Goal: Task Accomplishment & Management: Use online tool/utility

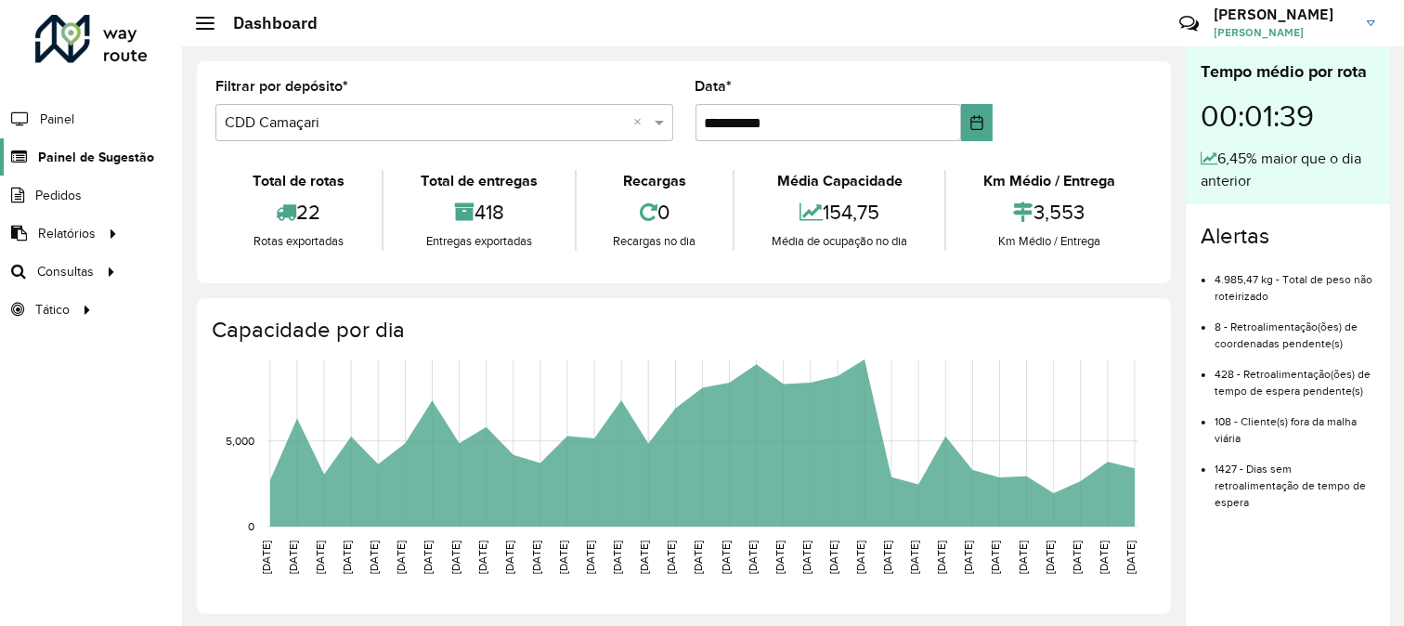
click at [116, 153] on span "Painel de Sugestão" at bounding box center [96, 157] width 116 height 19
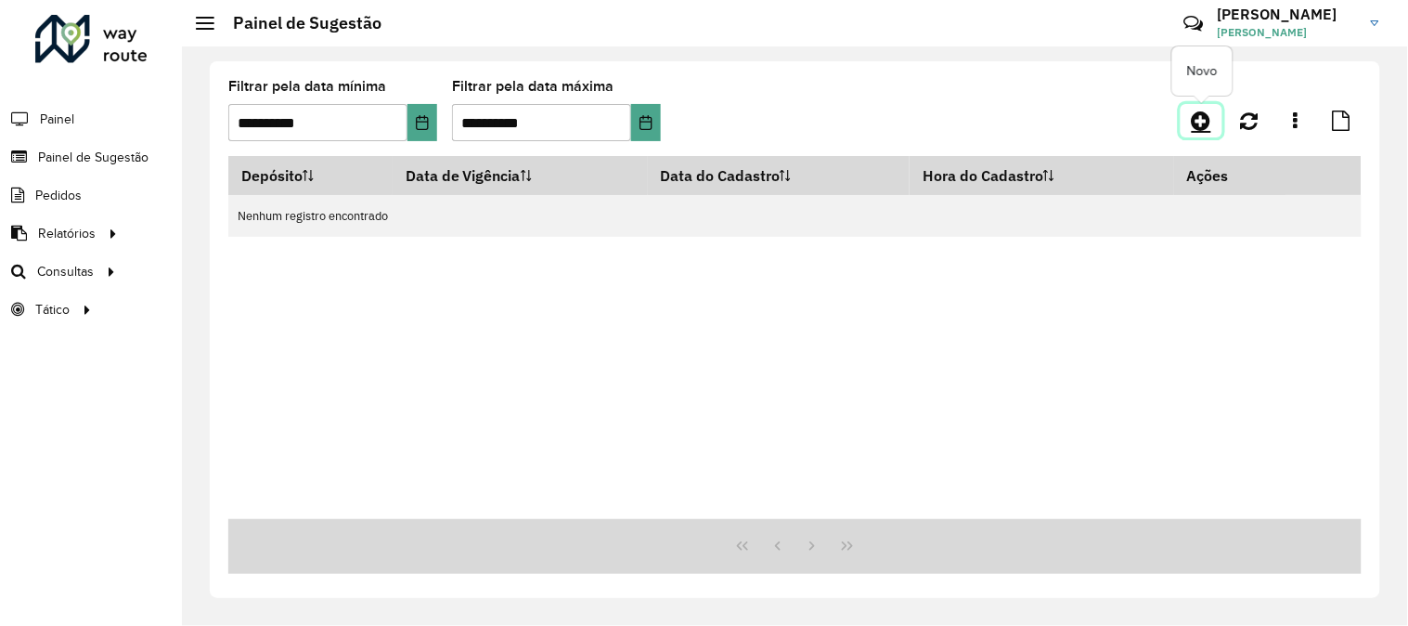
click at [1199, 118] on icon at bounding box center [1201, 121] width 19 height 22
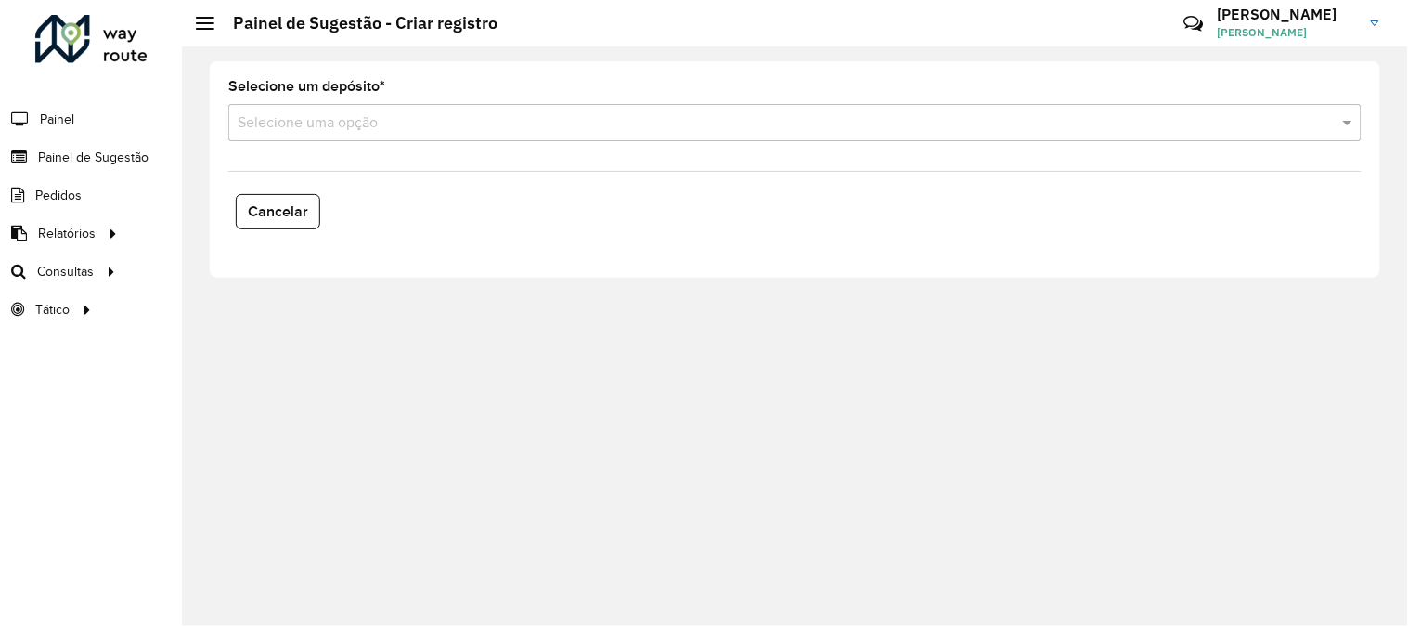
click at [412, 131] on input "text" at bounding box center [777, 123] width 1078 height 22
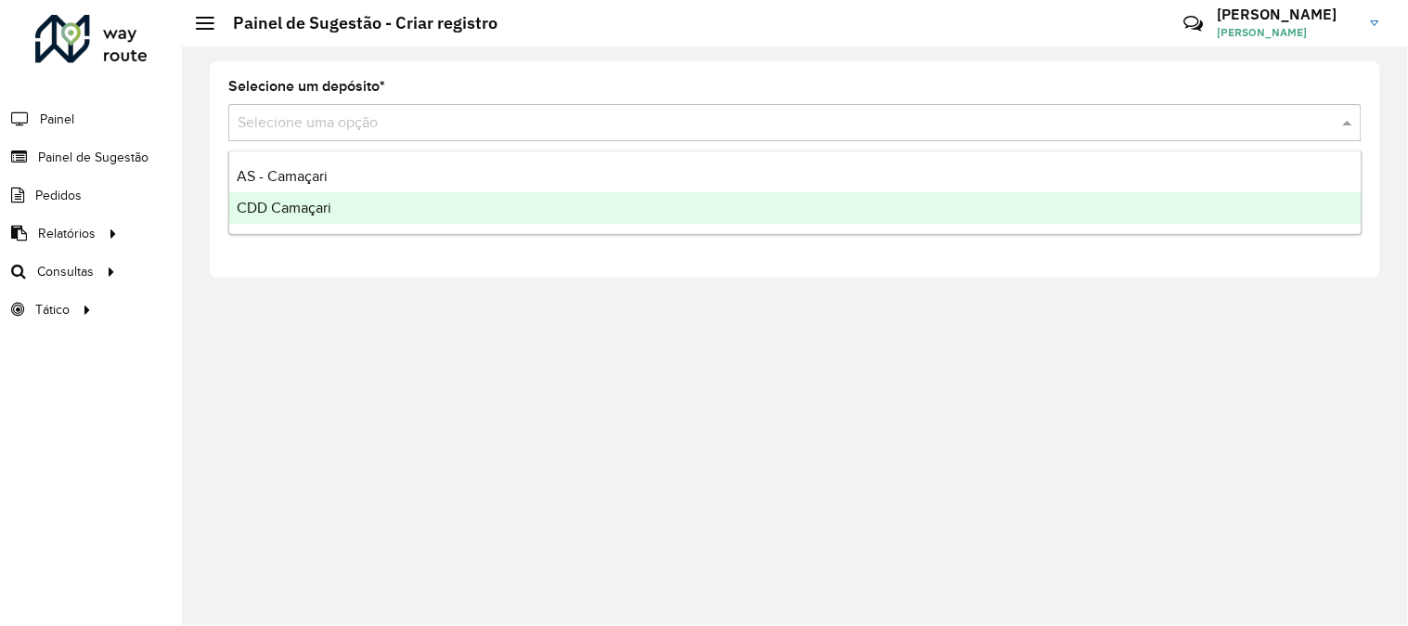
click at [363, 214] on div "CDD Camaçari" at bounding box center [795, 208] width 1132 height 32
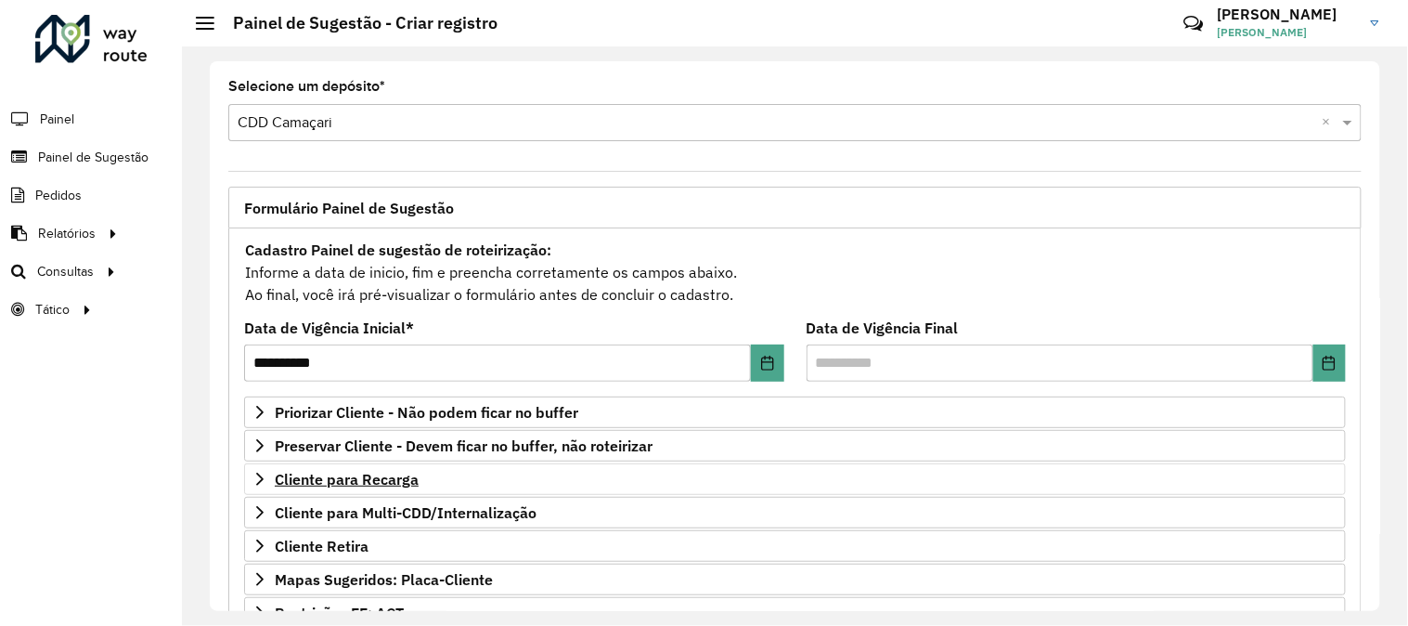
scroll to position [103, 0]
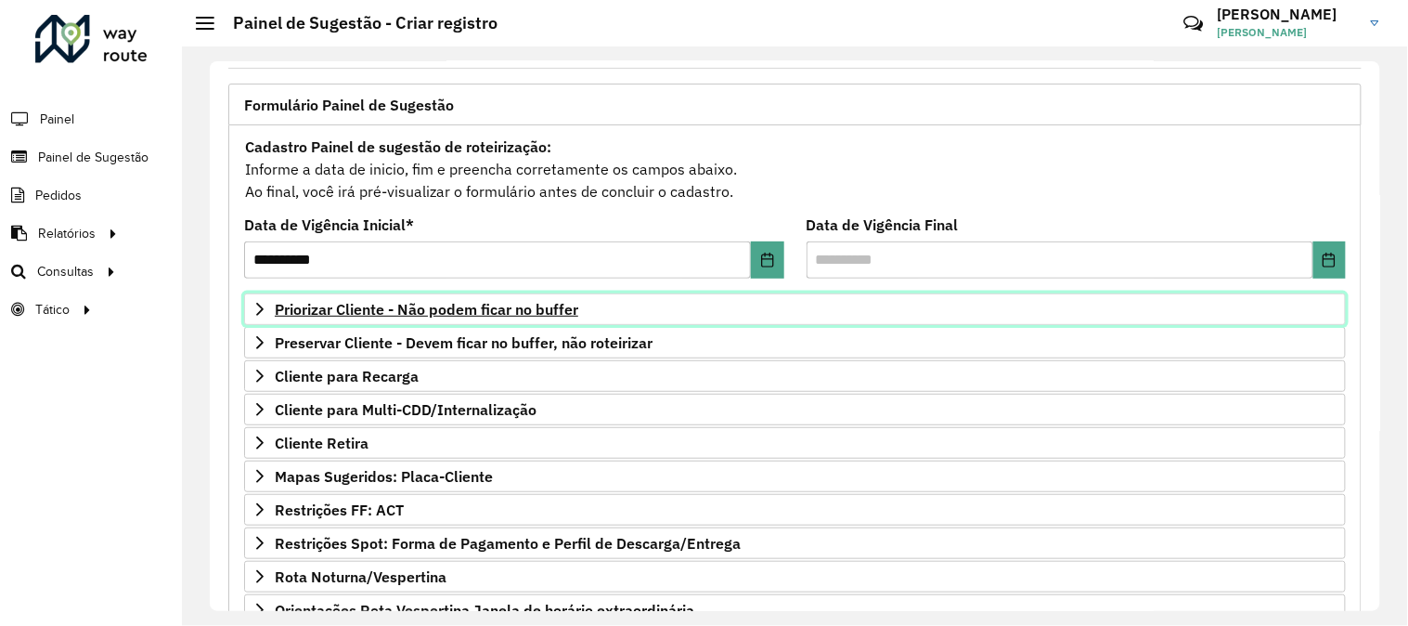
click at [520, 313] on span "Priorizar Cliente - Não podem ficar no buffer" at bounding box center [427, 309] width 304 height 15
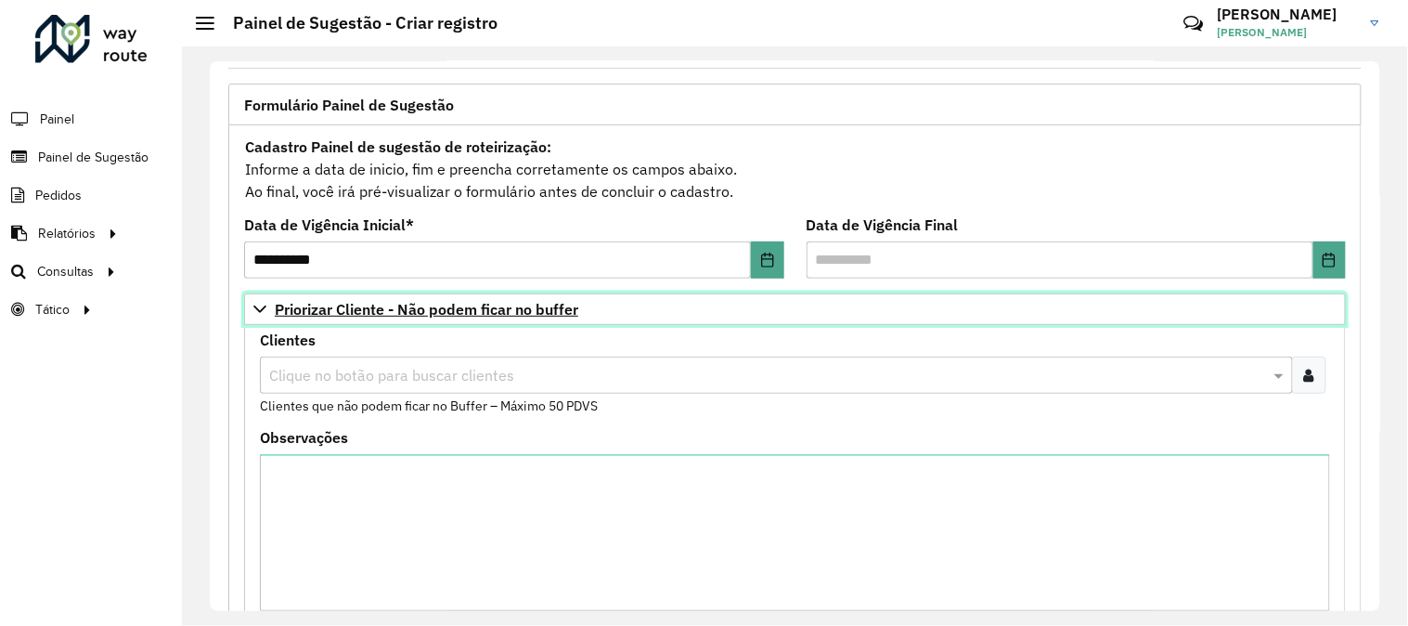
scroll to position [206, 0]
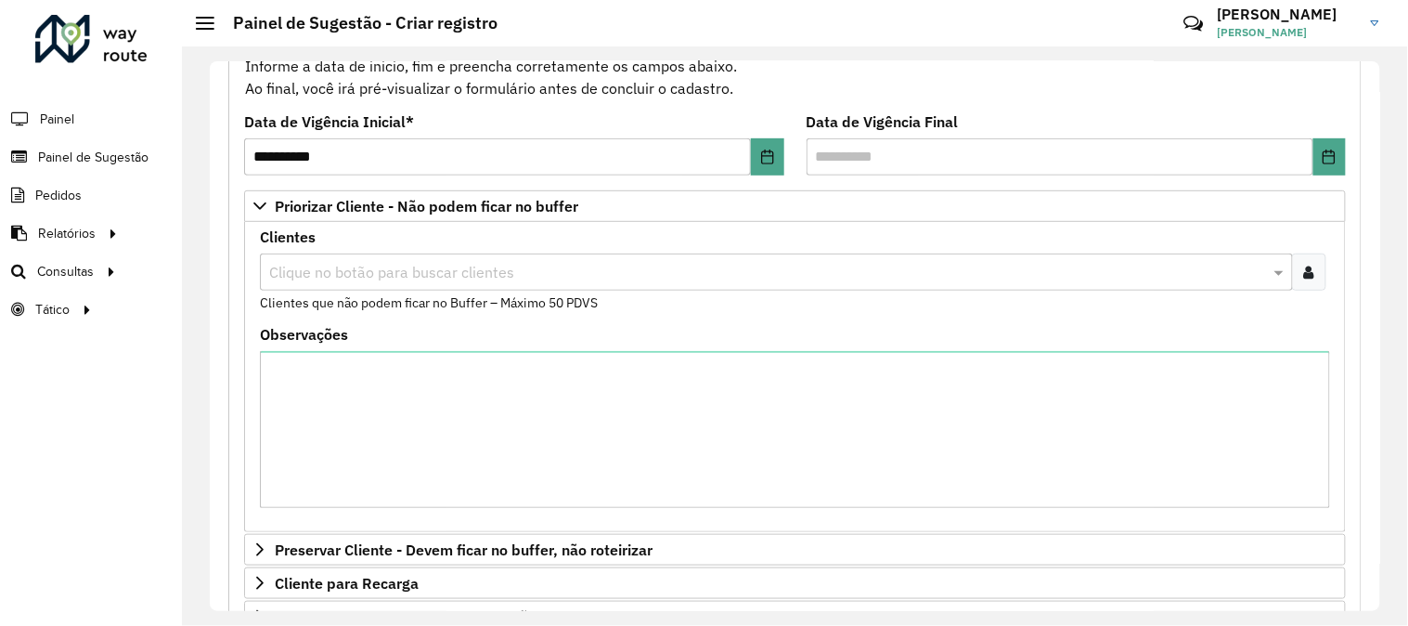
click at [1300, 264] on div at bounding box center [1309, 271] width 34 height 37
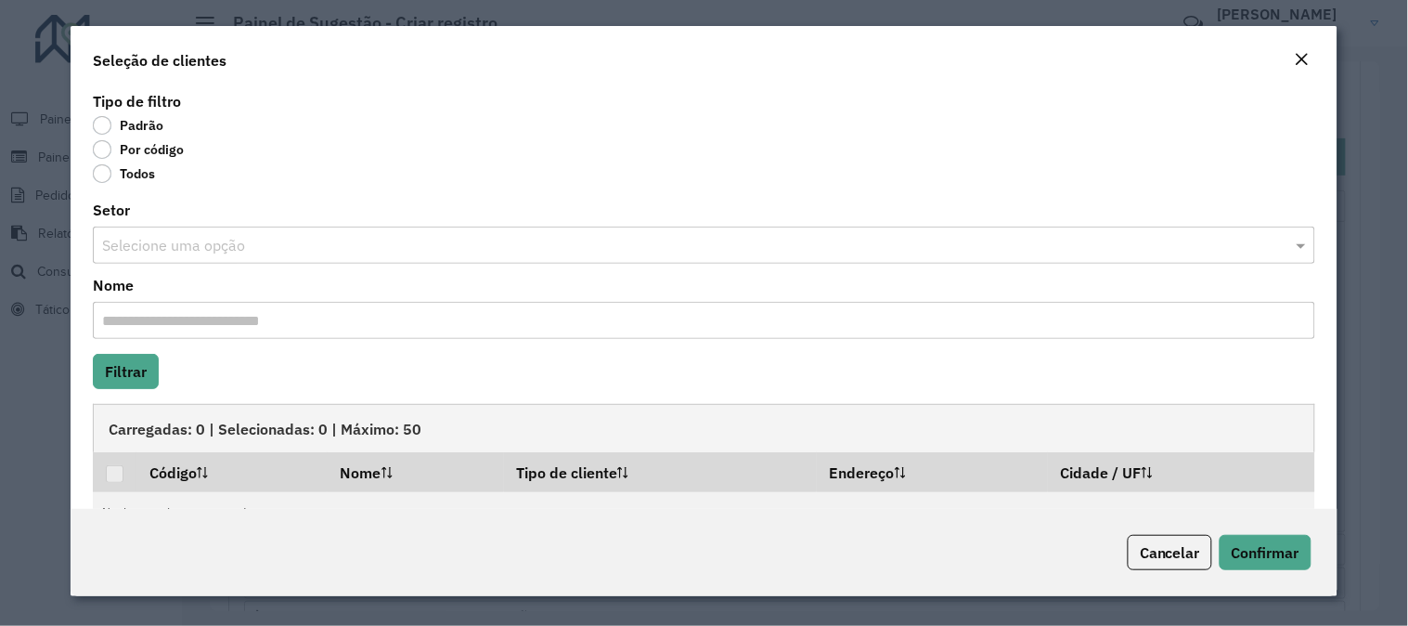
click at [136, 151] on label "Por código" at bounding box center [138, 149] width 91 height 19
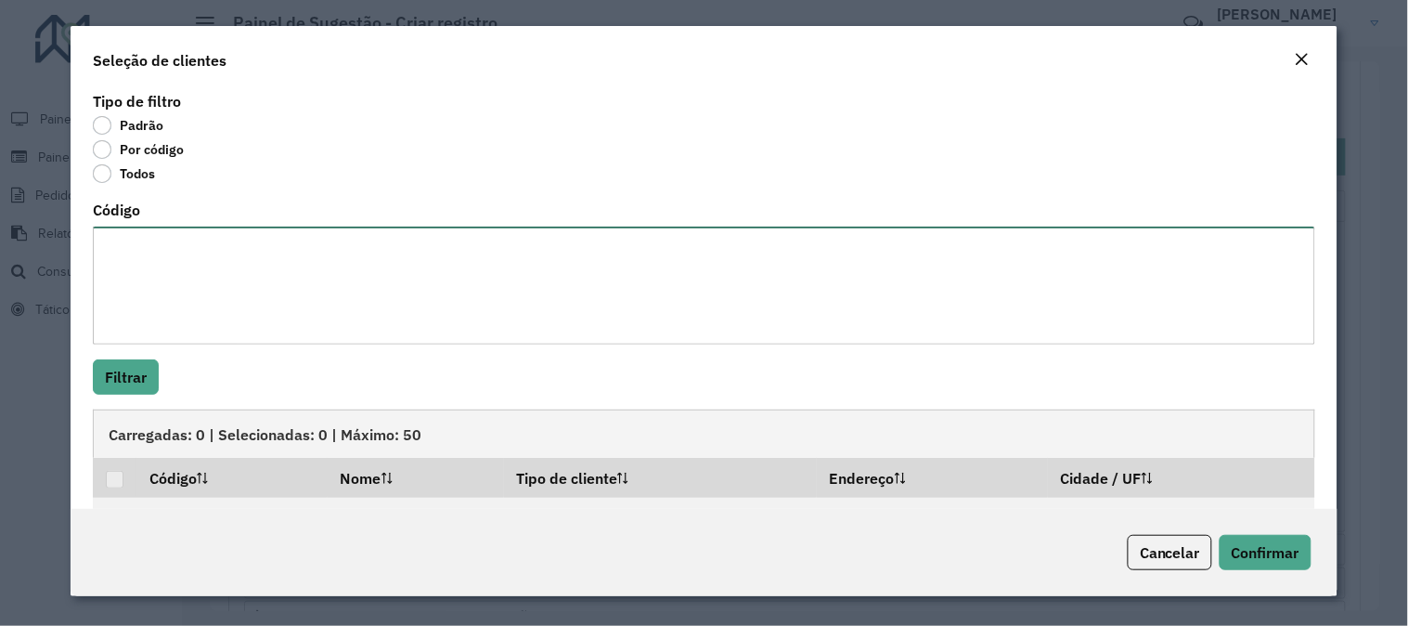
click at [169, 260] on textarea "Código" at bounding box center [704, 285] width 1222 height 118
paste textarea "******** ******** ******** ******** ******** ******** ******** ******** *******…"
type textarea "******** ******** ******** ******** ******** ******** ******** ******** *******…"
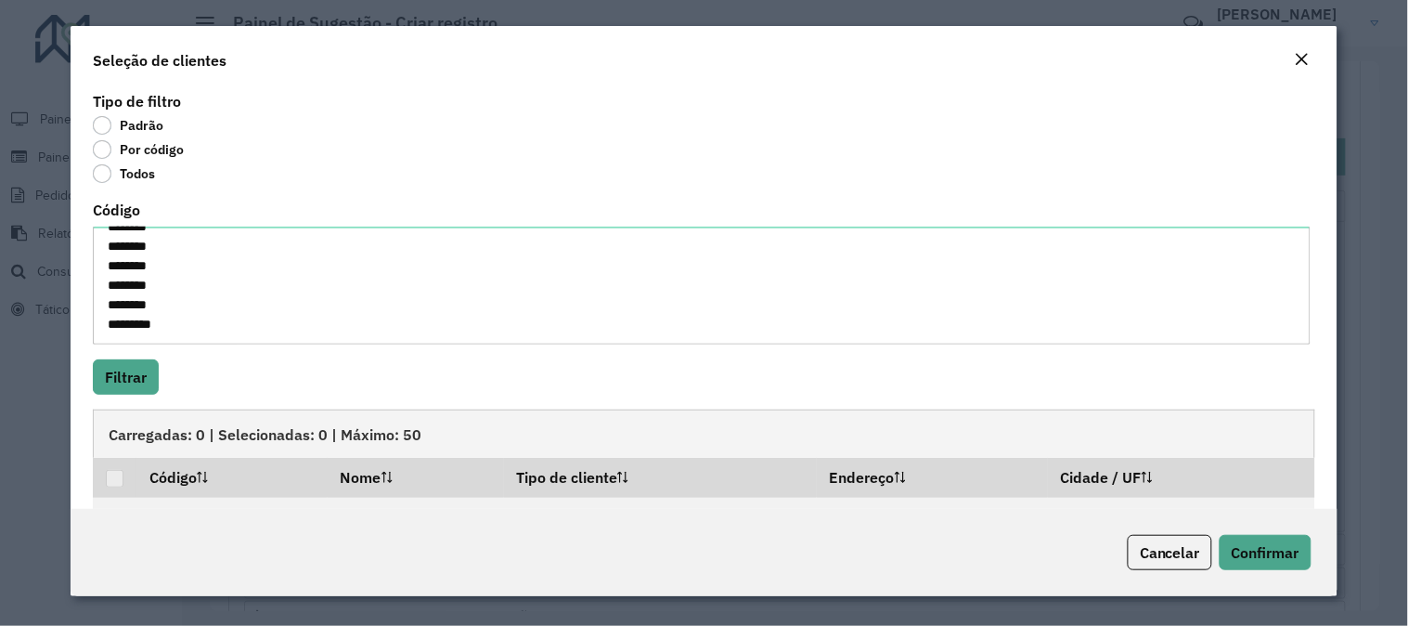
click at [118, 400] on div "Tipo de filtro Padrão Por código Todos Código ******** ******** ******** ******…" at bounding box center [704, 297] width 1267 height 421
click at [121, 382] on button "Filtrar" at bounding box center [126, 376] width 66 height 35
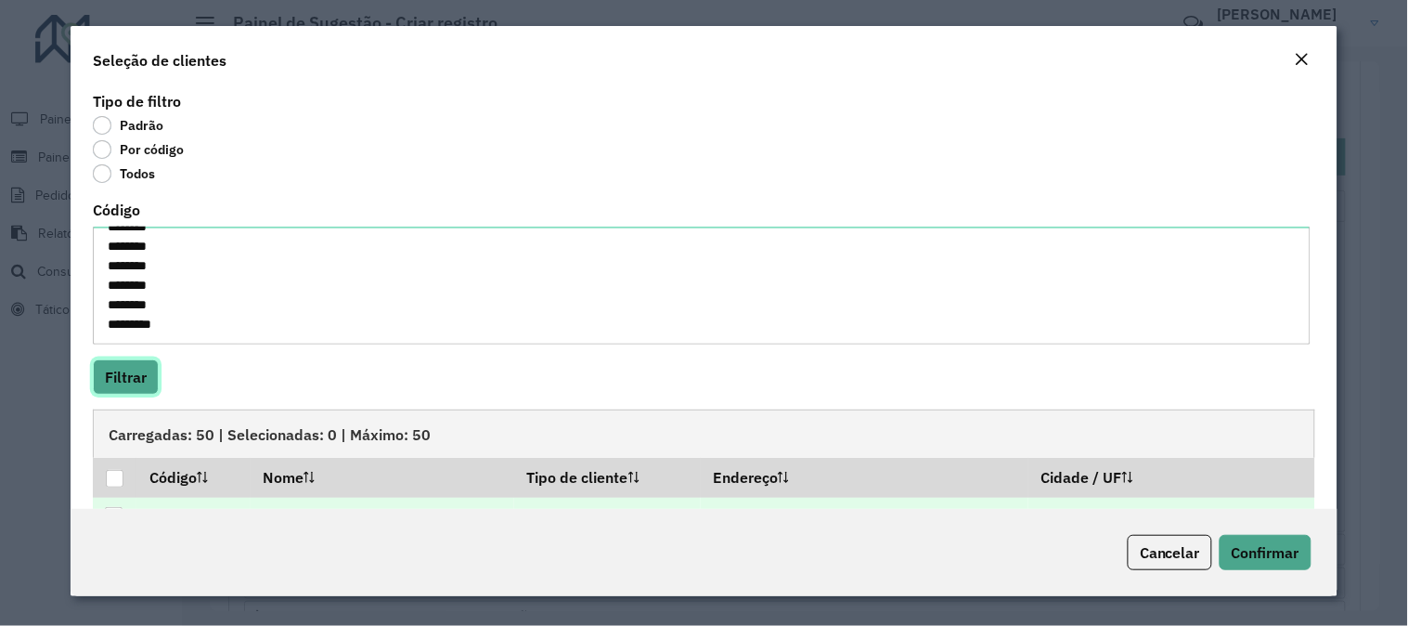
scroll to position [103, 0]
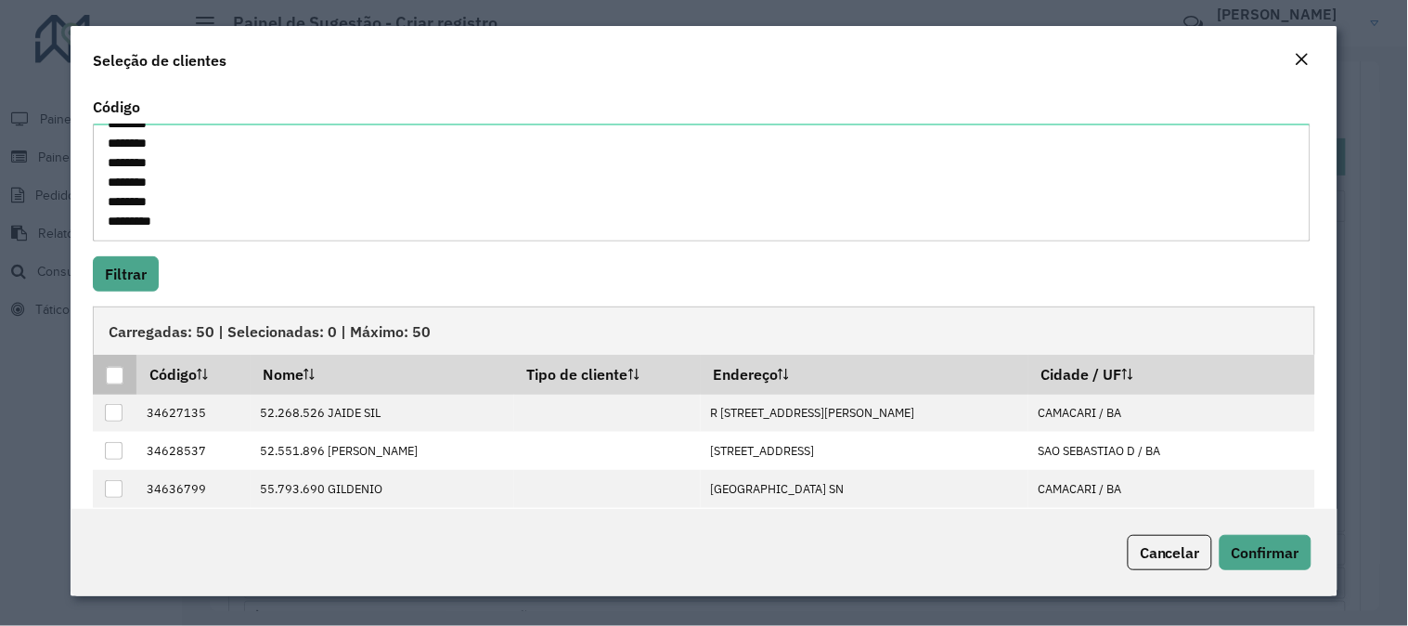
click at [114, 387] on th at bounding box center [115, 374] width 44 height 39
click at [114, 376] on div at bounding box center [115, 376] width 18 height 18
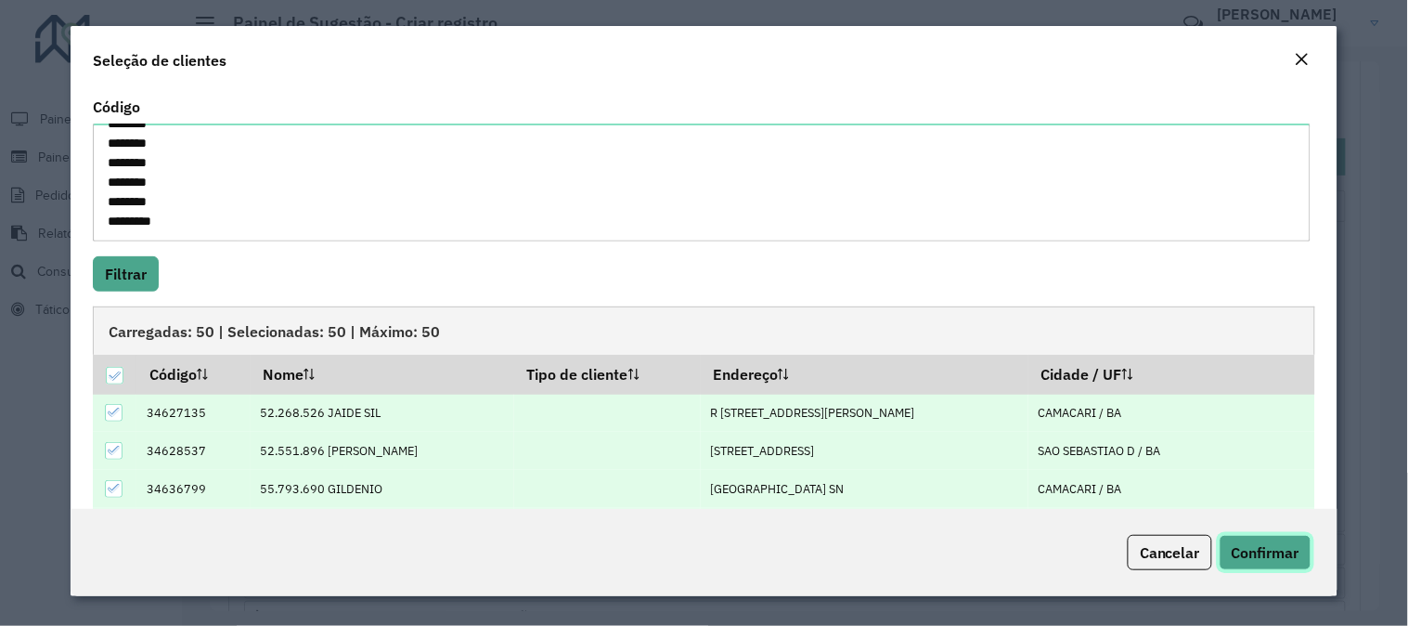
click at [1241, 535] on button "Confirmar" at bounding box center [1266, 552] width 92 height 35
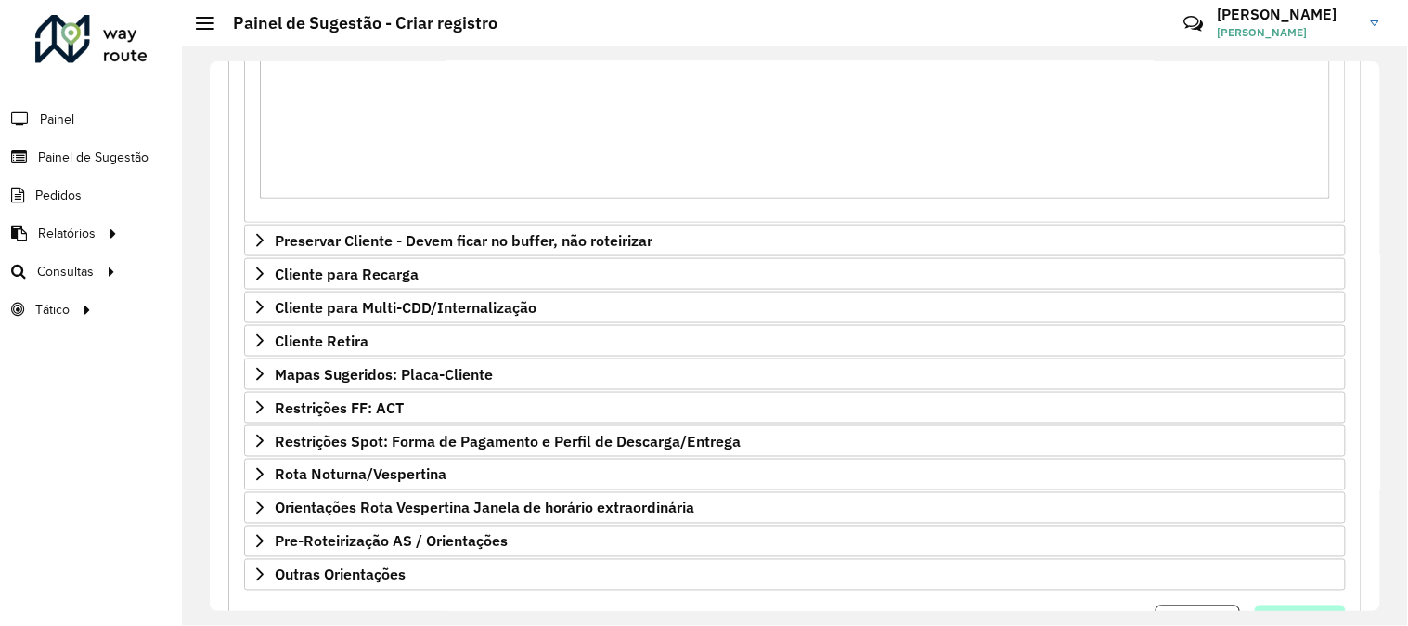
scroll to position [613, 0]
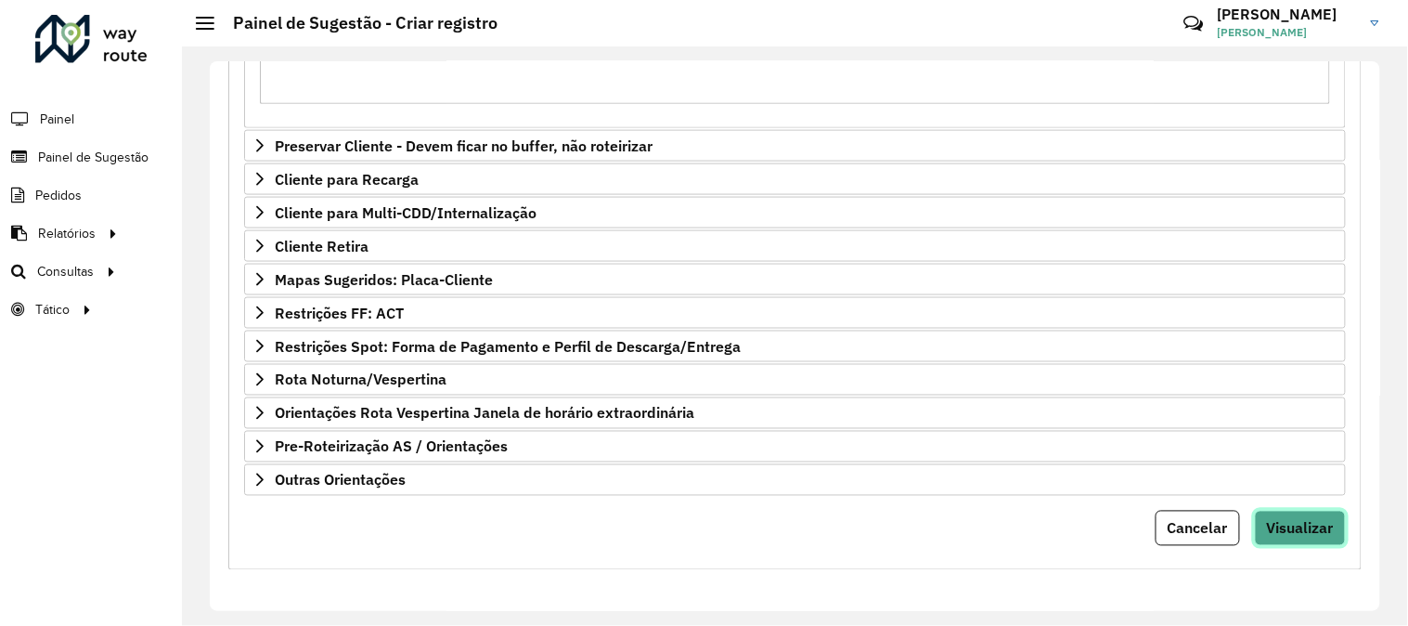
click at [1304, 536] on span "Visualizar" at bounding box center [1300, 528] width 67 height 19
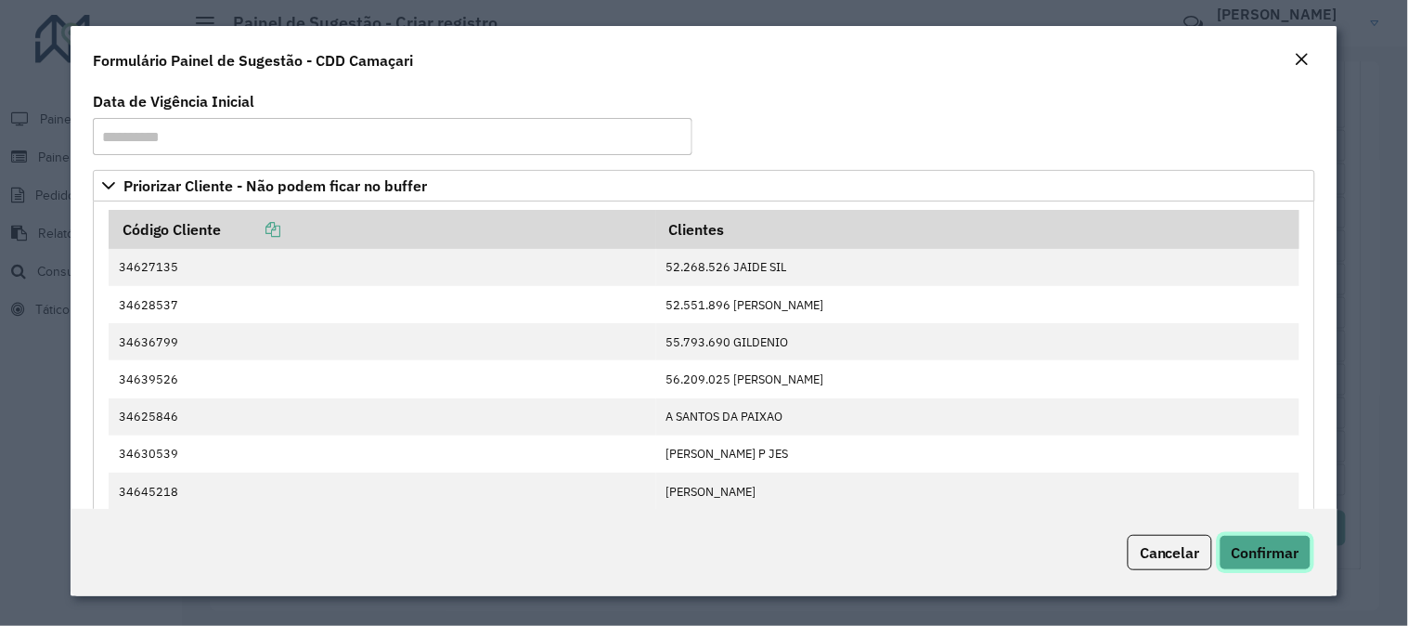
click at [1290, 550] on span "Confirmar" at bounding box center [1266, 552] width 68 height 19
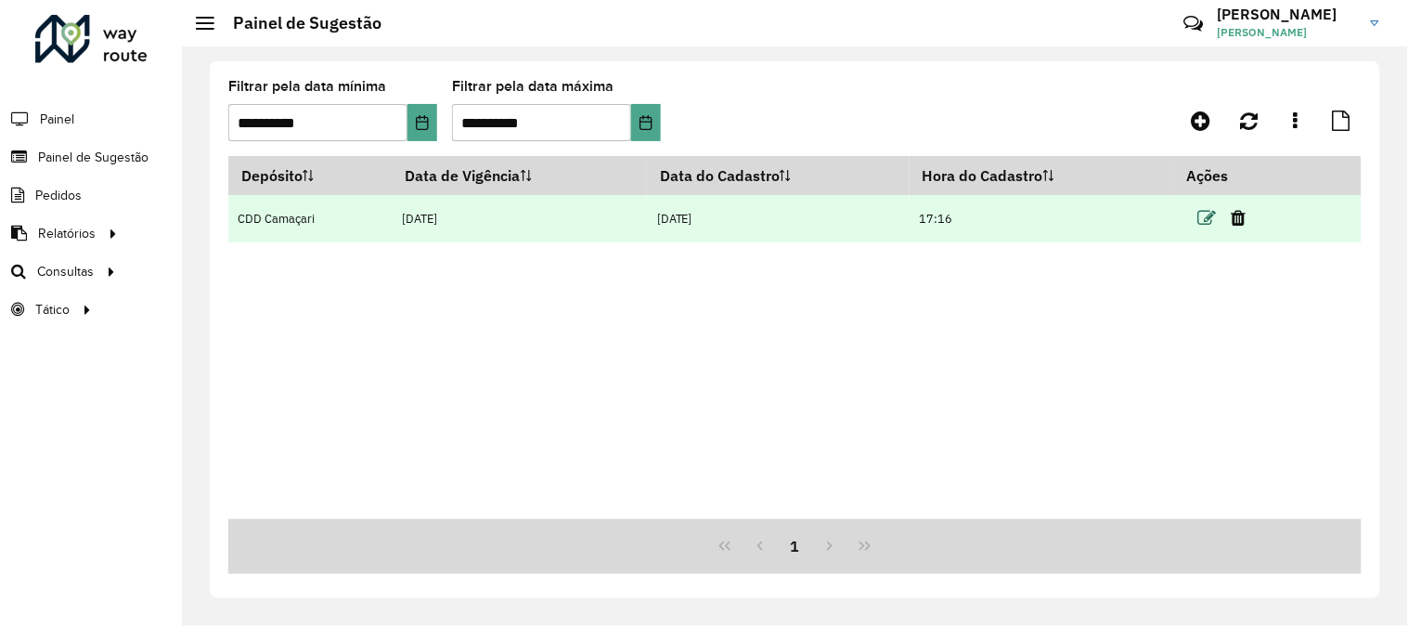
click at [1210, 217] on icon at bounding box center [1207, 218] width 19 height 19
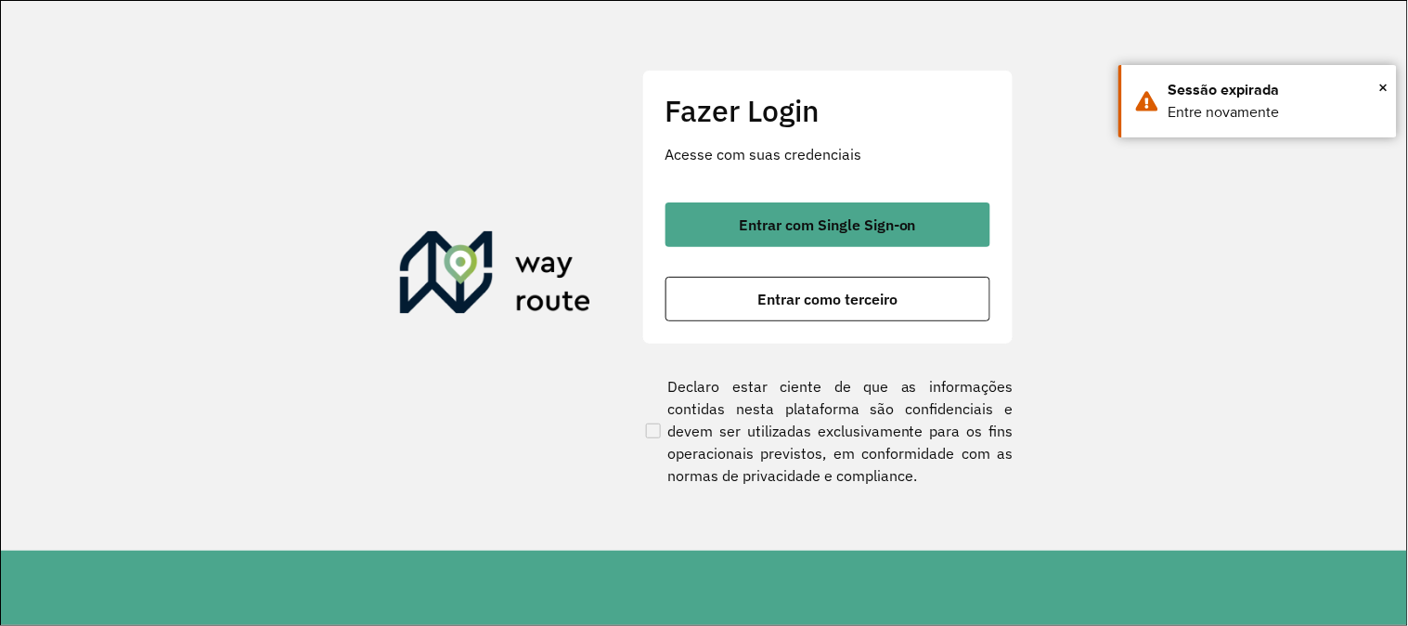
click at [886, 251] on div "Entrar com Single Sign-on Entrar como terceiro" at bounding box center [828, 261] width 325 height 119
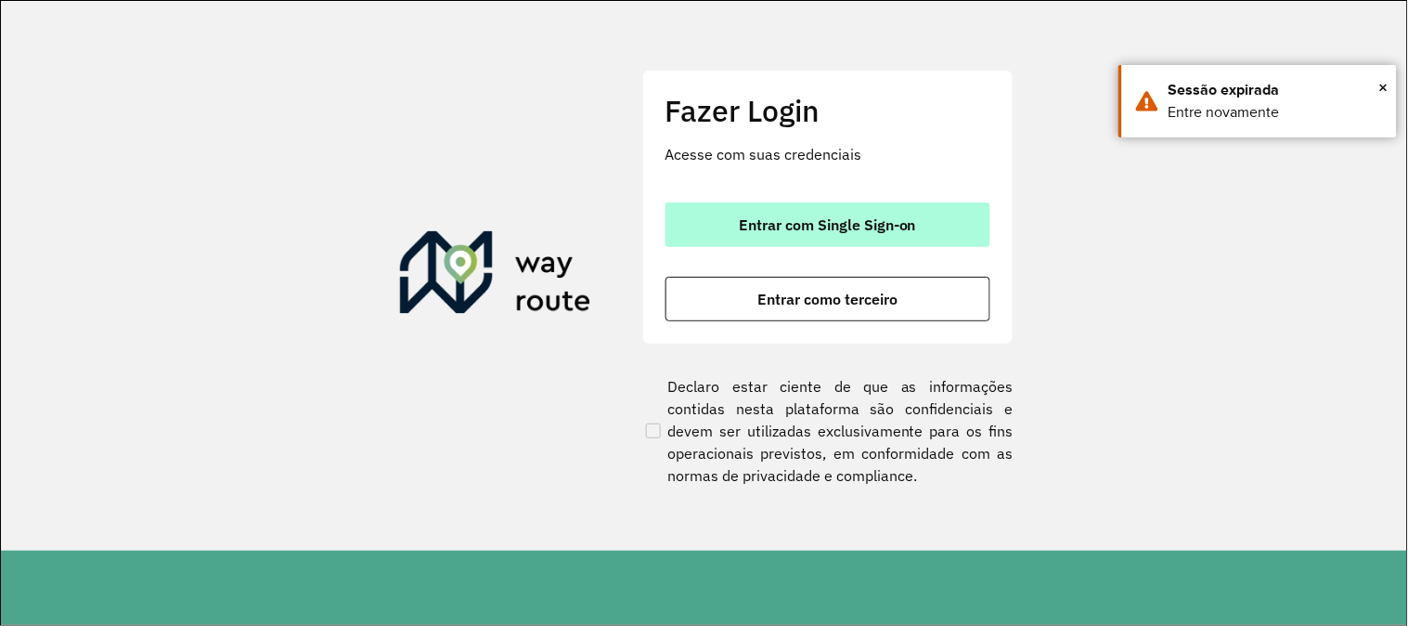
click at [886, 232] on span "Entrar com Single Sign-on" at bounding box center [827, 224] width 177 height 15
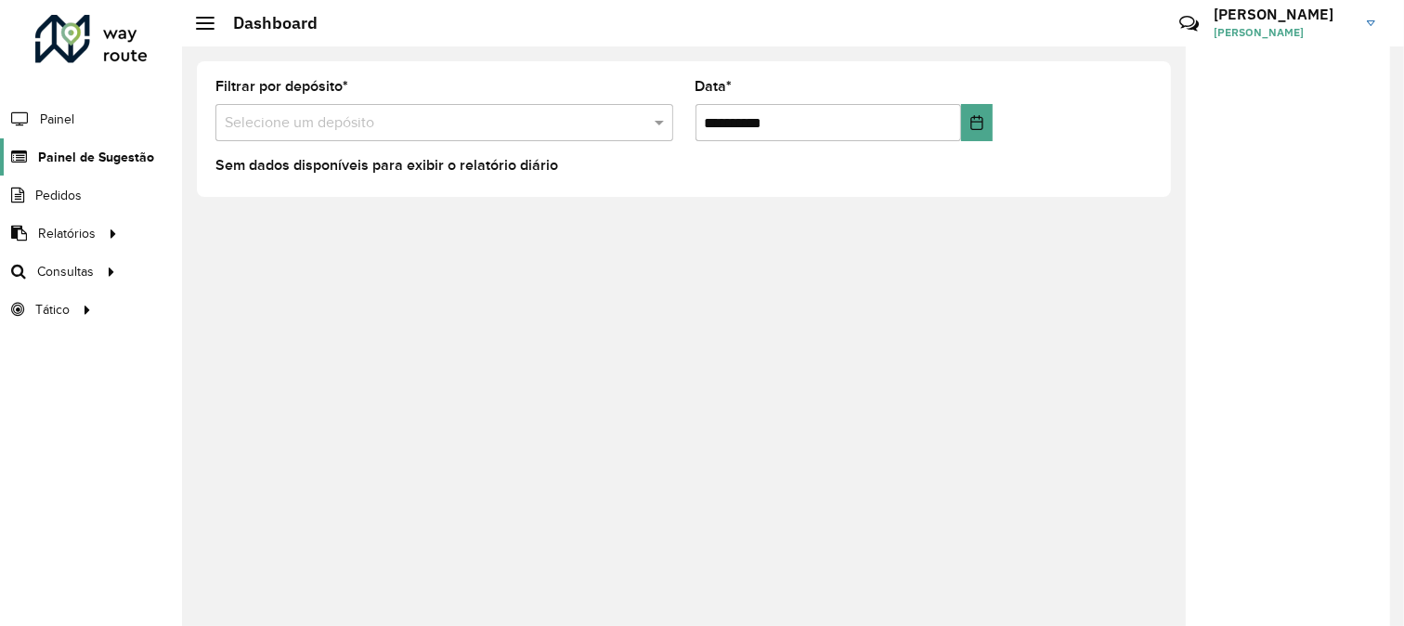
click at [130, 159] on span "Painel de Sugestão" at bounding box center [96, 157] width 116 height 19
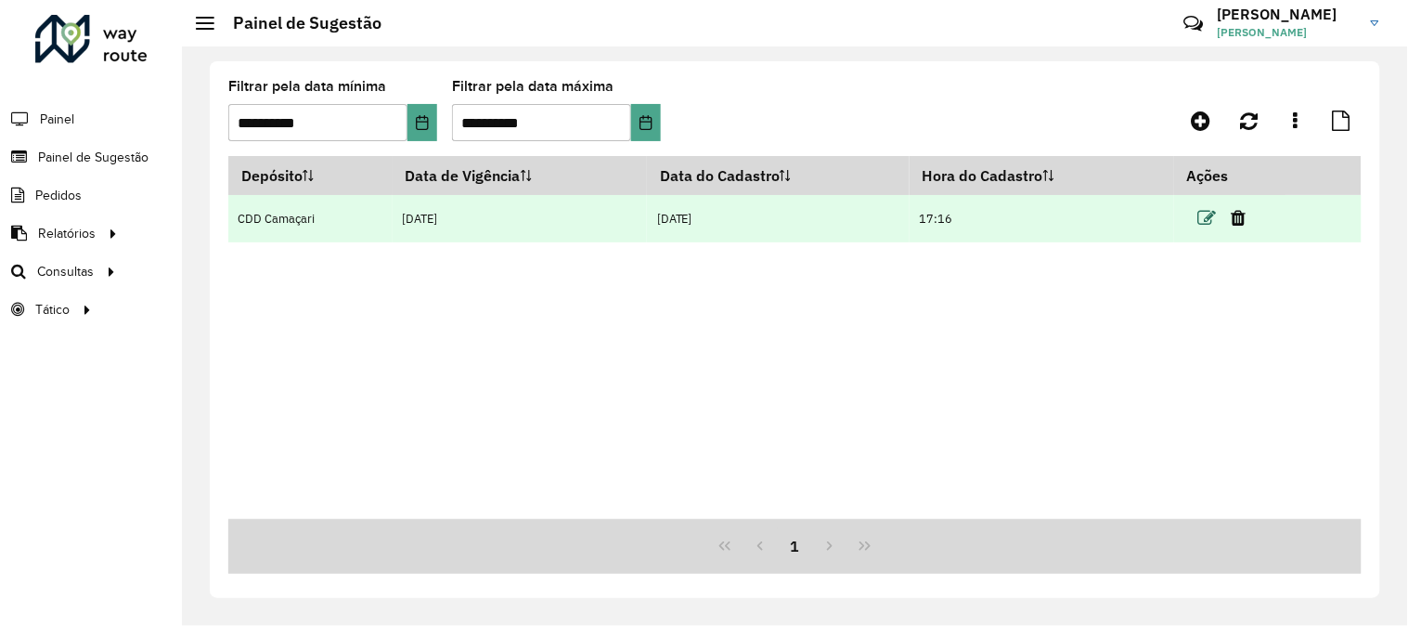
click at [1205, 218] on icon at bounding box center [1207, 218] width 19 height 19
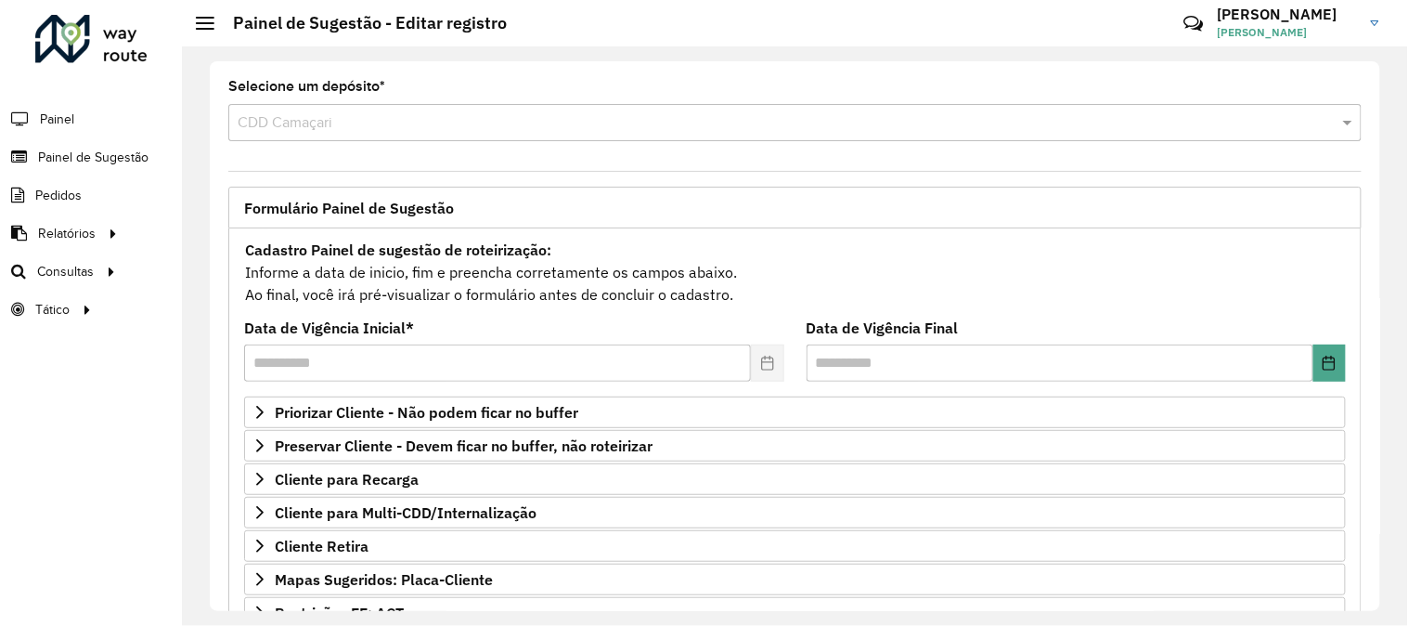
scroll to position [302, 0]
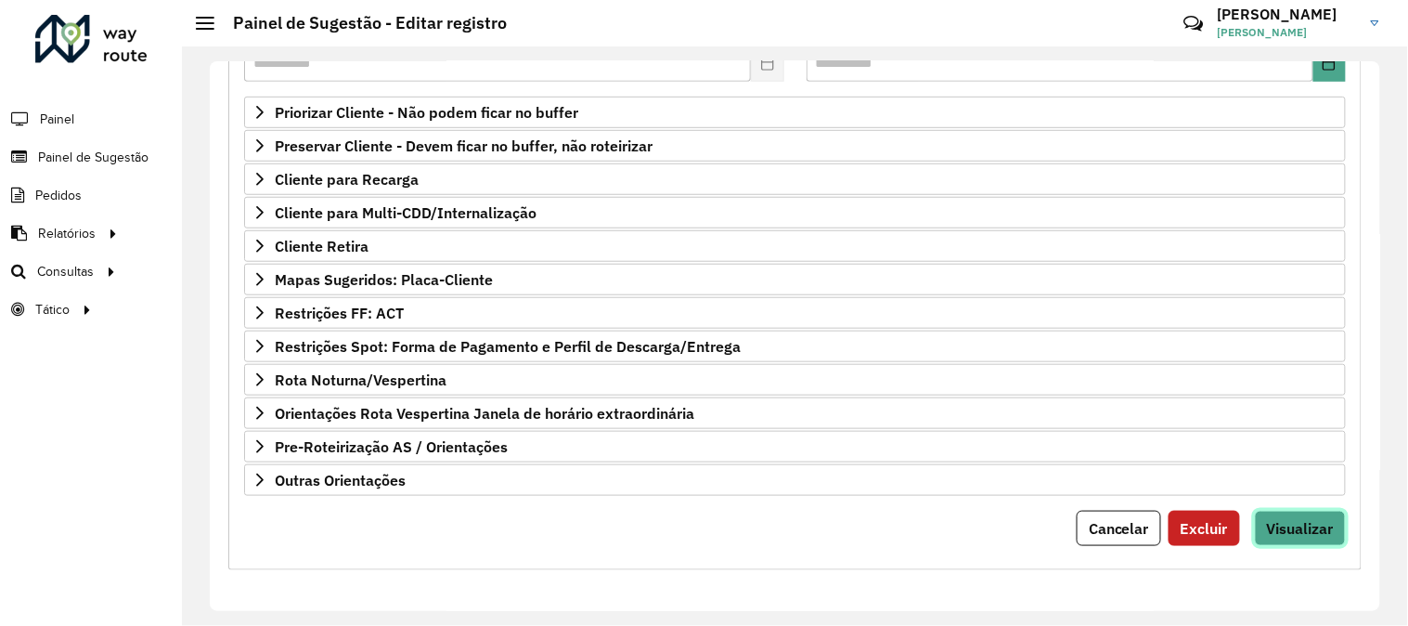
click at [1269, 541] on button "Visualizar" at bounding box center [1300, 528] width 91 height 35
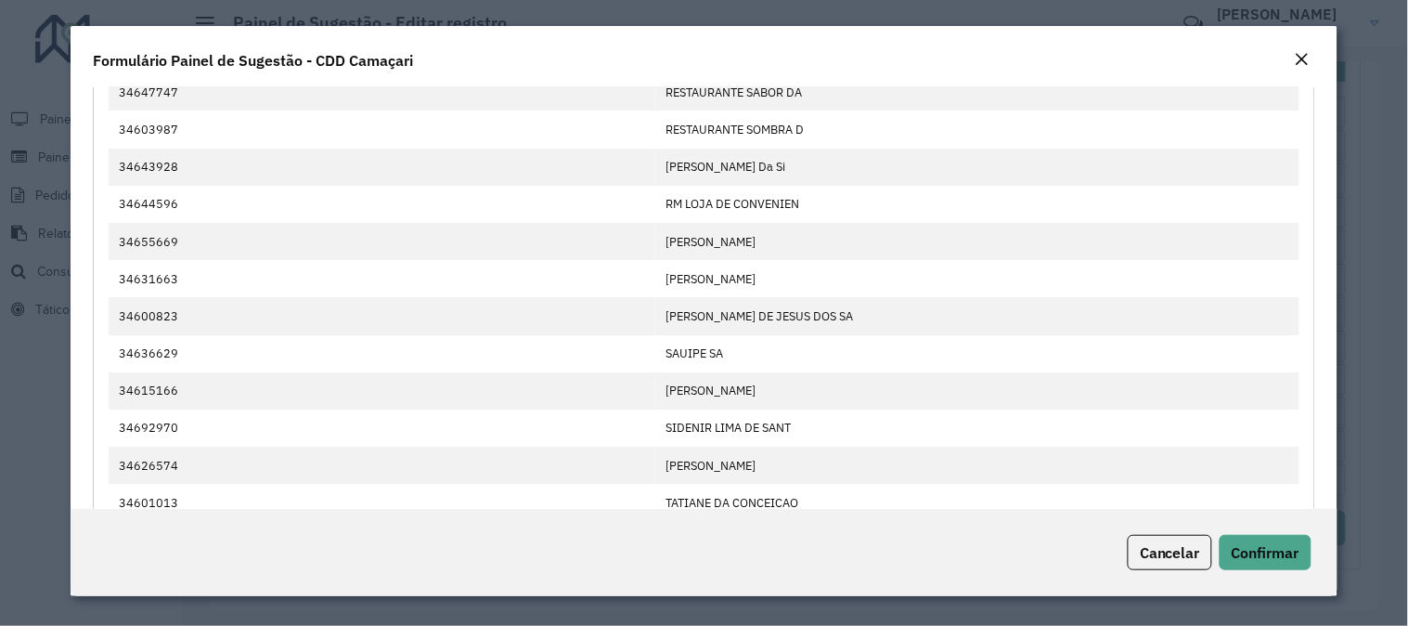
scroll to position [1856, 0]
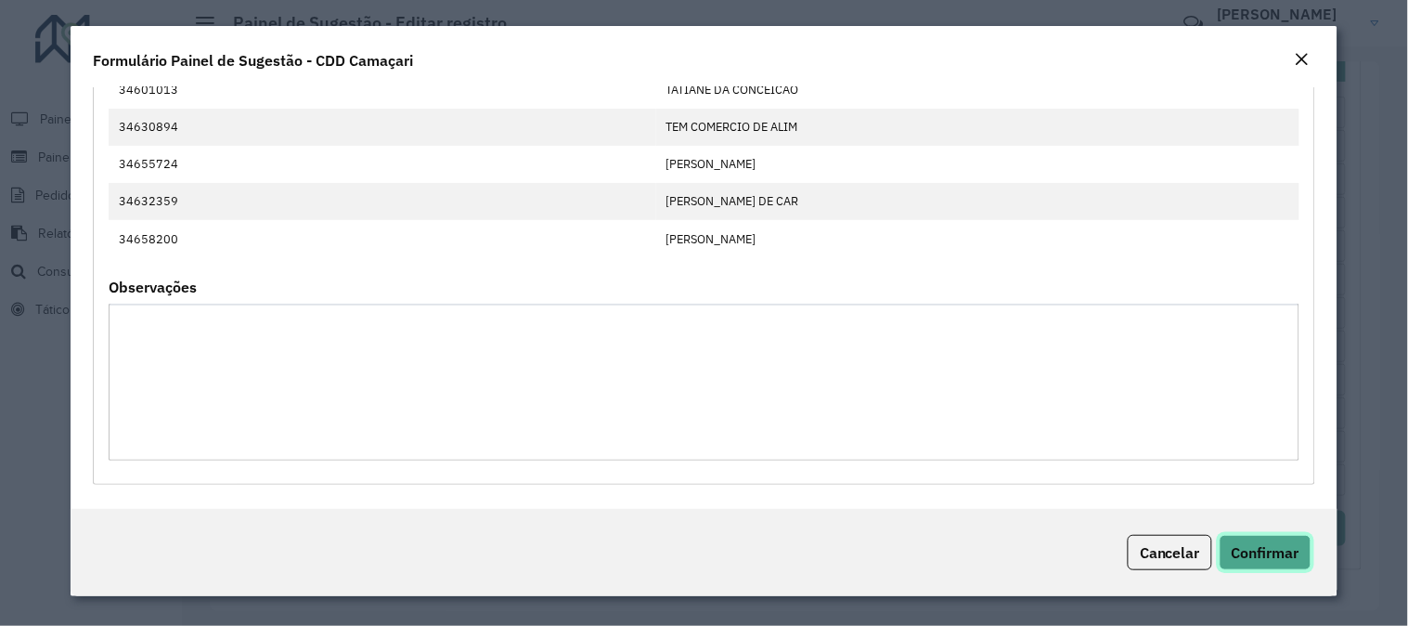
click at [1281, 558] on span "Confirmar" at bounding box center [1266, 552] width 68 height 19
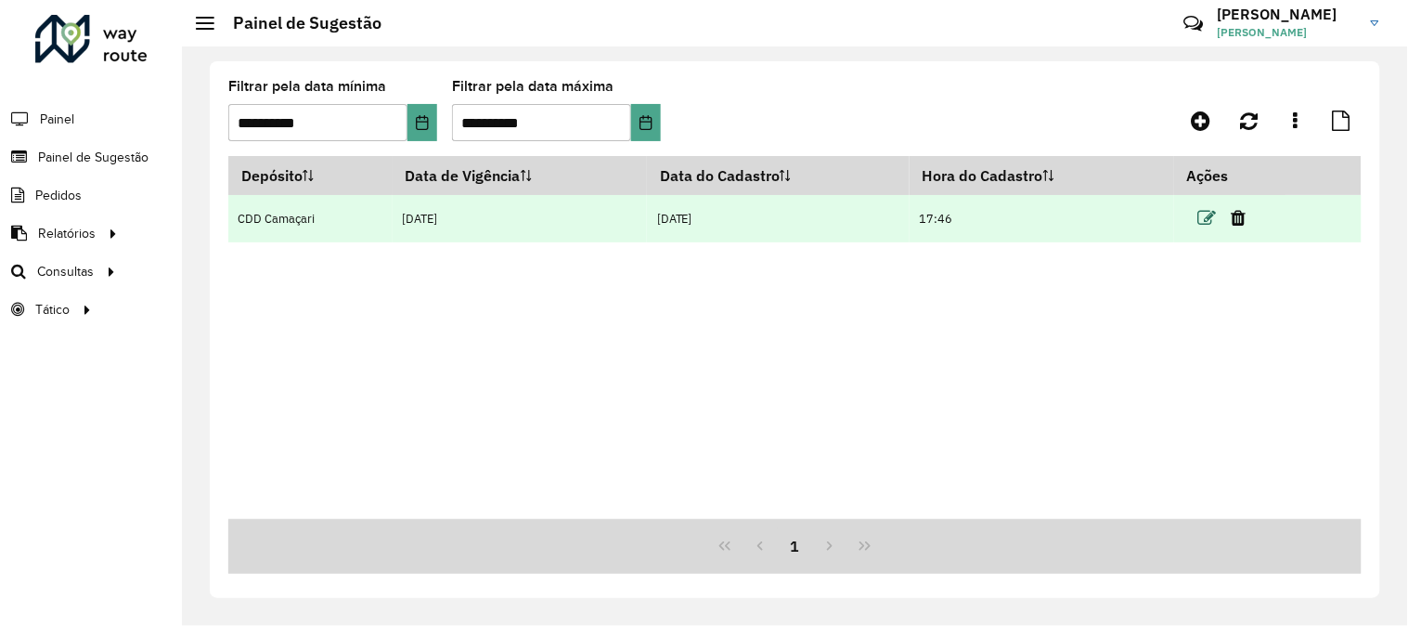
click at [1208, 221] on icon at bounding box center [1207, 218] width 19 height 19
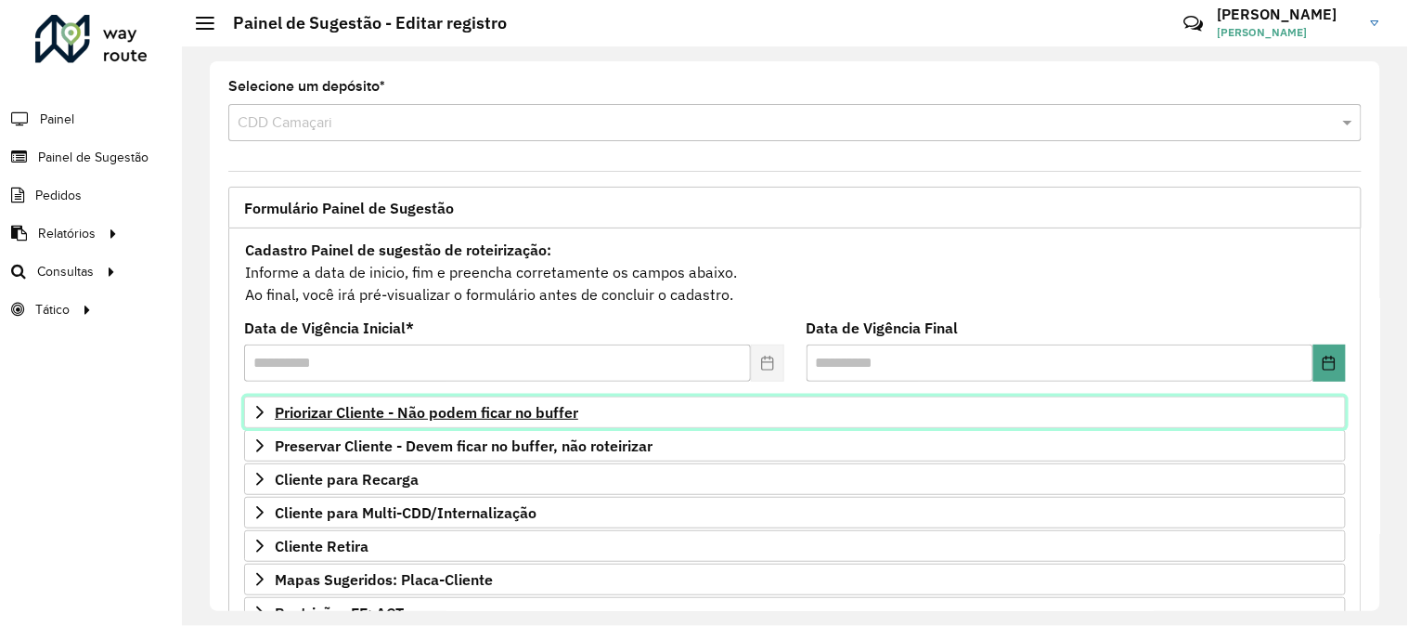
click at [434, 414] on span "Priorizar Cliente - Não podem ficar no buffer" at bounding box center [427, 412] width 304 height 15
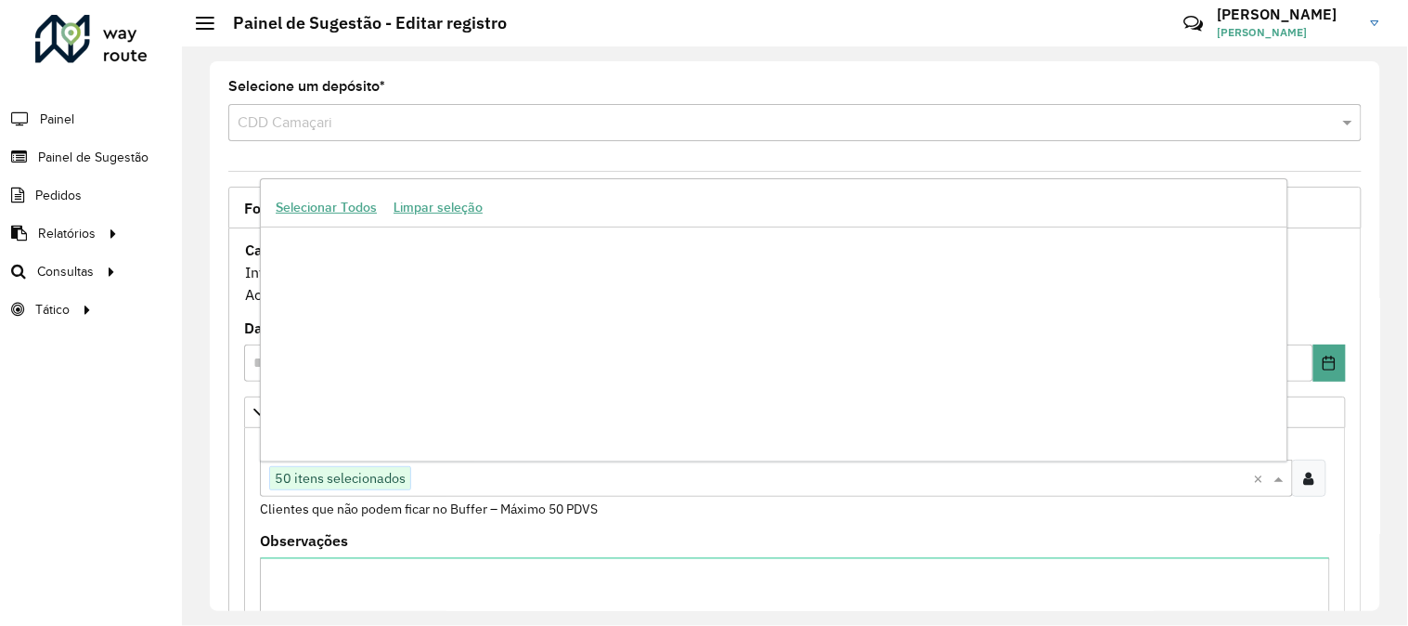
click at [572, 486] on input "text" at bounding box center [832, 479] width 843 height 22
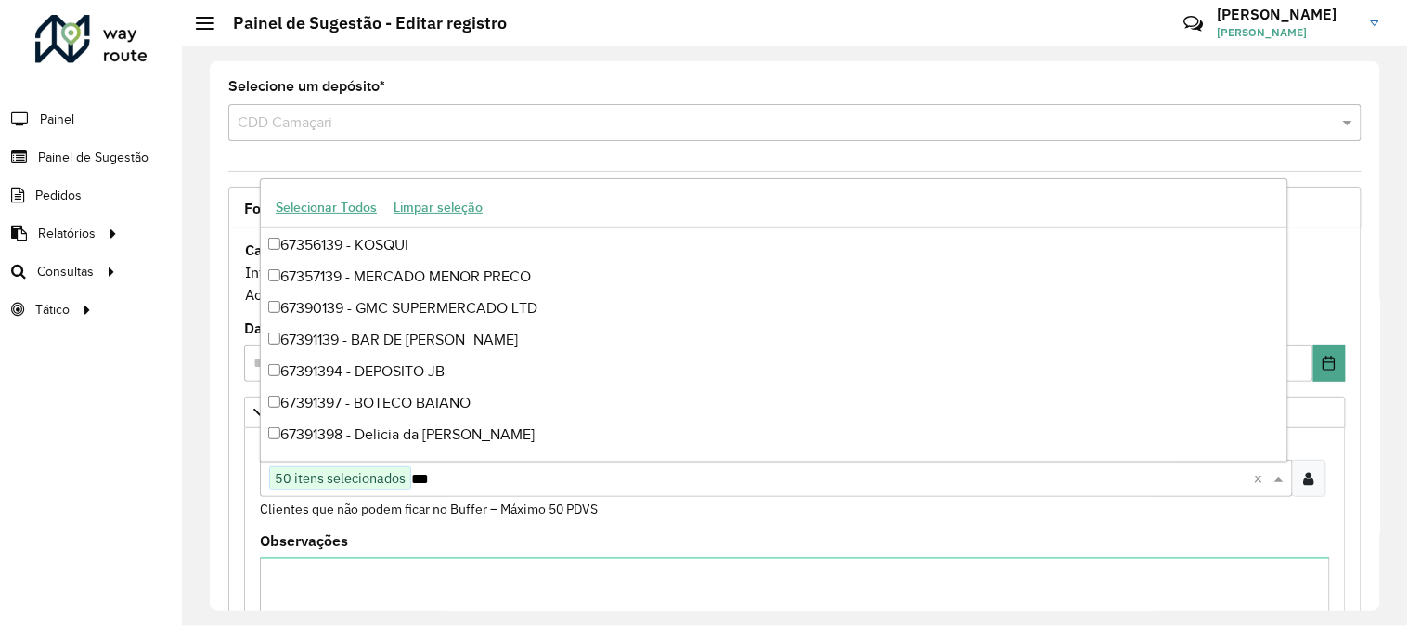
scroll to position [2081, 0]
type input "*****"
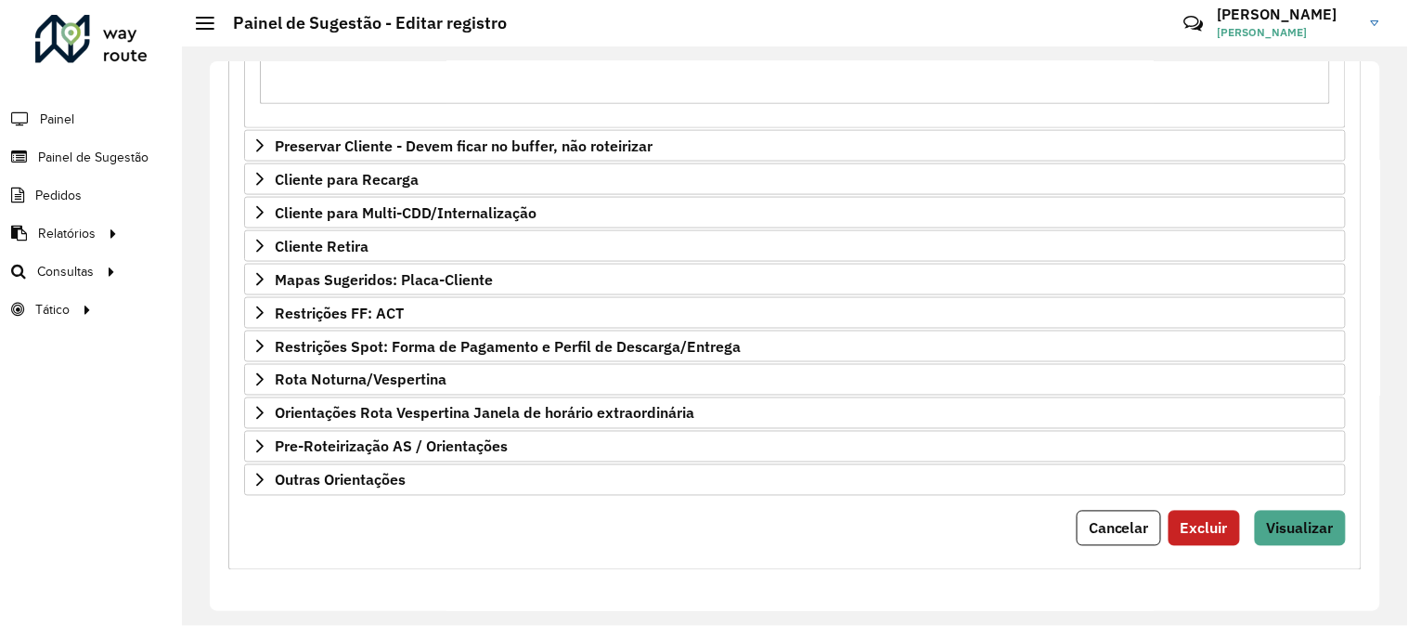
scroll to position [303, 0]
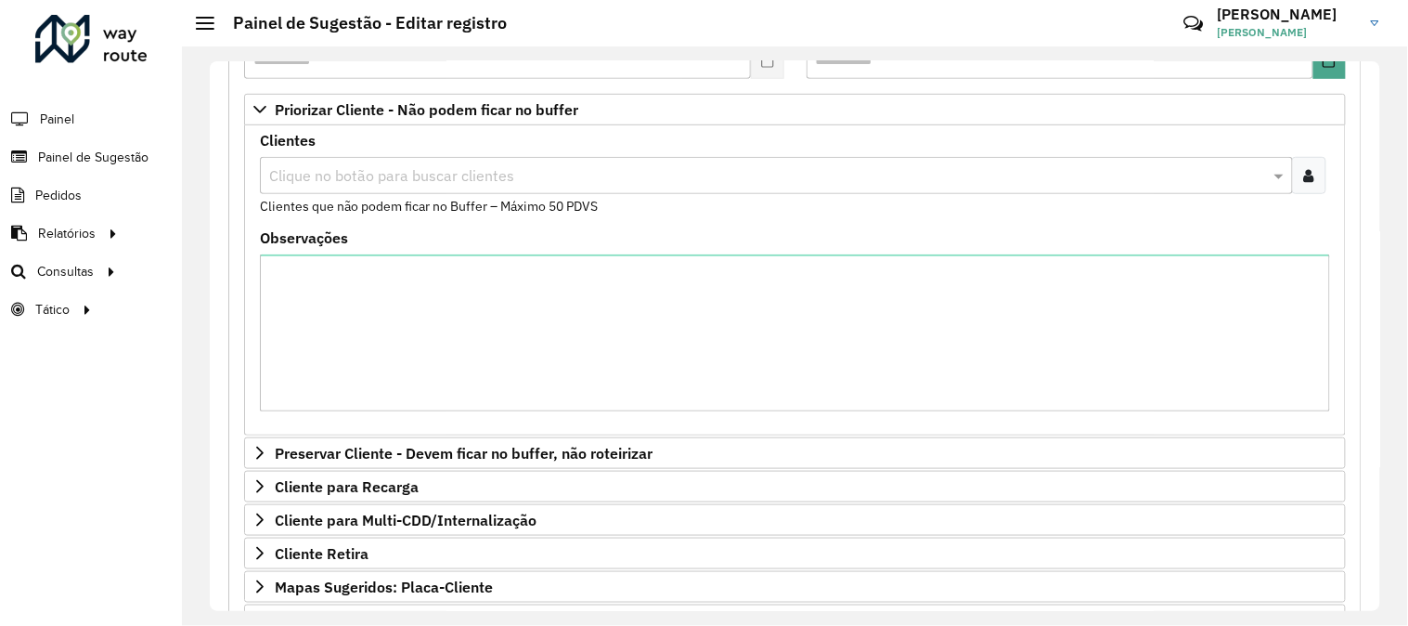
click at [1307, 180] on icon at bounding box center [1309, 175] width 10 height 15
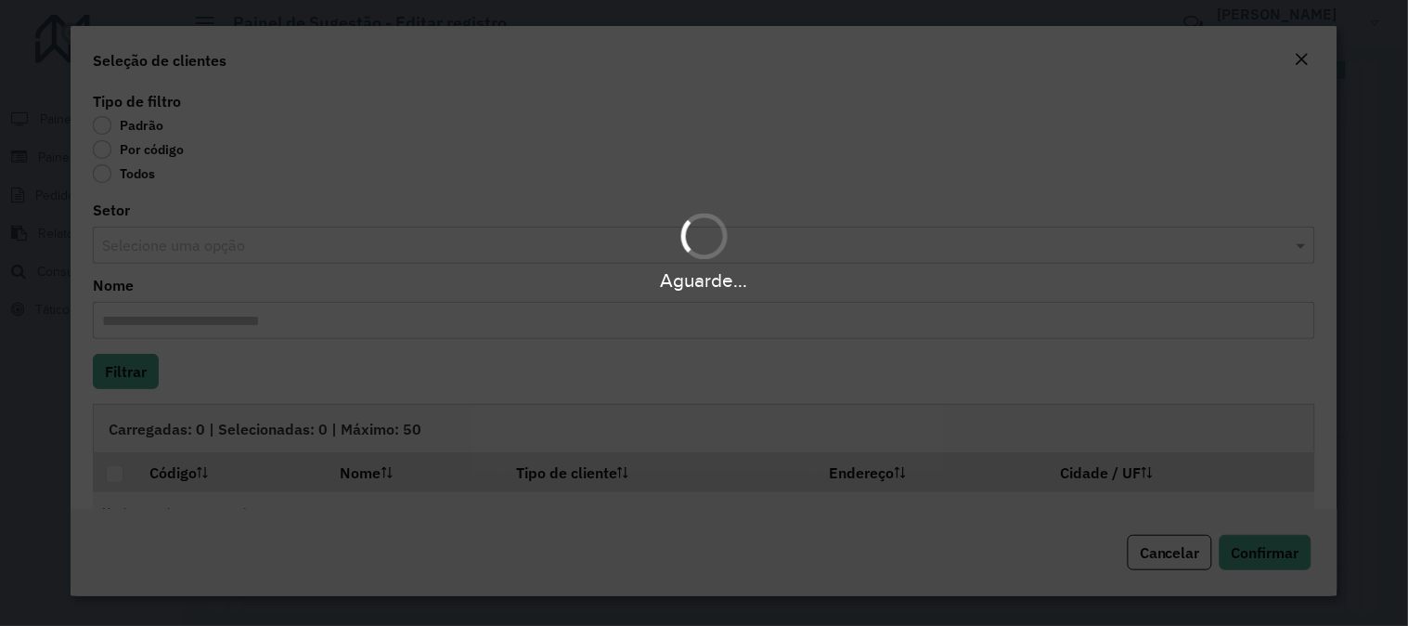
click at [116, 145] on div "Aguarde..." at bounding box center [704, 313] width 1408 height 626
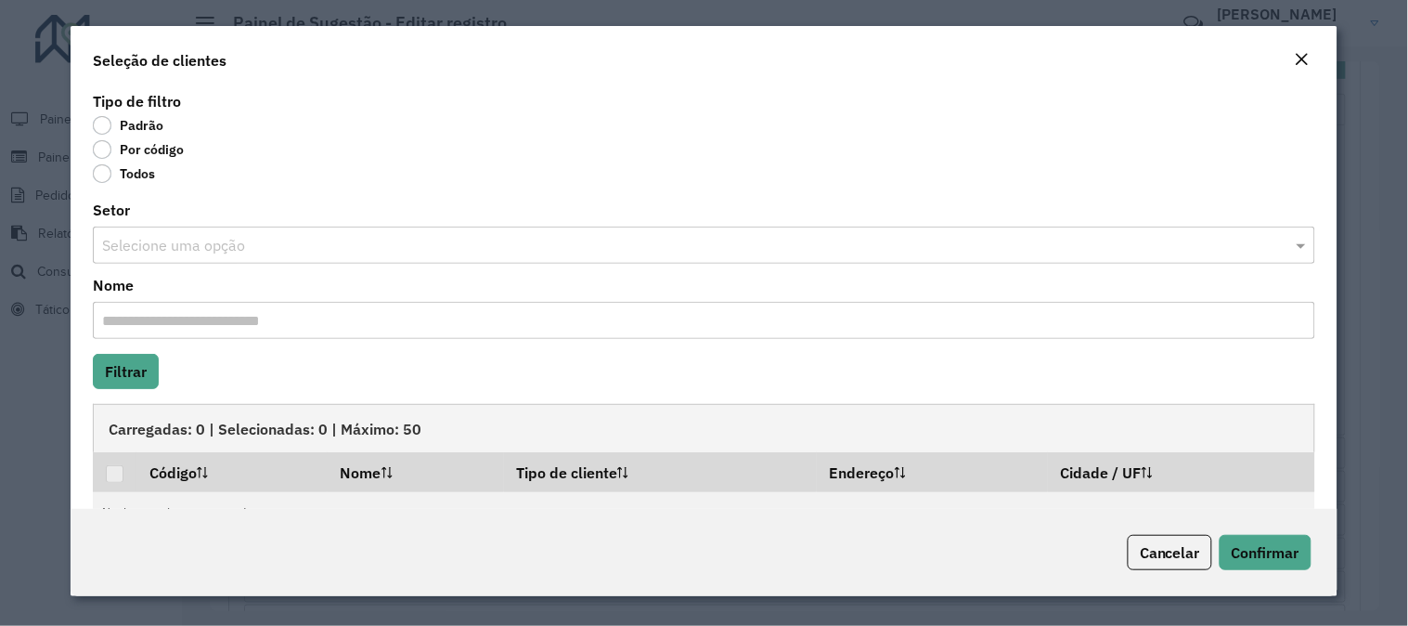
click at [108, 149] on label "Por código" at bounding box center [138, 149] width 91 height 19
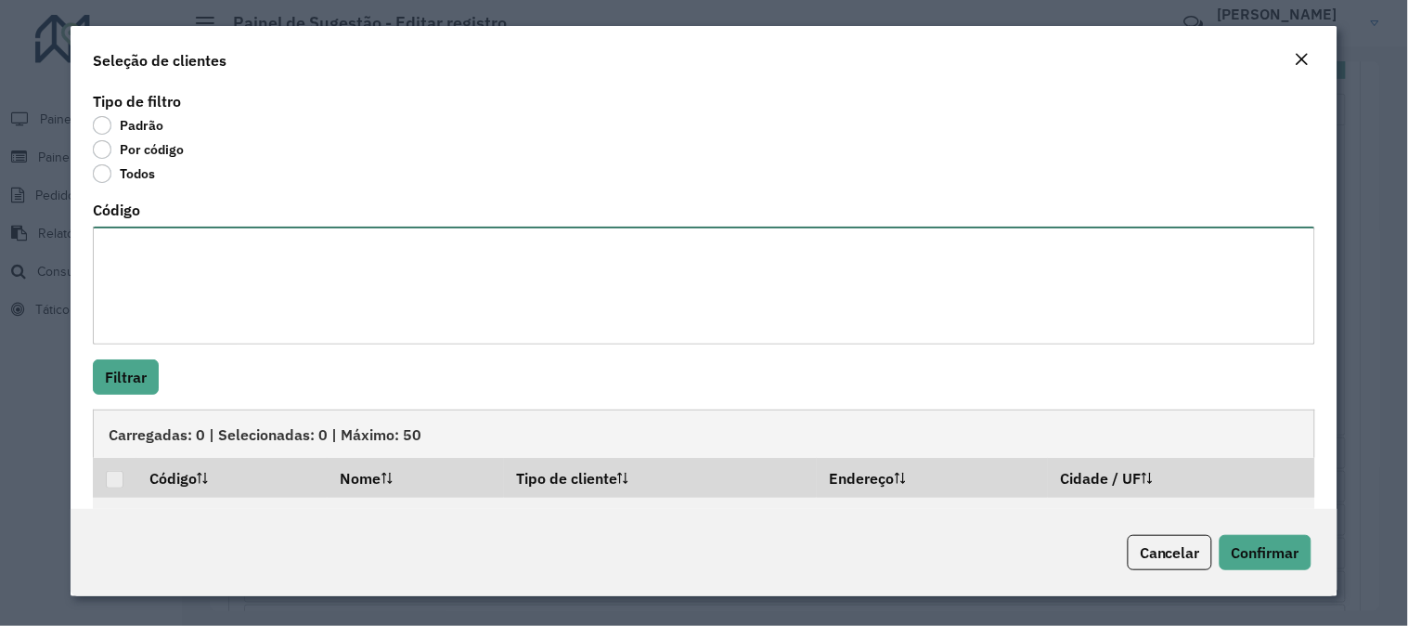
click at [152, 249] on textarea "Código" at bounding box center [704, 285] width 1222 height 118
paste textarea "******** ******** ******** ******** ******** ******** ******** ******** *******…"
click at [136, 342] on textarea "******** ******** ******** ******** ******** ******** ******** ******** *******…" at bounding box center [702, 285] width 1218 height 118
type textarea "******** ******** ******** ******** ******** ******** ******** ******** *******…"
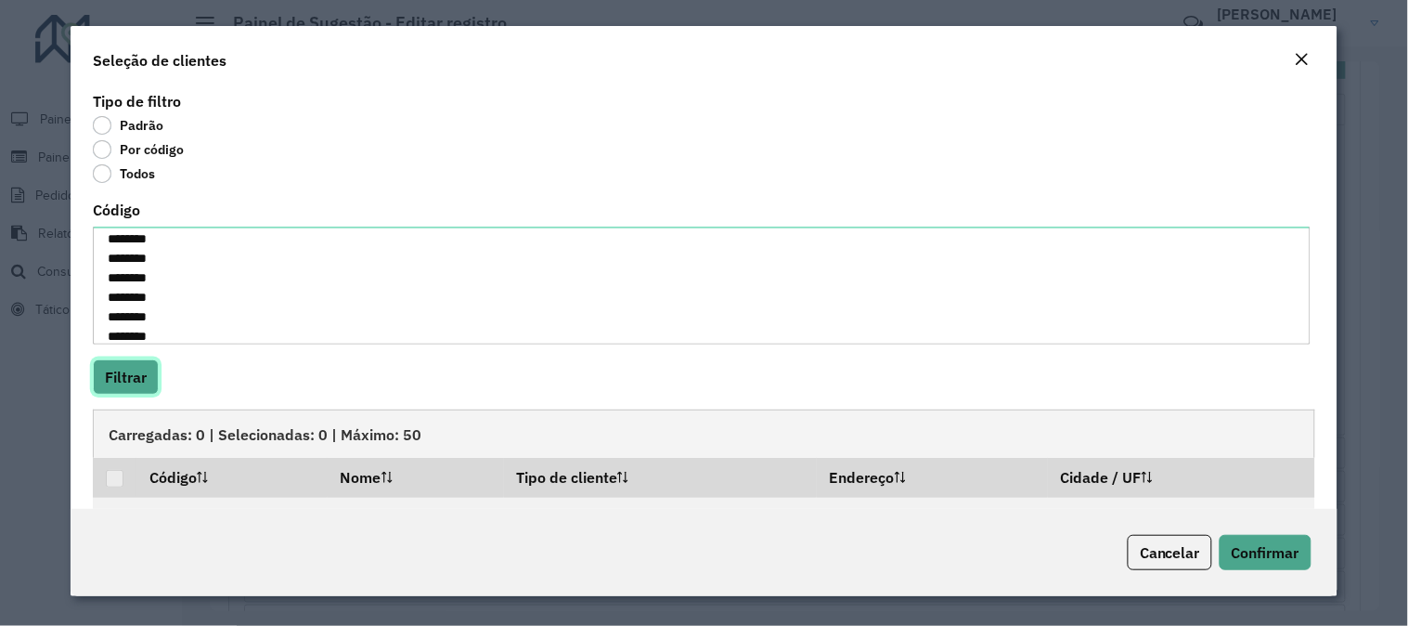
click at [159, 382] on button "Filtrar" at bounding box center [126, 376] width 66 height 35
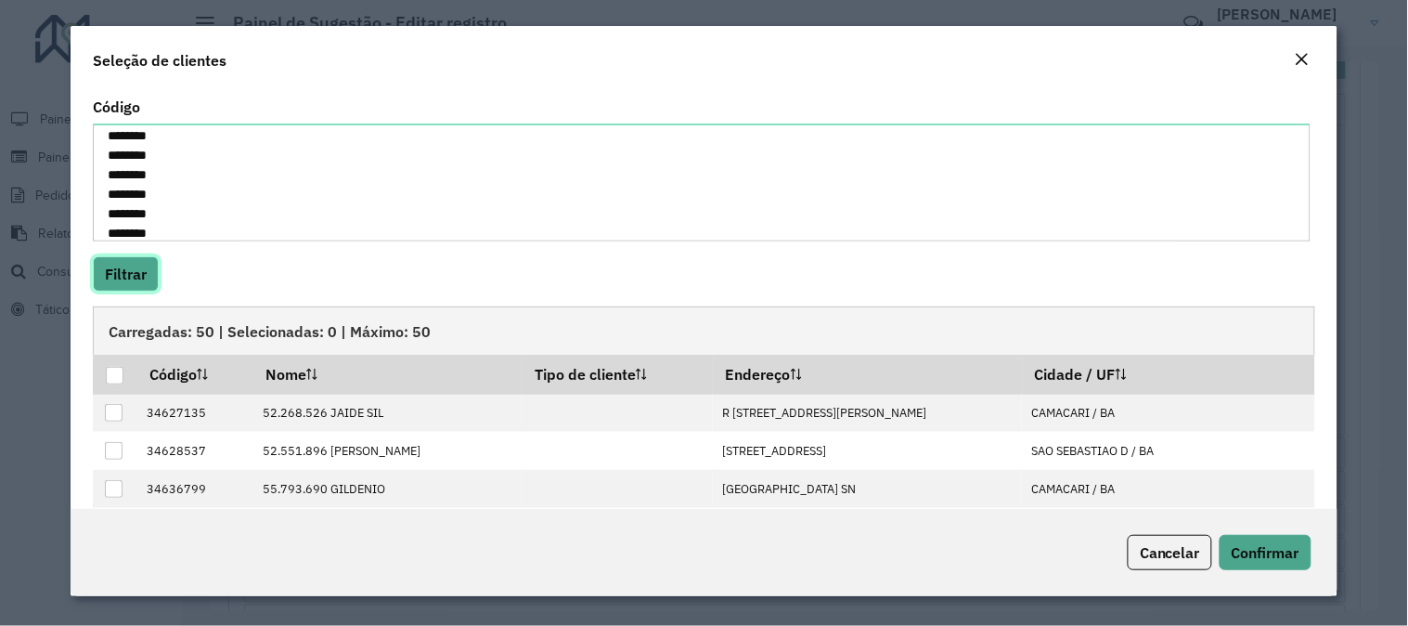
scroll to position [257, 0]
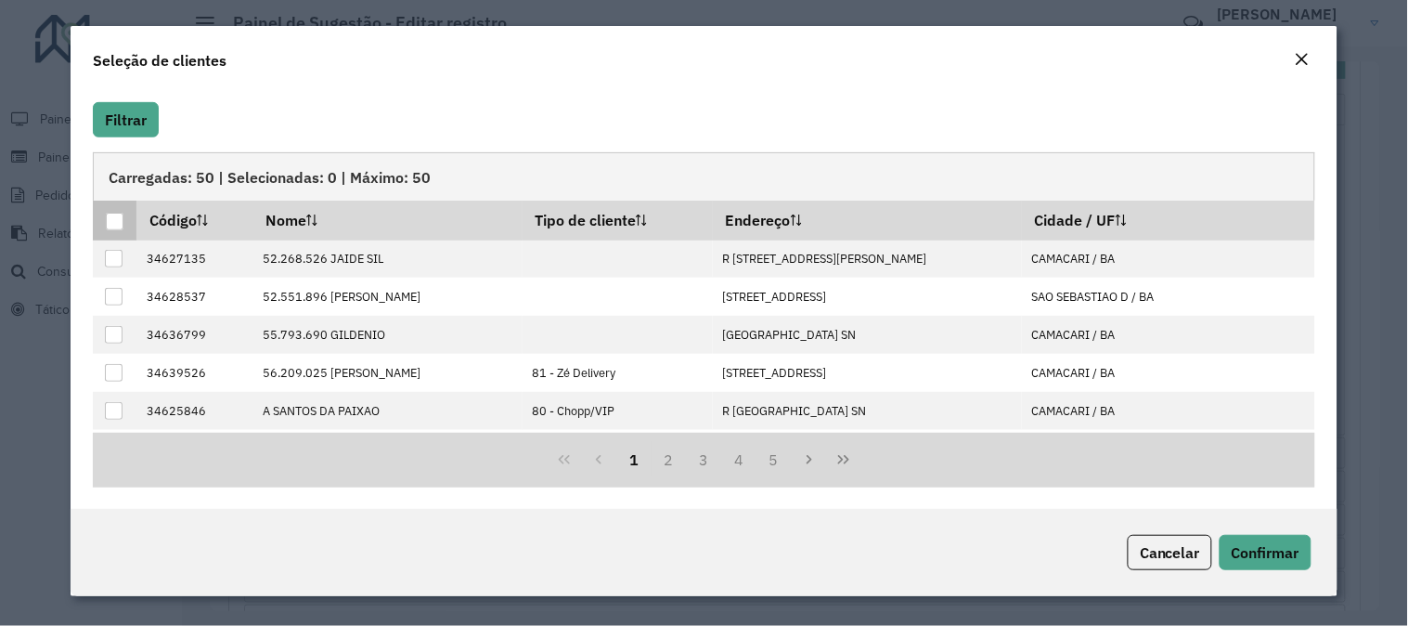
click at [118, 217] on div at bounding box center [115, 222] width 18 height 18
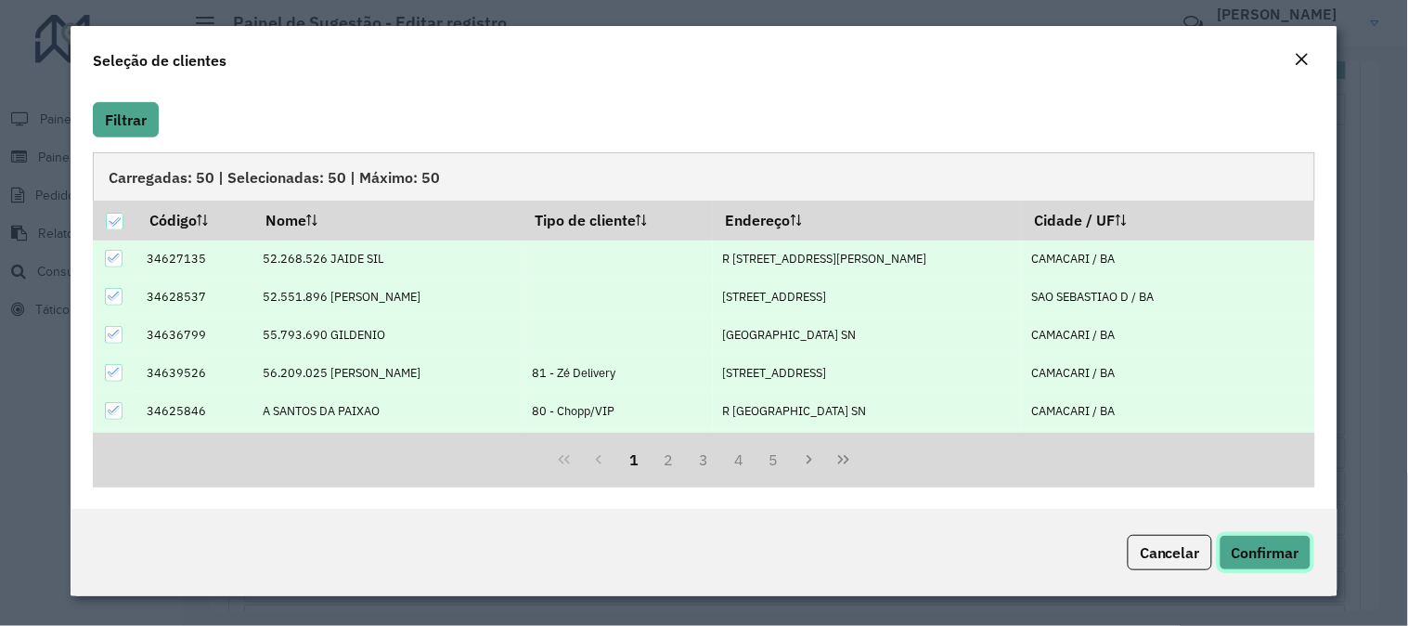
click at [1268, 550] on span "Confirmar" at bounding box center [1266, 552] width 68 height 19
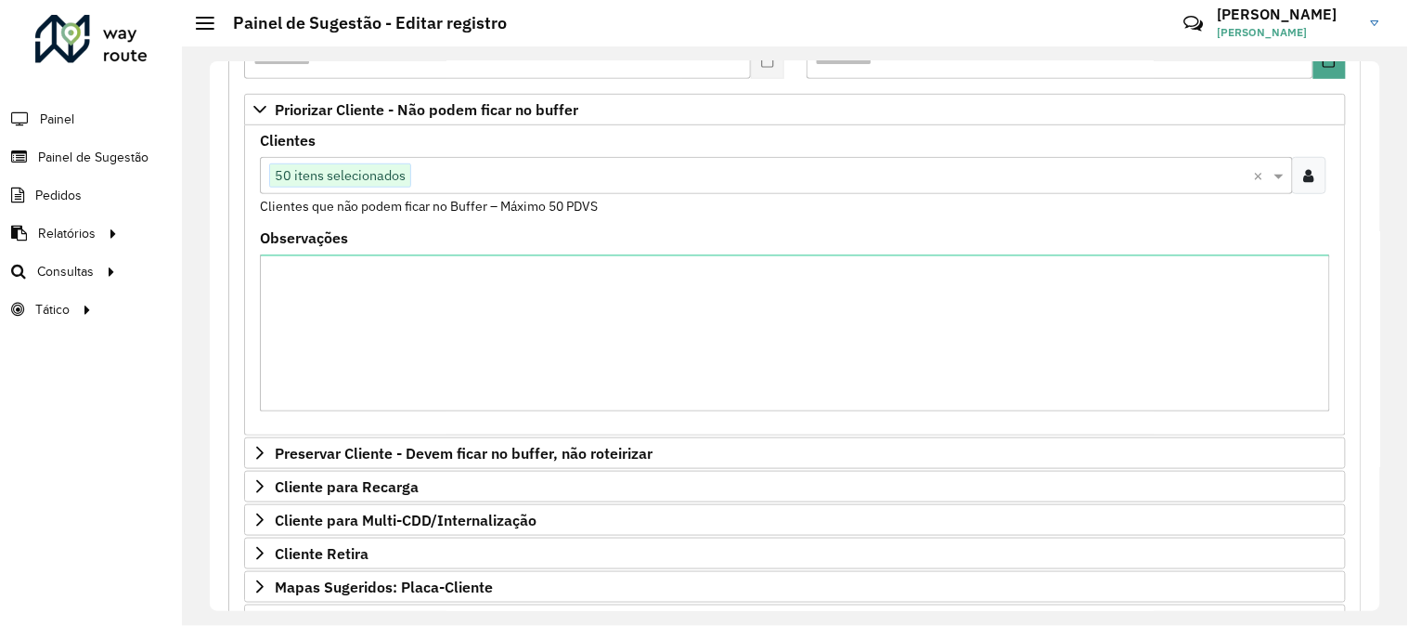
scroll to position [613, 0]
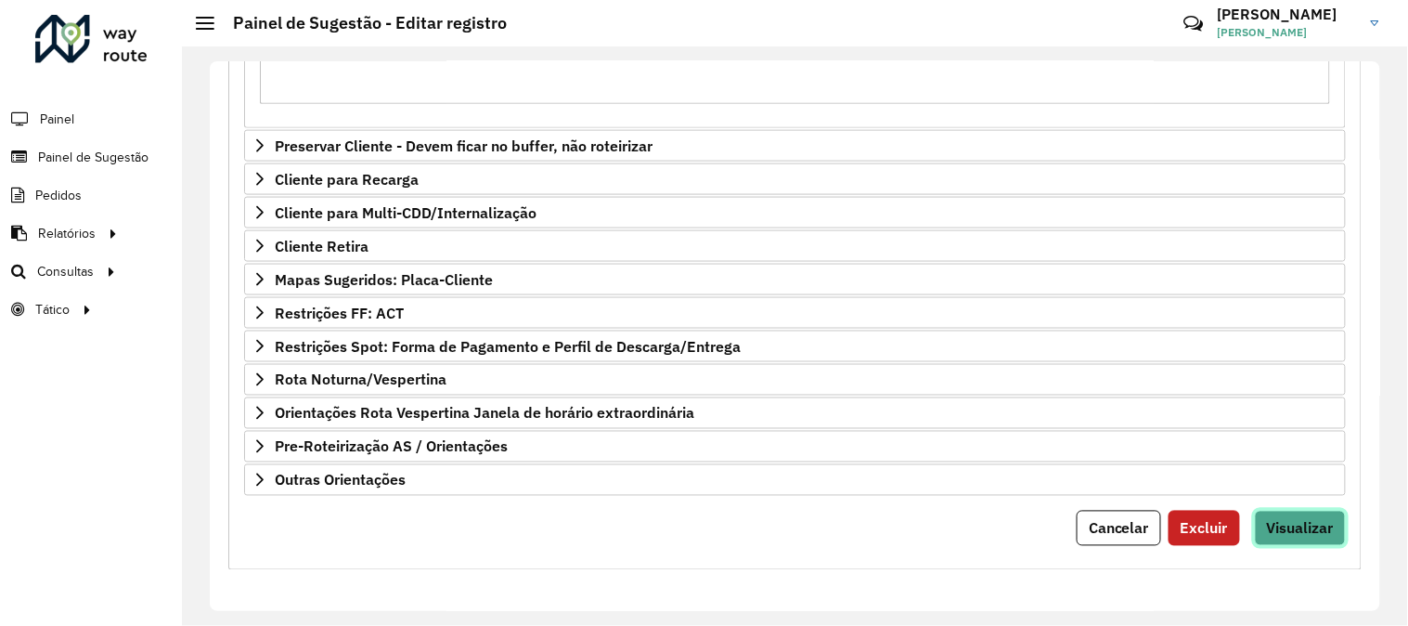
click at [1282, 533] on span "Visualizar" at bounding box center [1300, 528] width 67 height 19
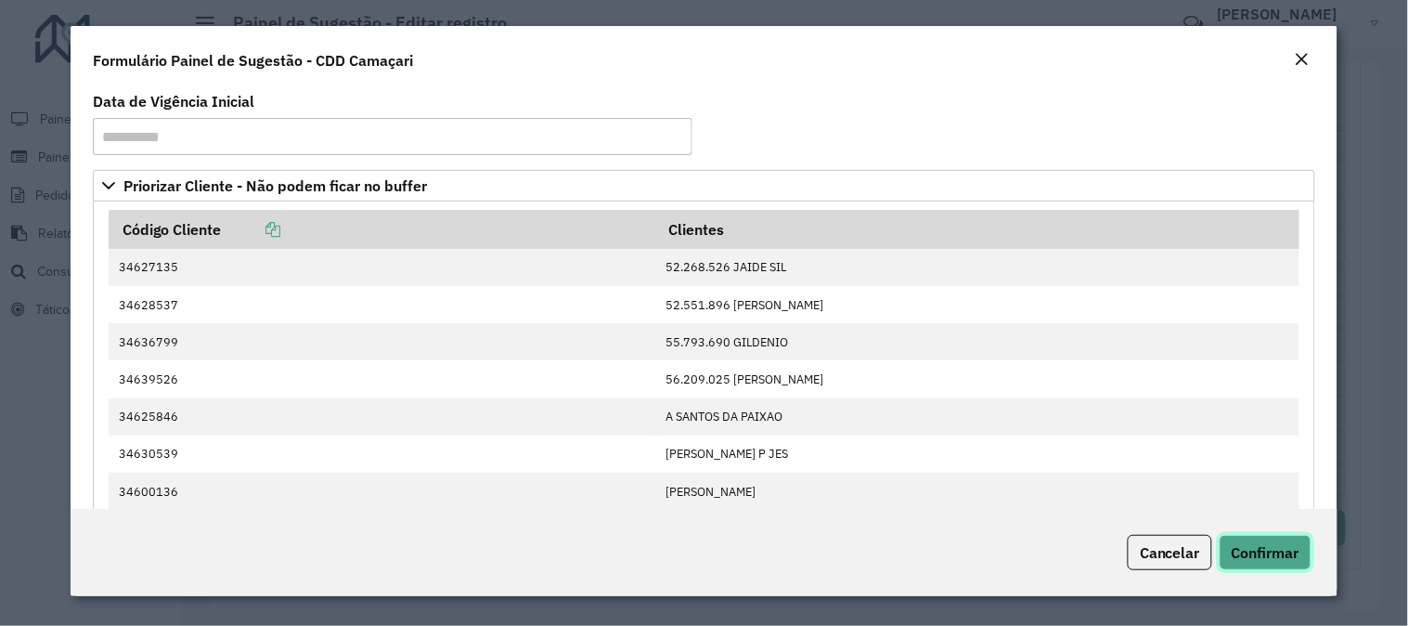
click at [1276, 550] on span "Confirmar" at bounding box center [1266, 552] width 68 height 19
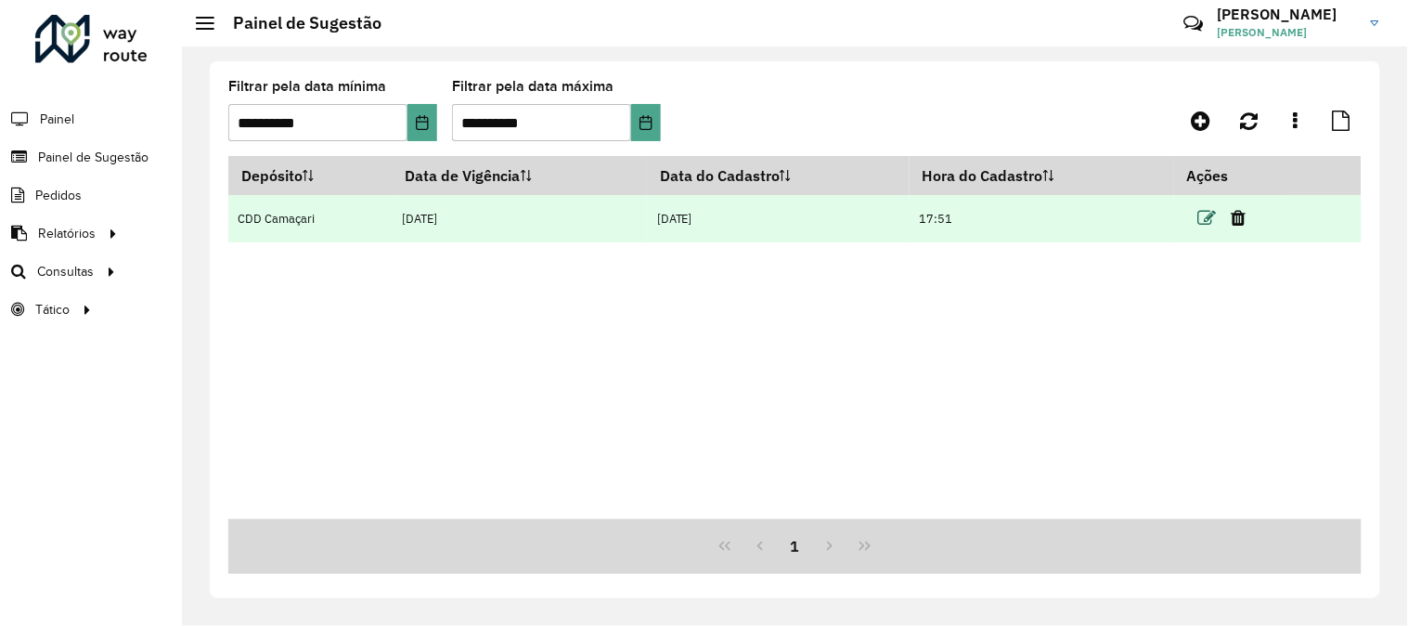
click at [1207, 218] on icon at bounding box center [1207, 218] width 19 height 19
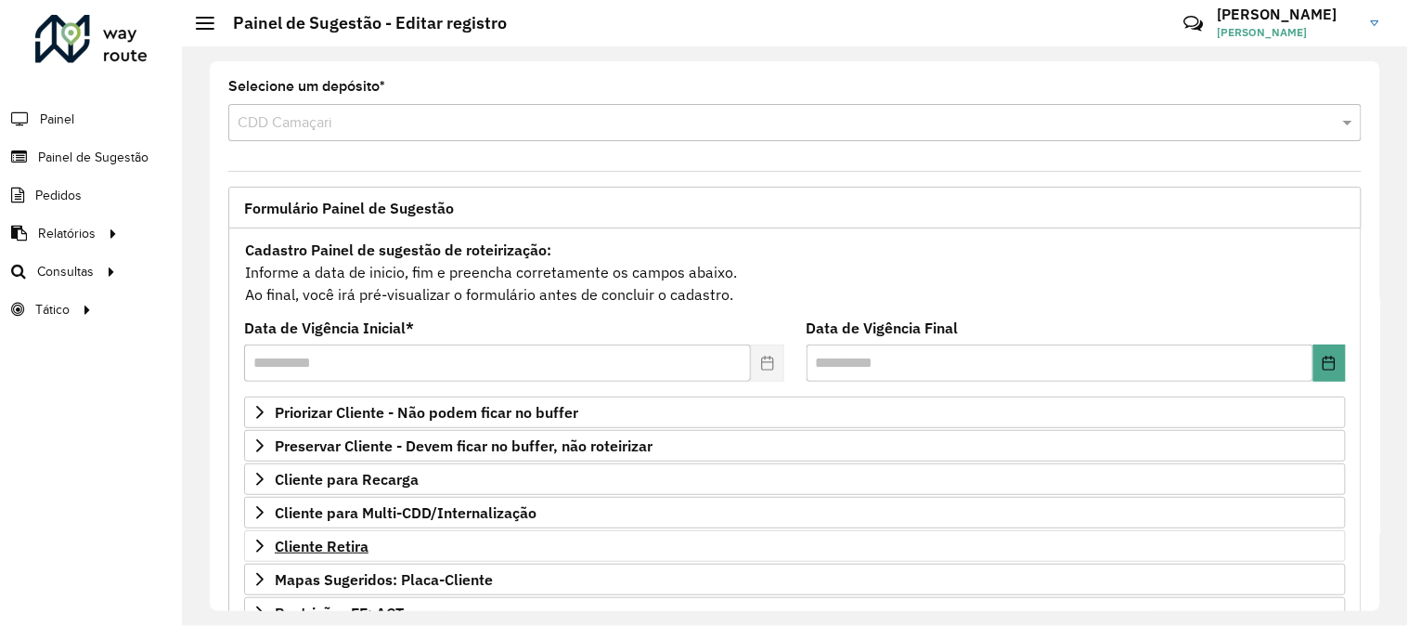
scroll to position [103, 0]
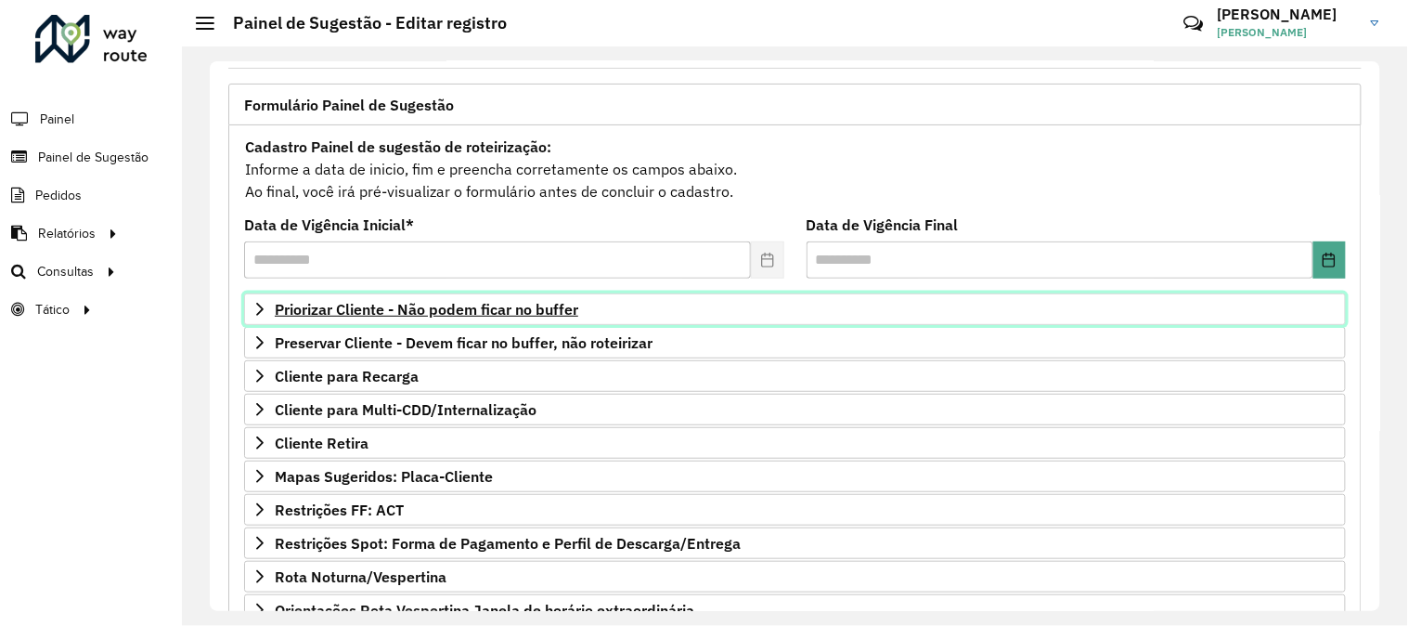
click at [481, 302] on span "Priorizar Cliente - Não podem ficar no buffer" at bounding box center [427, 309] width 304 height 15
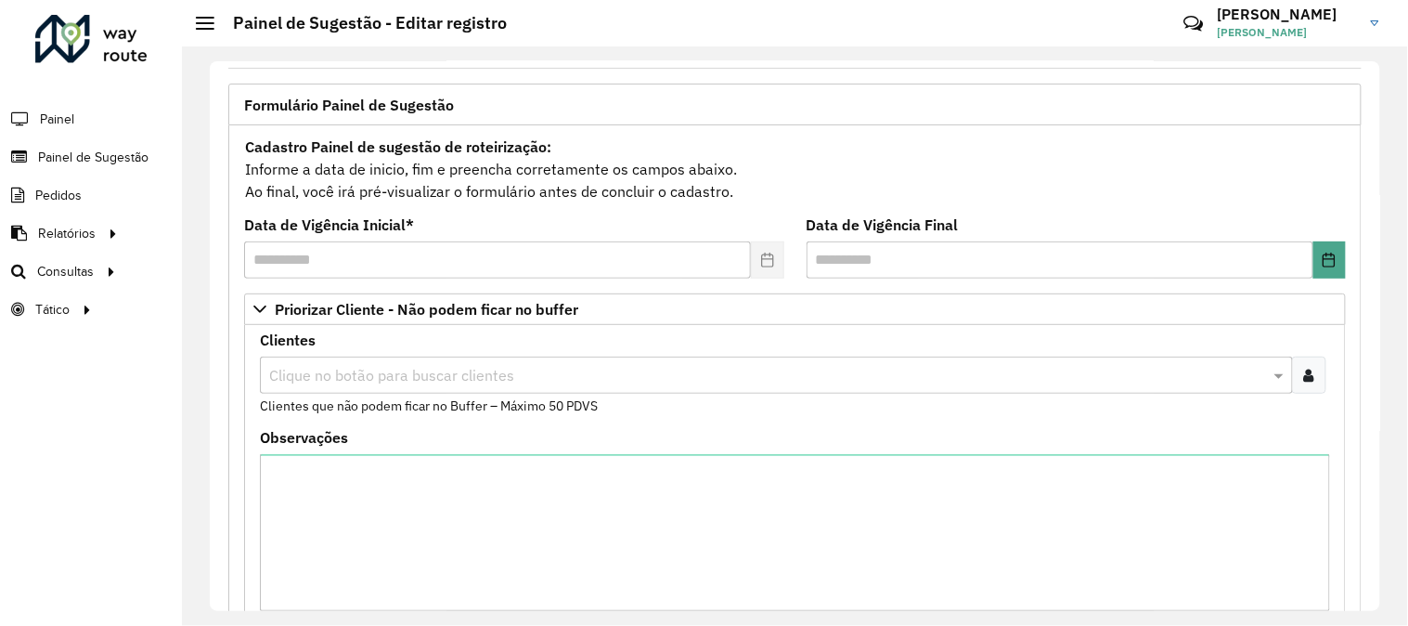
click at [1311, 384] on div at bounding box center [1309, 374] width 34 height 37
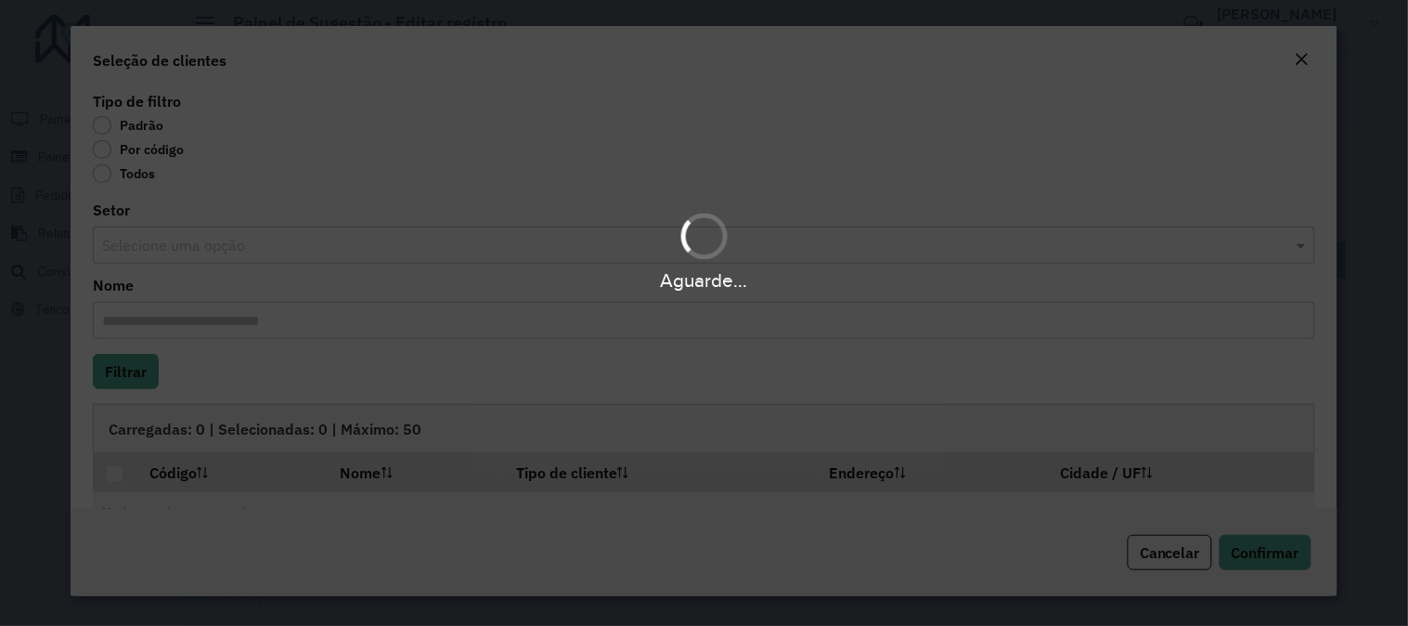
click at [116, 146] on div "Aguarde..." at bounding box center [704, 313] width 1408 height 626
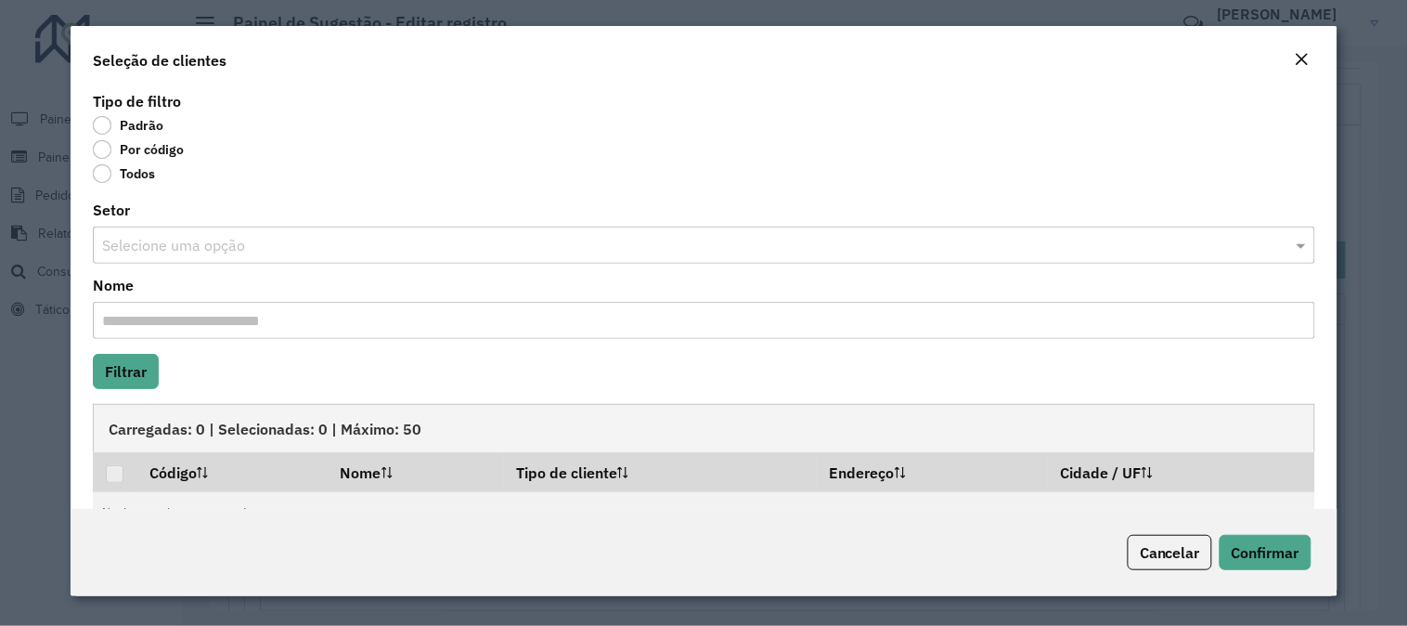
click at [111, 146] on label "Por código" at bounding box center [138, 149] width 91 height 19
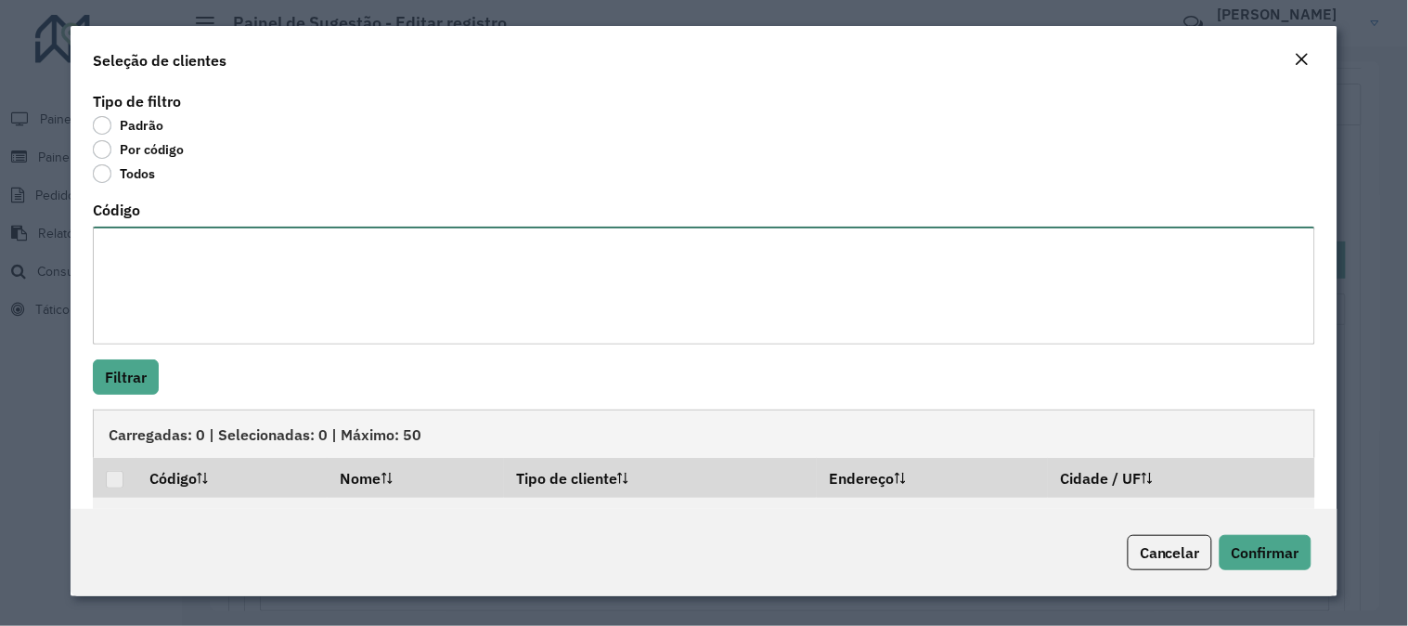
click at [167, 258] on textarea "Código" at bounding box center [704, 285] width 1222 height 118
paste textarea "******** ******** ******** ******** ******** ******** ******** ******** *******…"
type textarea "******** ******** ******** ******** ******** ******** ******** ******** *******…"
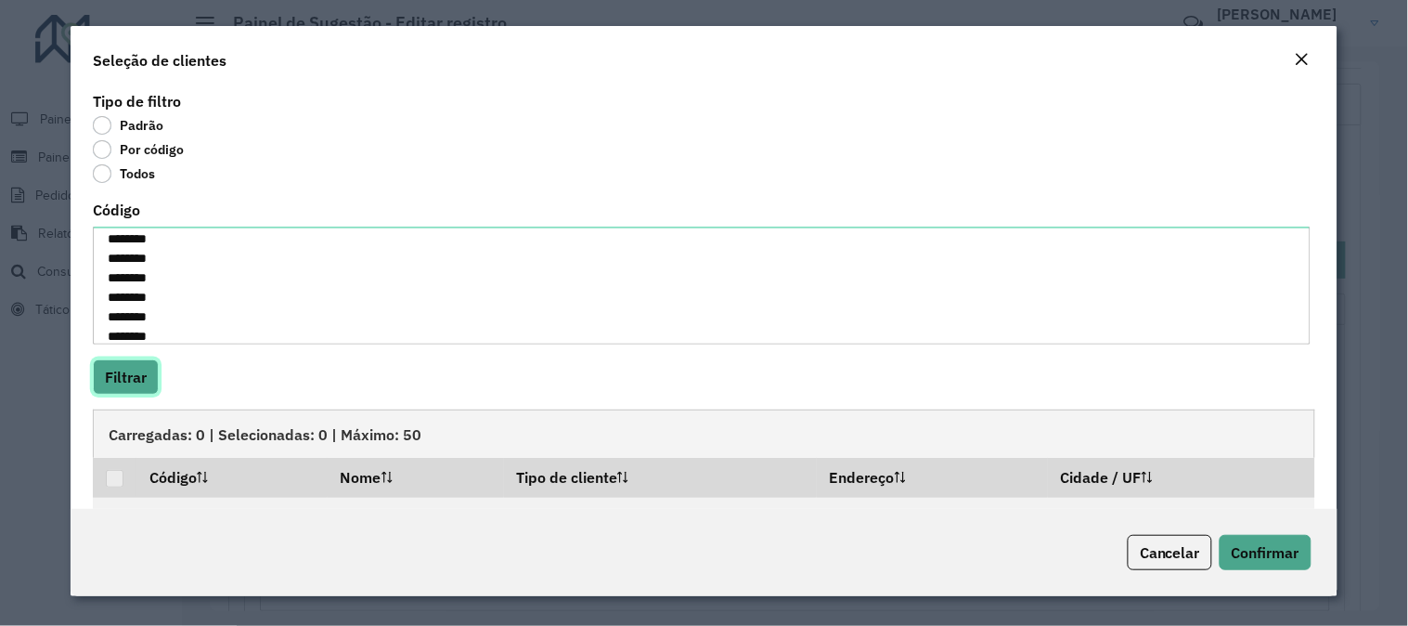
click at [141, 382] on button "Filtrar" at bounding box center [126, 376] width 66 height 35
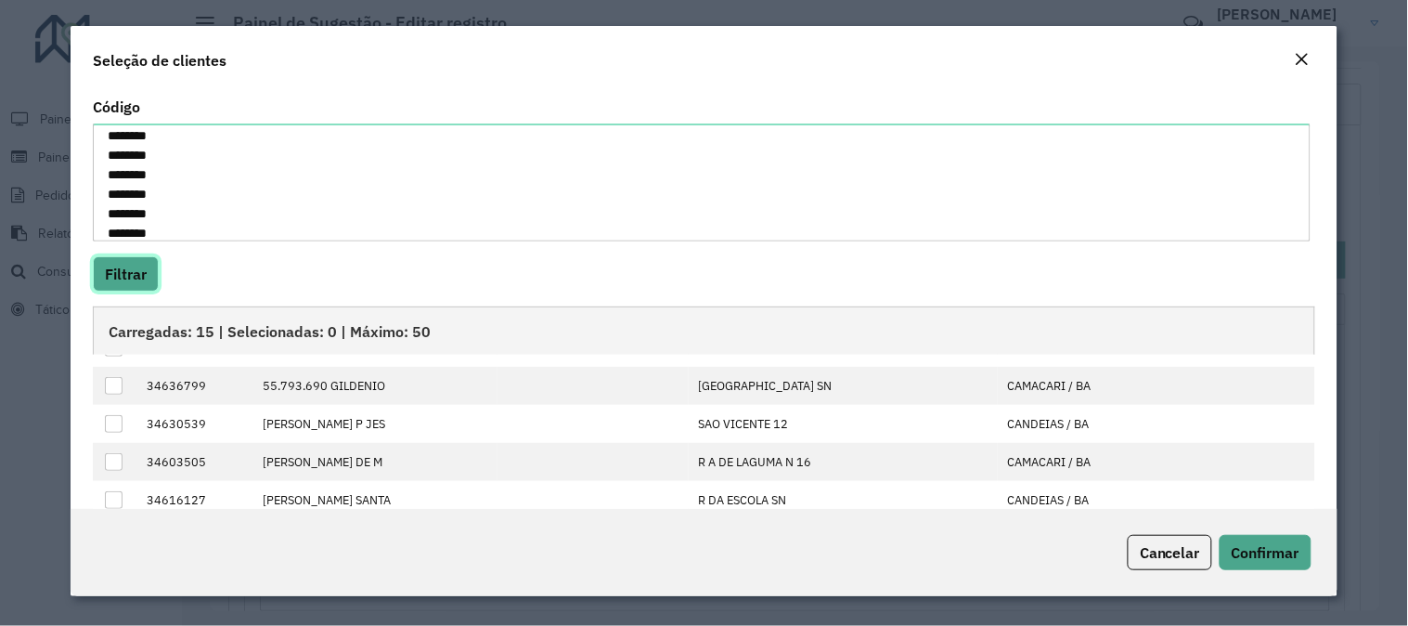
scroll to position [0, 0]
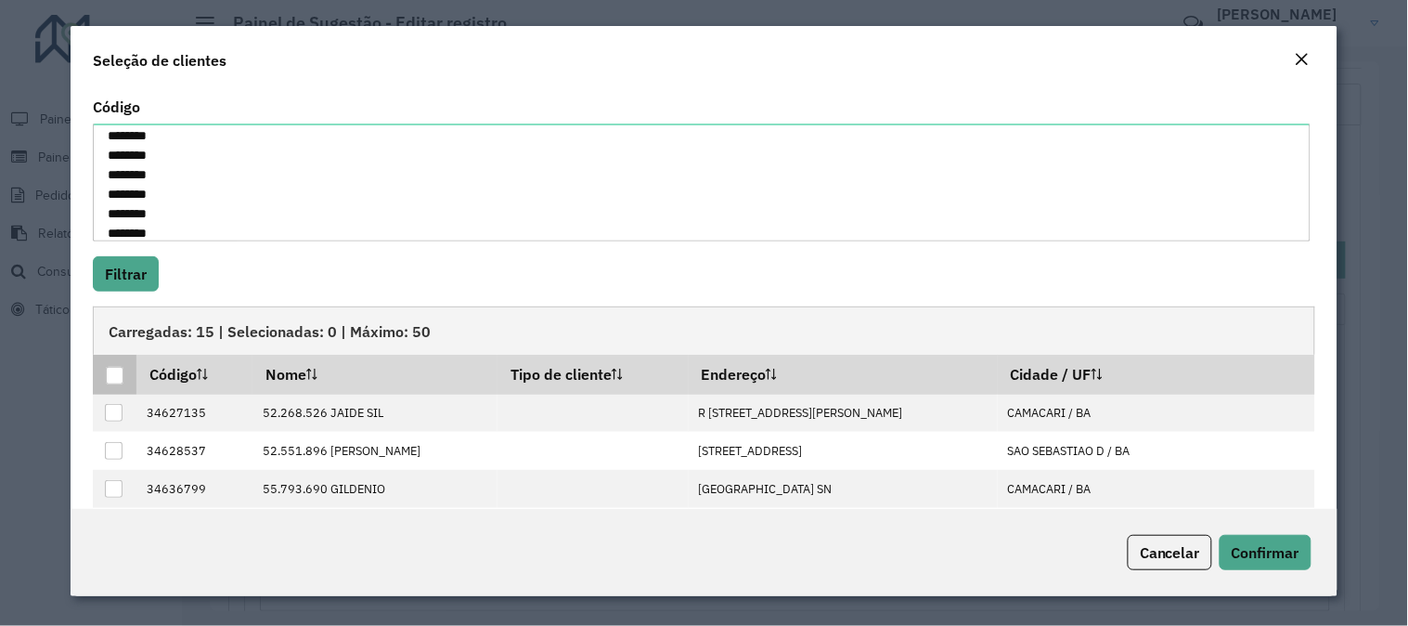
click at [122, 377] on div at bounding box center [115, 376] width 18 height 18
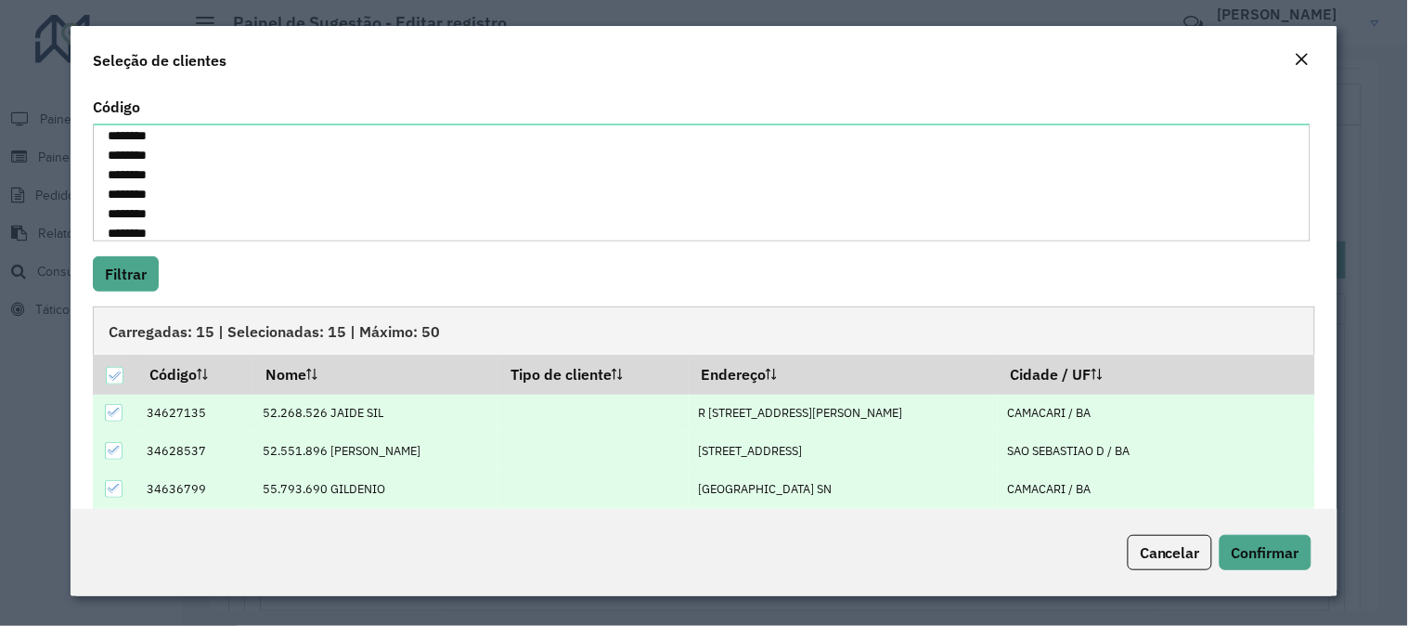
scroll to position [188, 0]
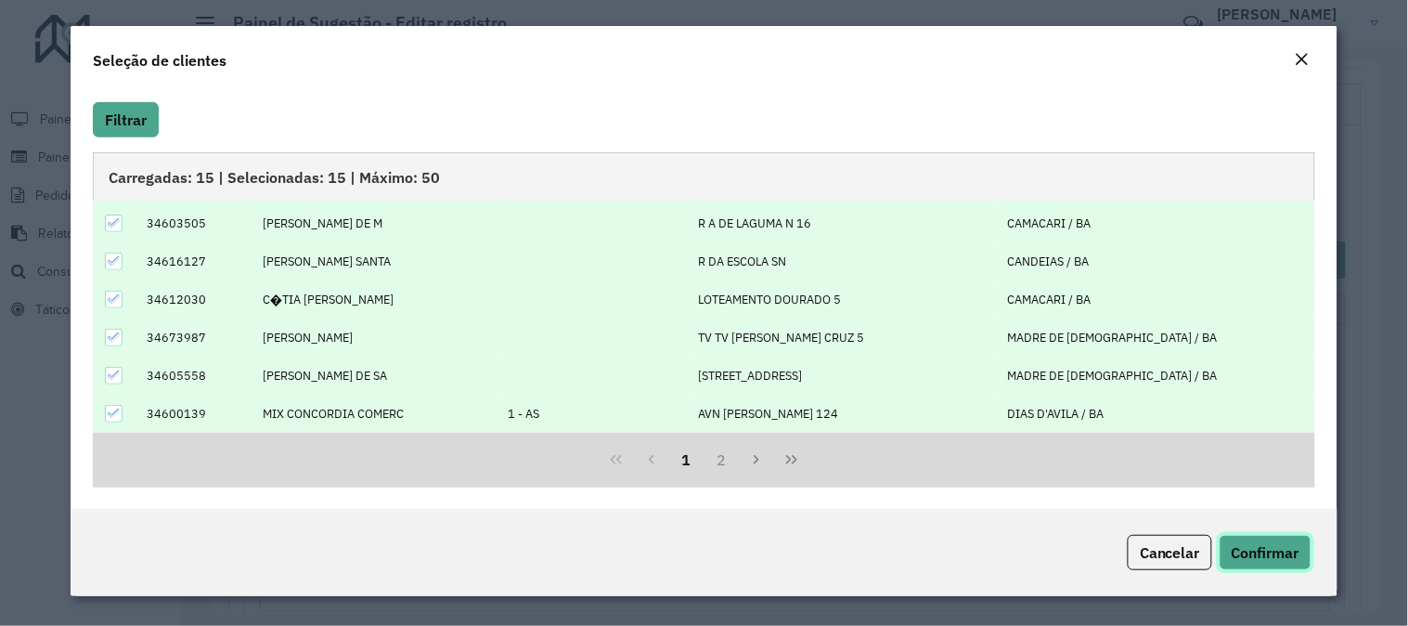
click at [1261, 548] on span "Confirmar" at bounding box center [1266, 552] width 68 height 19
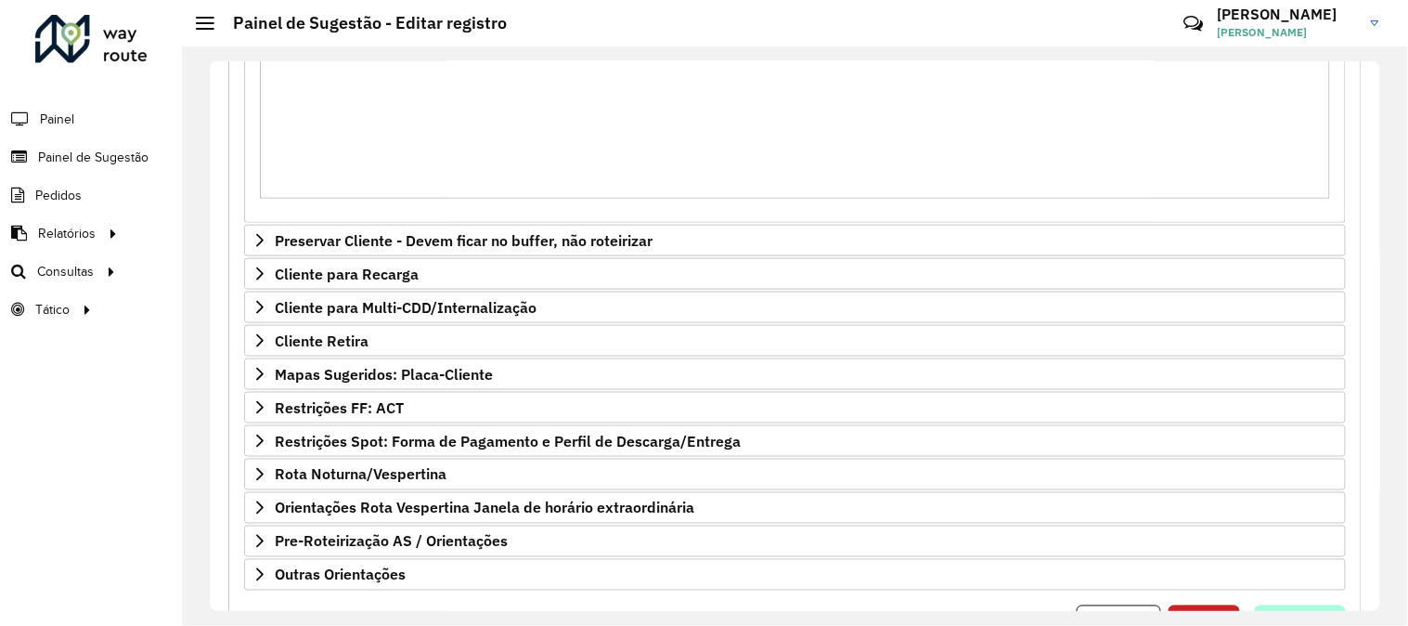
scroll to position [613, 0]
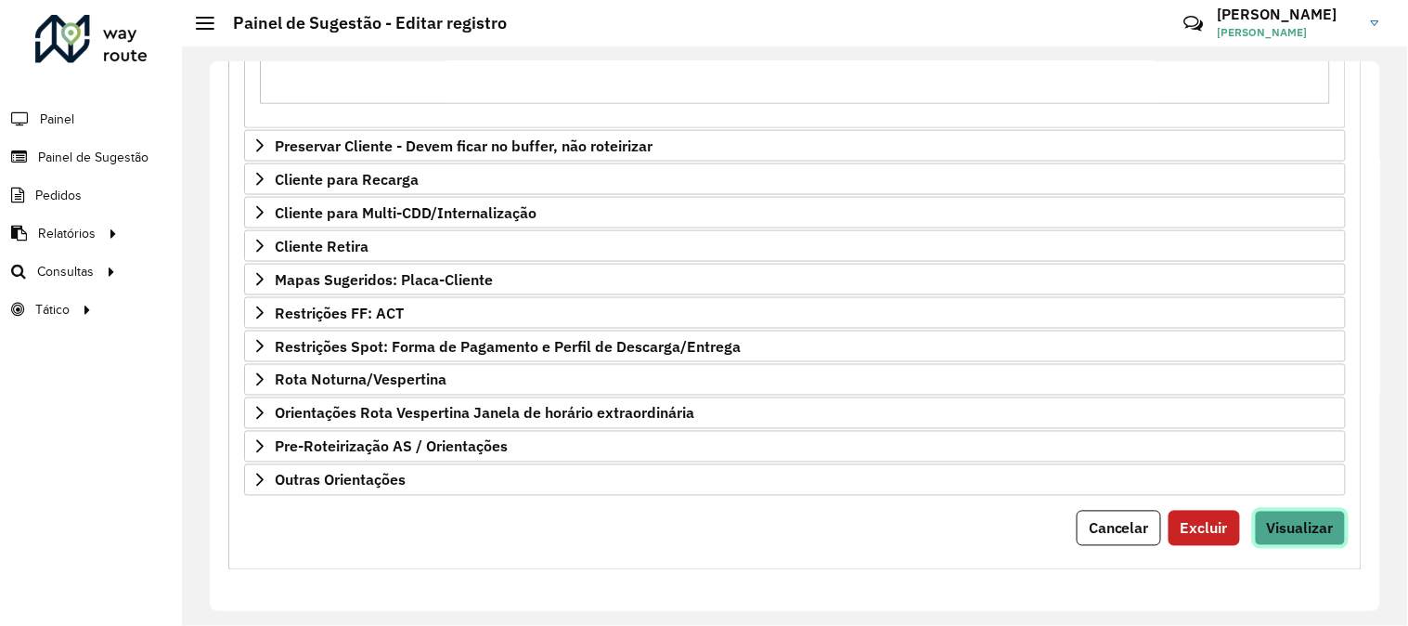
click at [1306, 535] on span "Visualizar" at bounding box center [1300, 528] width 67 height 19
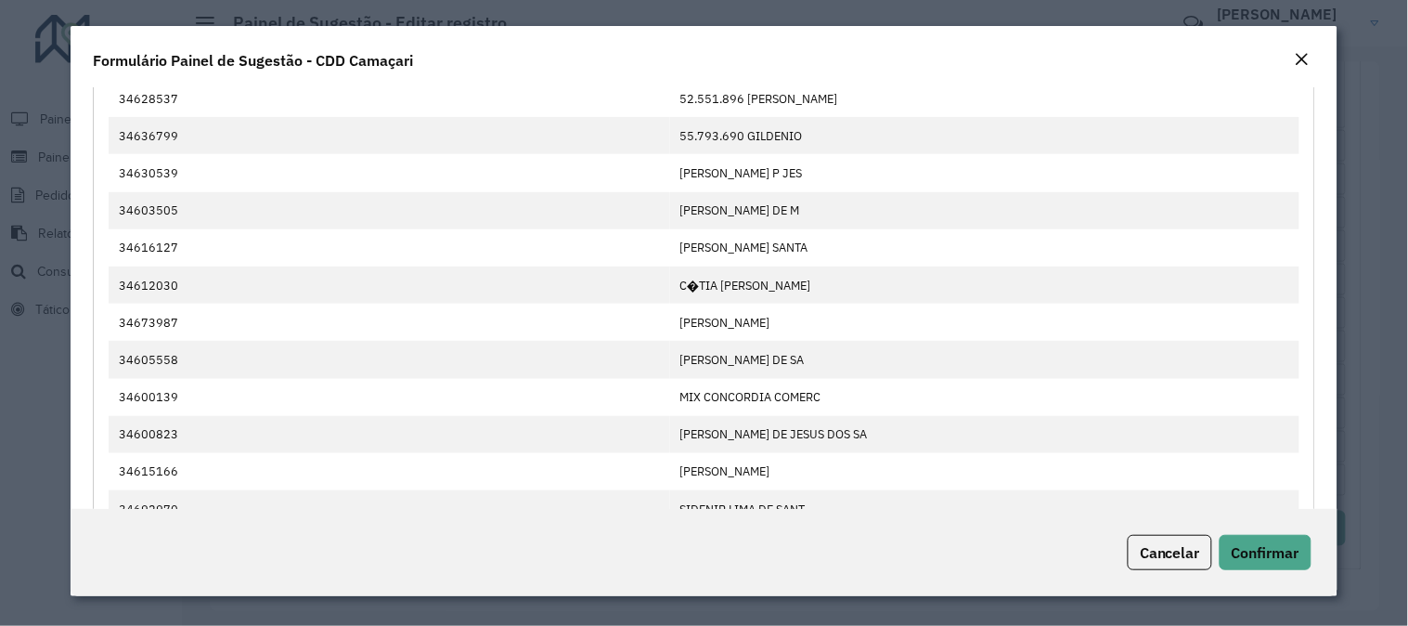
scroll to position [309, 0]
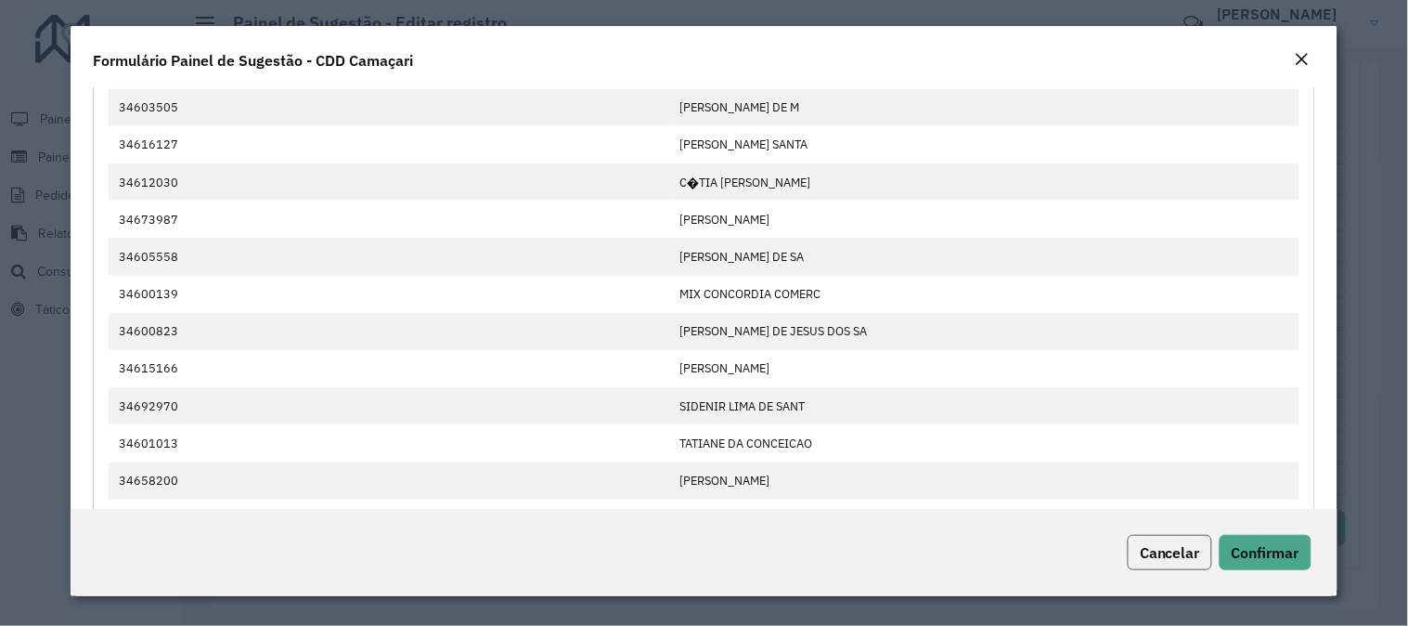
click at [1128, 561] on button "Cancelar" at bounding box center [1170, 552] width 84 height 35
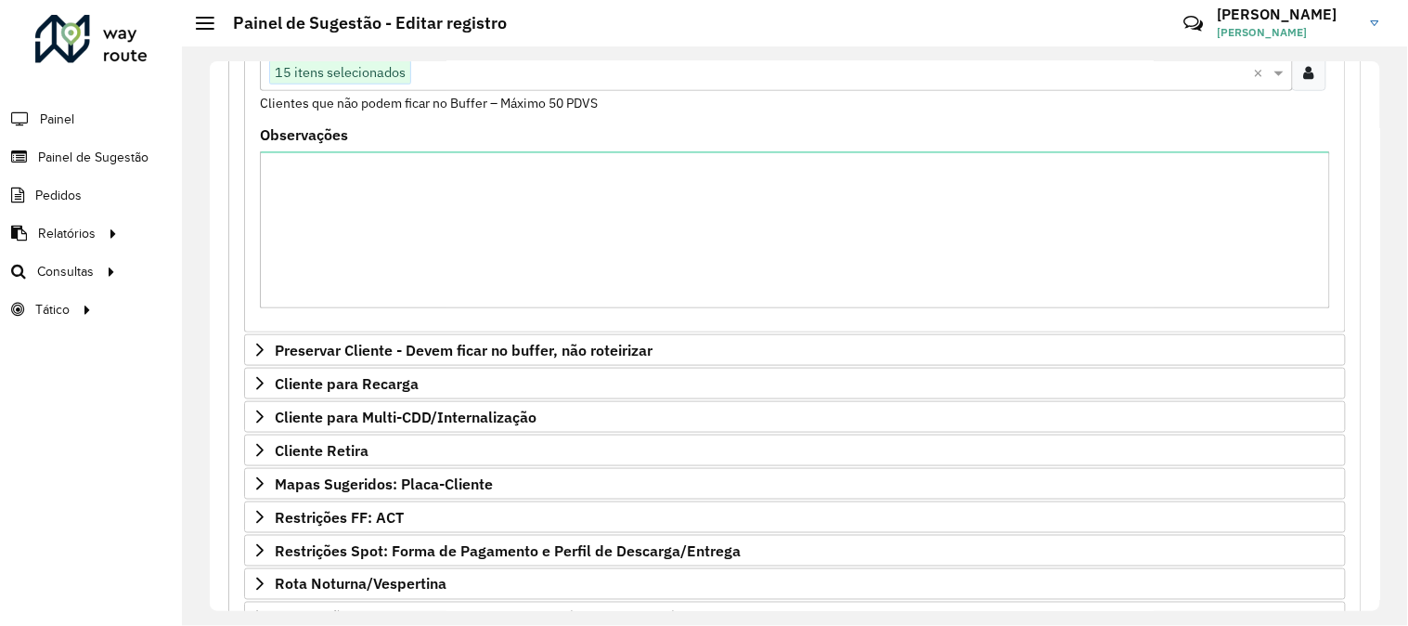
scroll to position [303, 0]
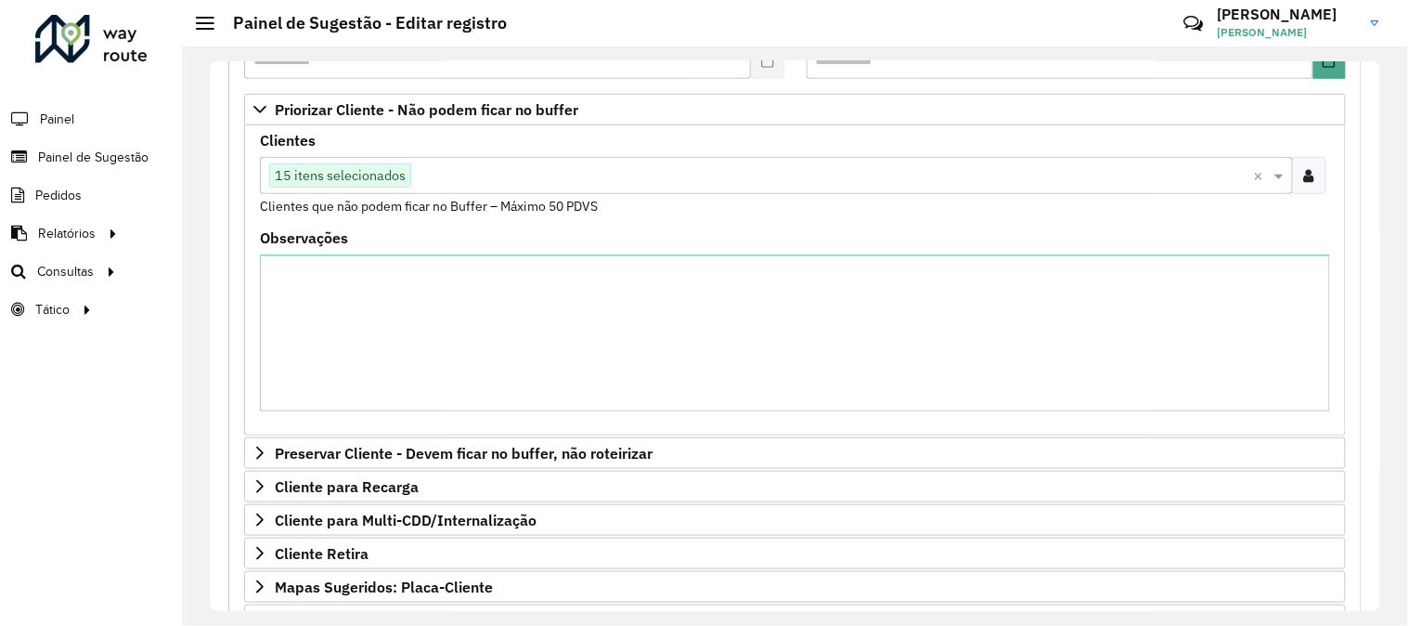
click at [543, 189] on div "Clique no botão para buscar clientes 15 itens selecionados" at bounding box center [757, 175] width 994 height 33
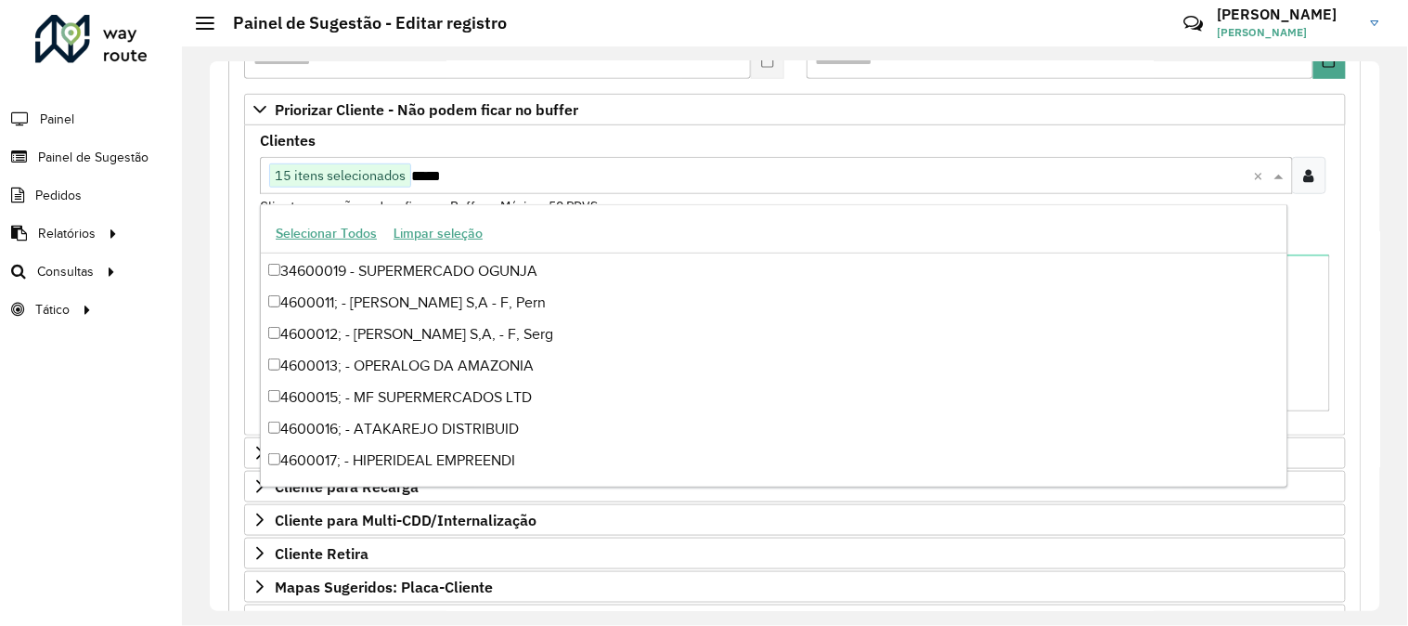
scroll to position [0, 0]
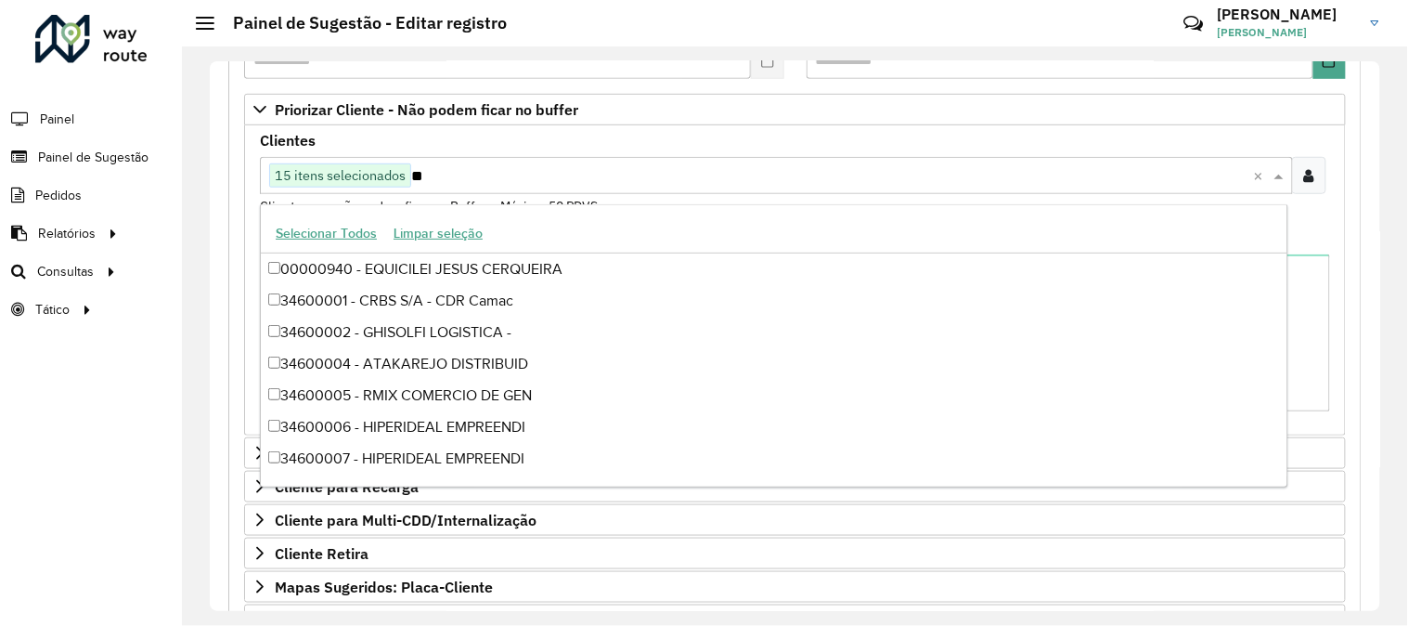
type input "*"
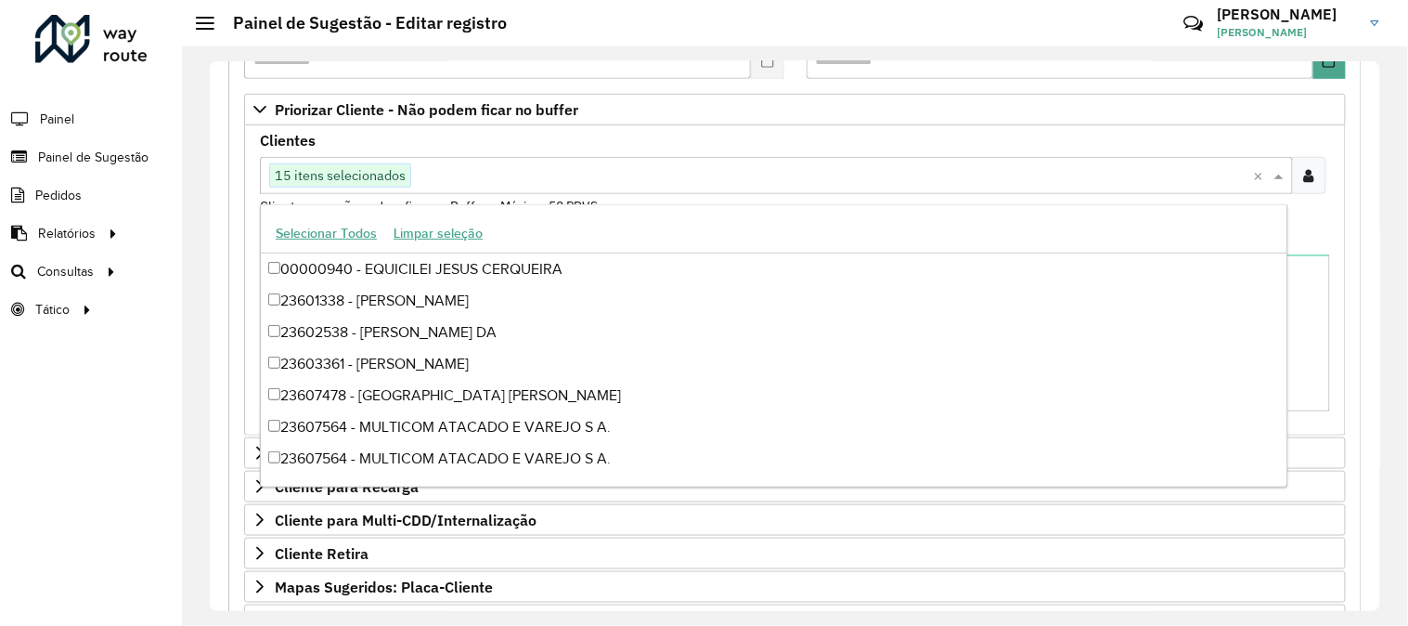
scroll to position [509, 0]
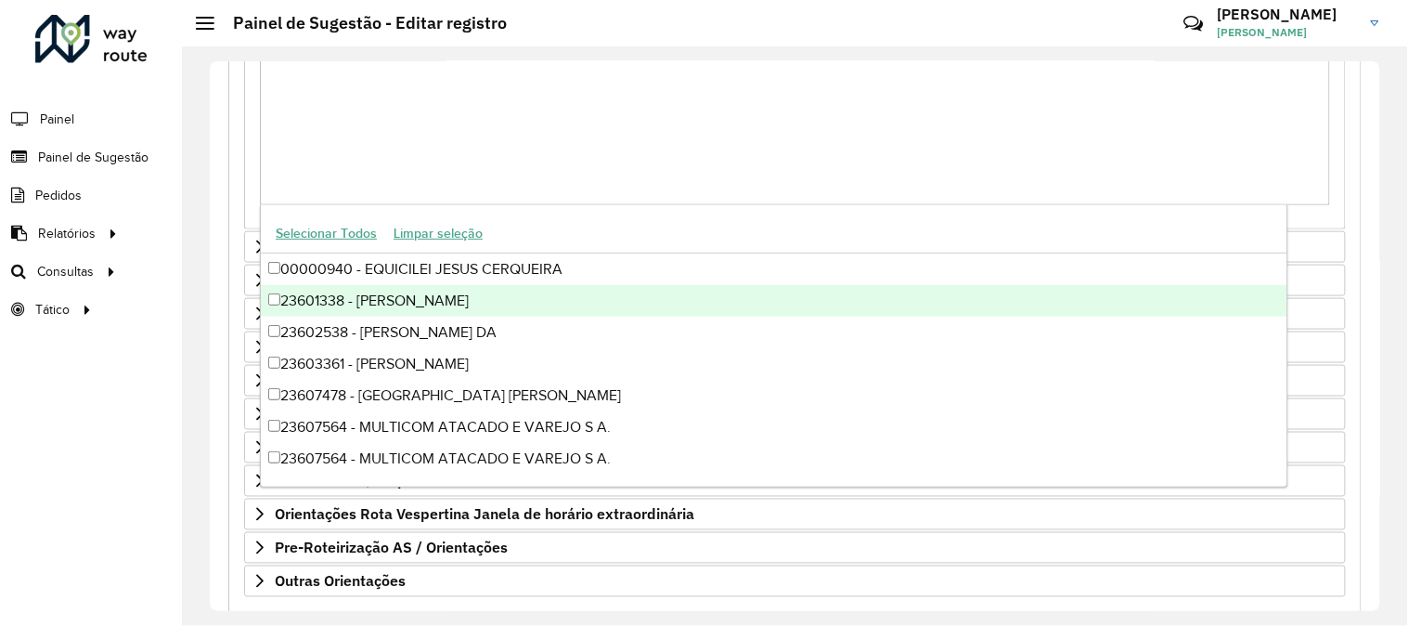
click at [1350, 337] on div "**********" at bounding box center [794, 195] width 1133 height 951
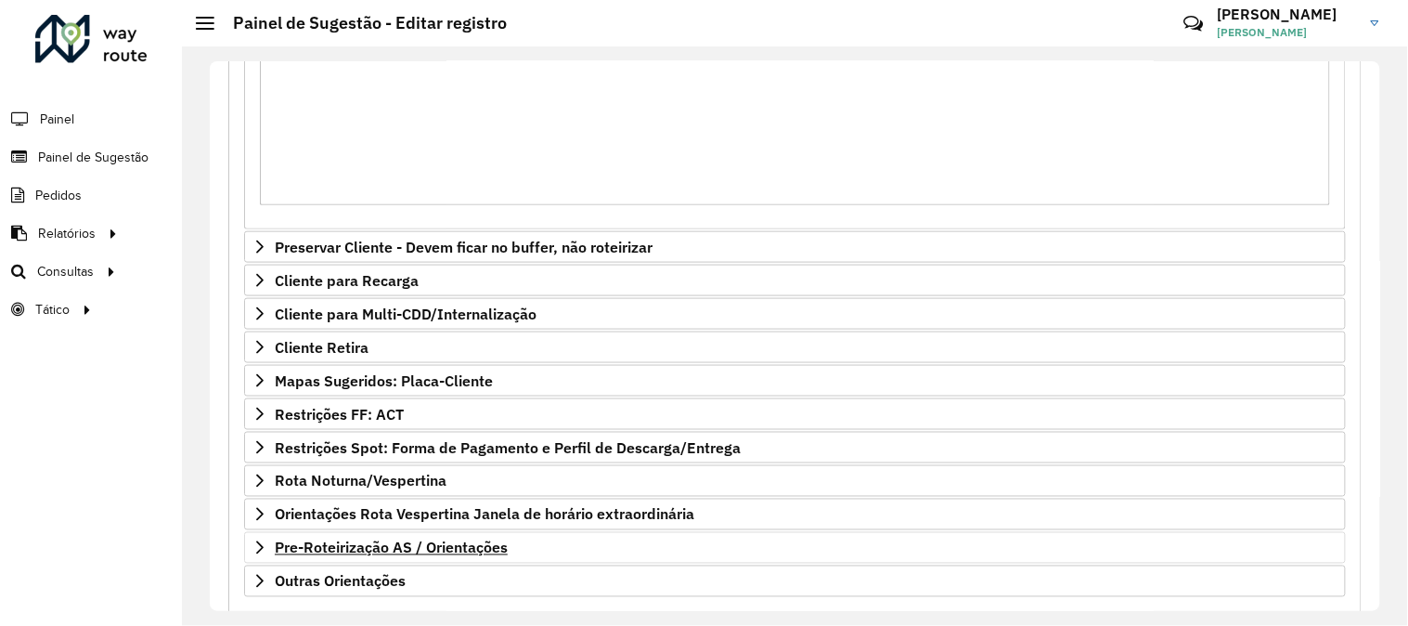
scroll to position [613, 0]
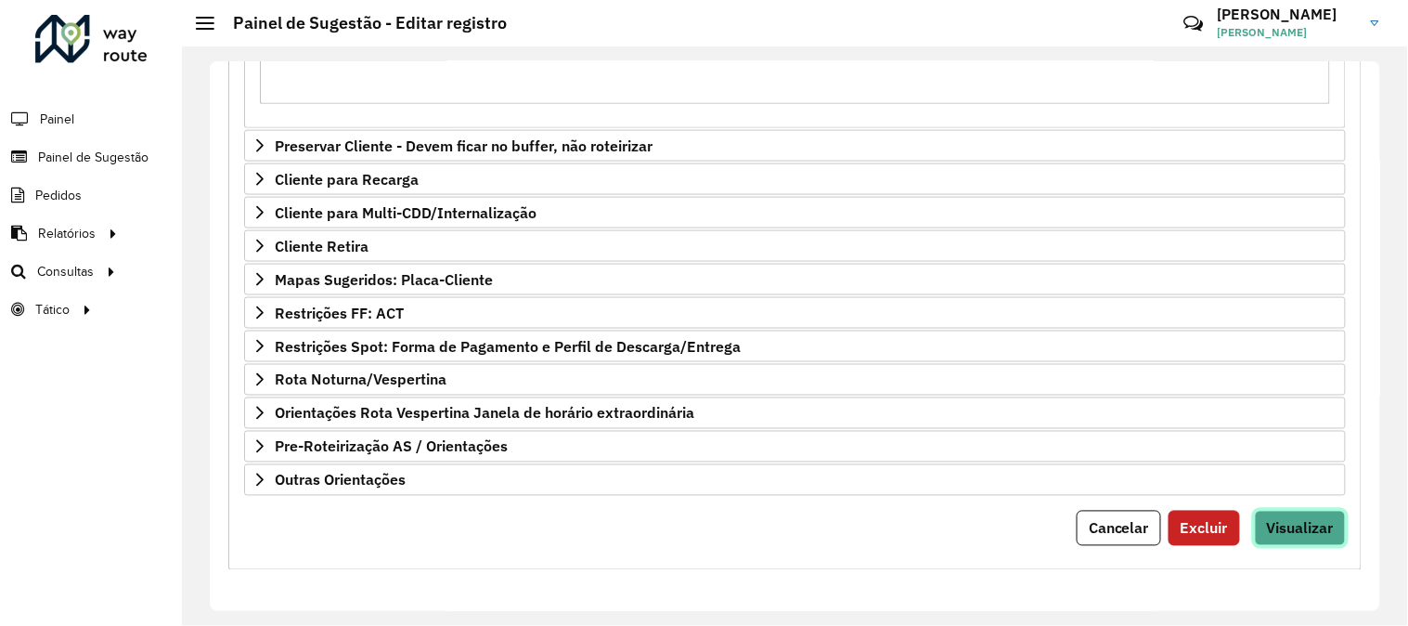
click at [1313, 522] on span "Visualizar" at bounding box center [1300, 528] width 67 height 19
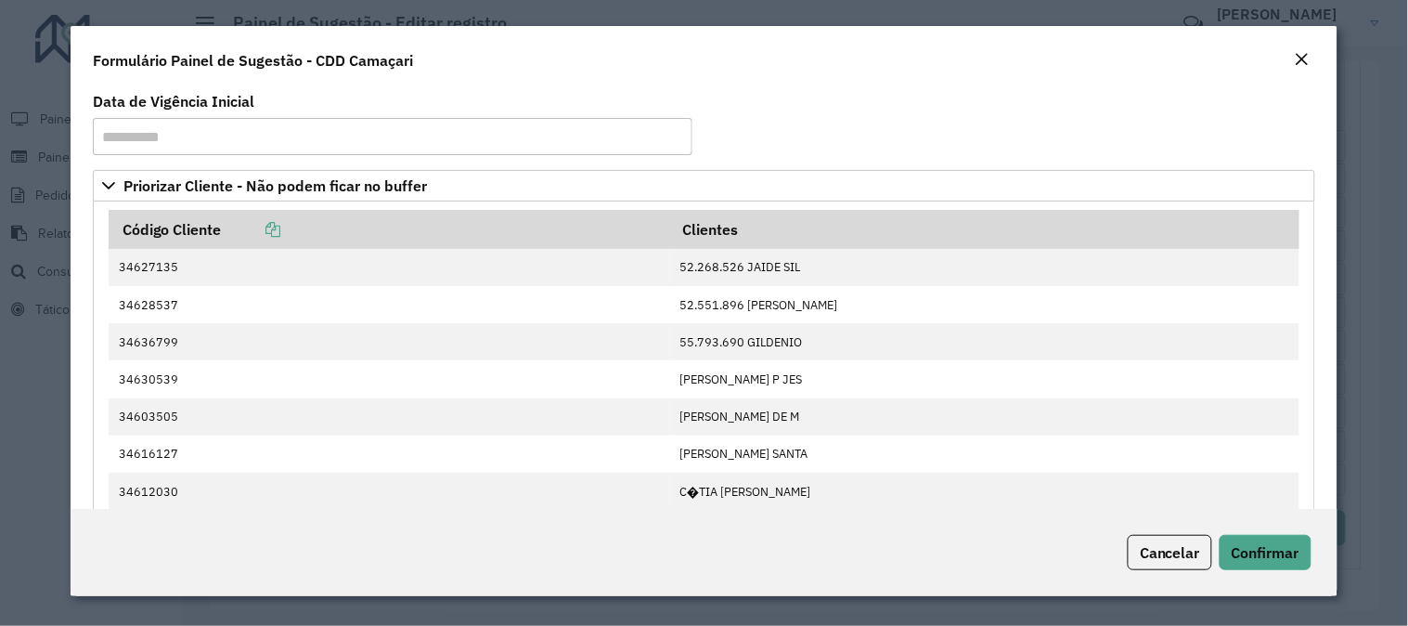
scroll to position [551, 0]
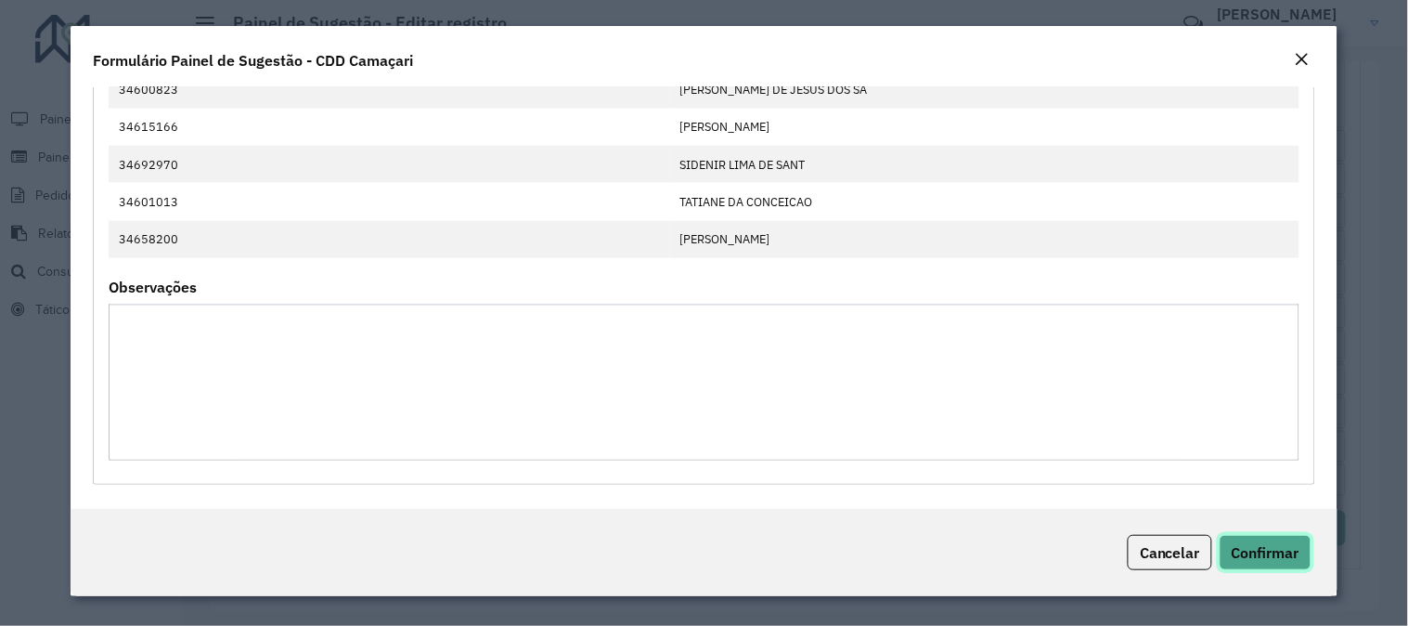
click at [1259, 535] on button "Confirmar" at bounding box center [1266, 552] width 92 height 35
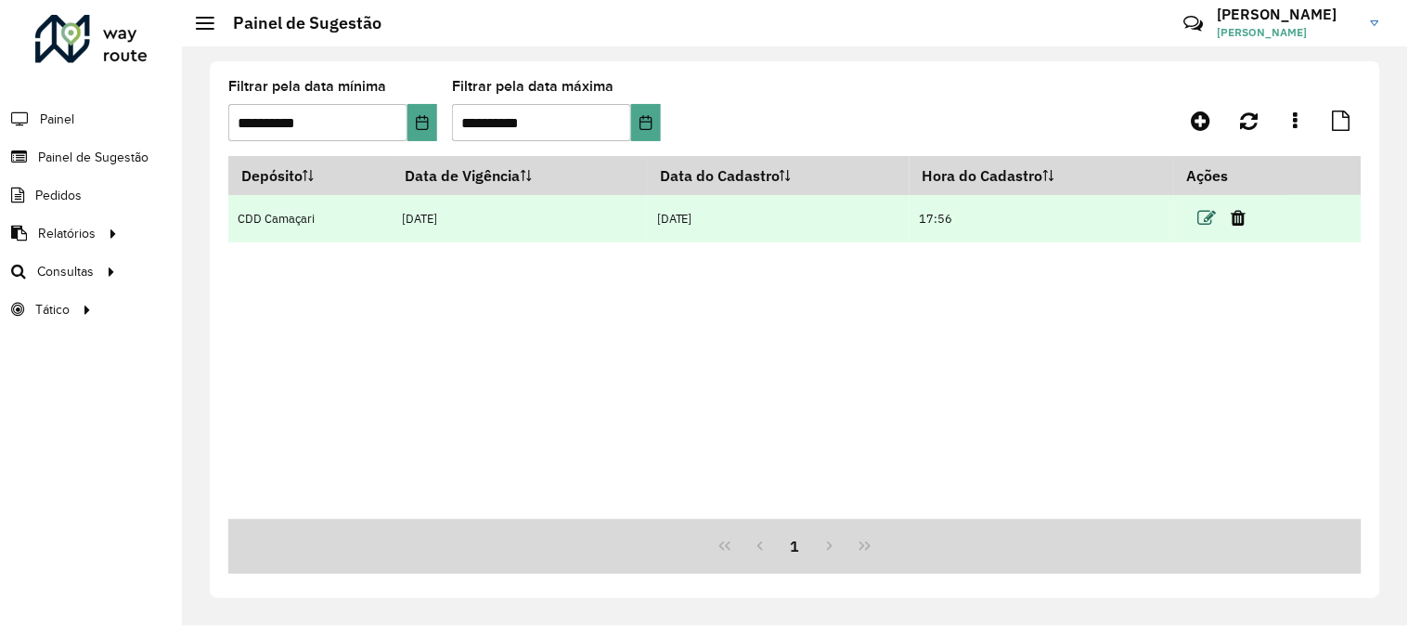
click at [1211, 217] on icon at bounding box center [1207, 218] width 19 height 19
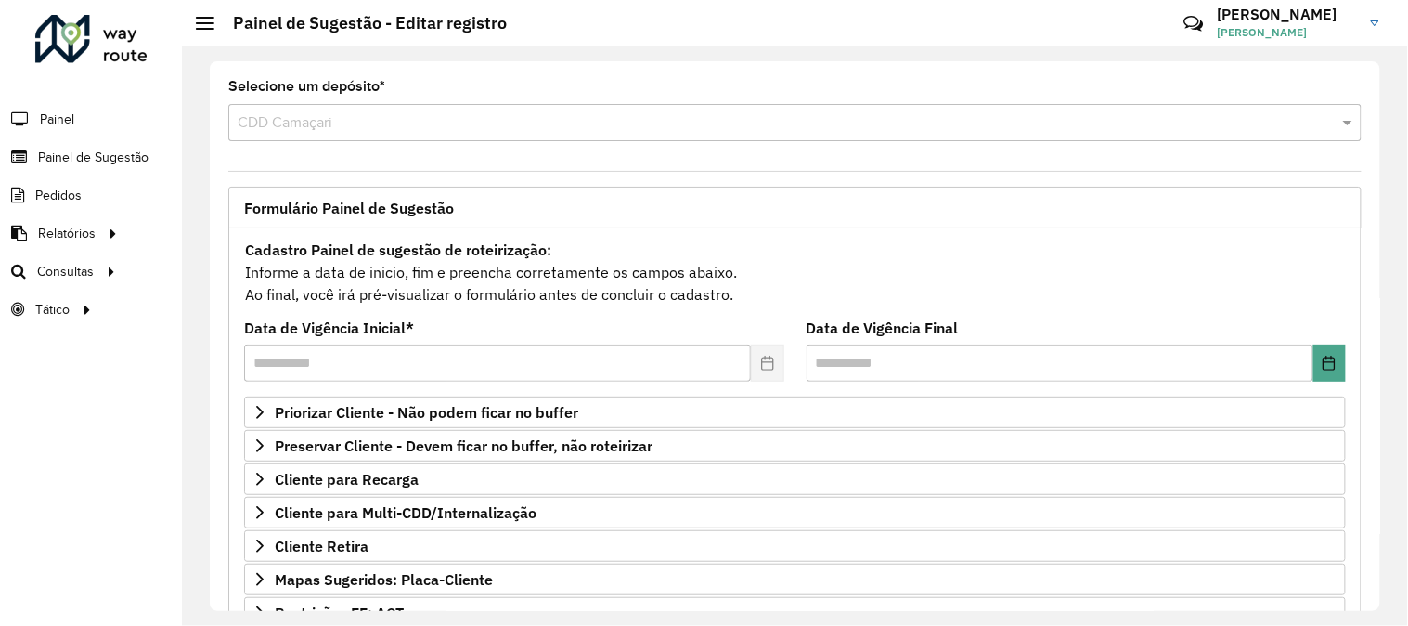
scroll to position [302, 0]
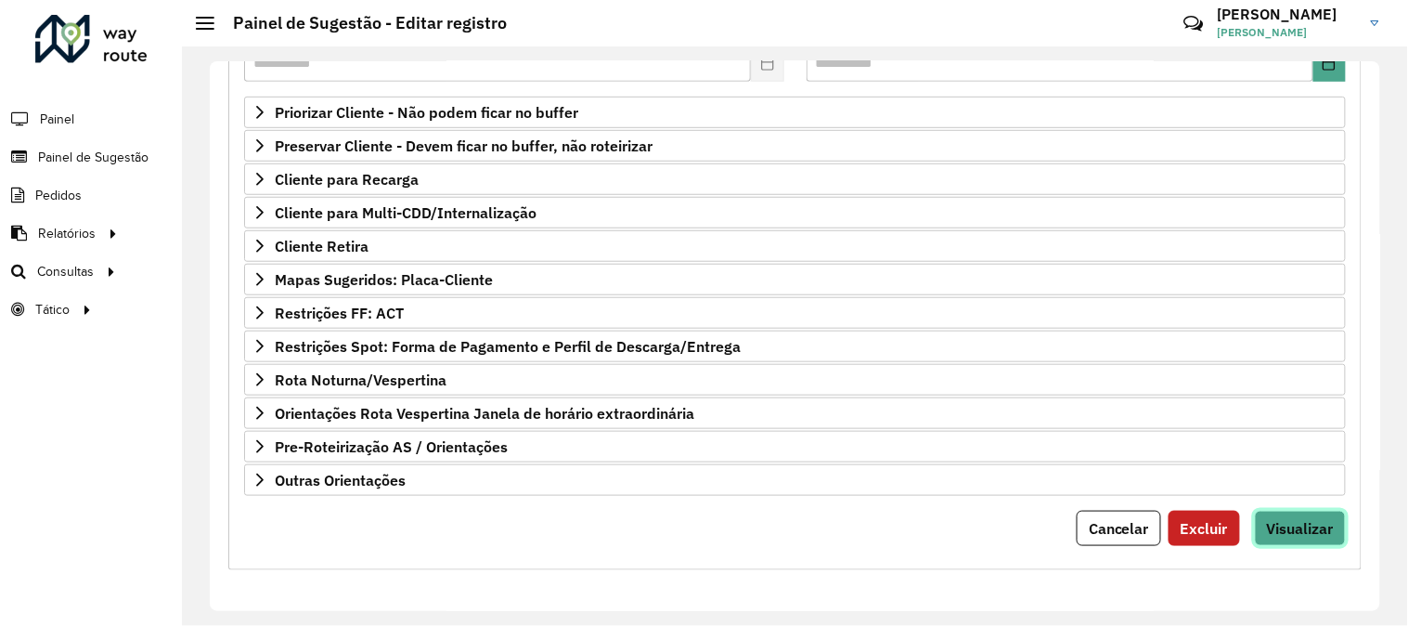
click at [1286, 536] on span "Visualizar" at bounding box center [1300, 528] width 67 height 19
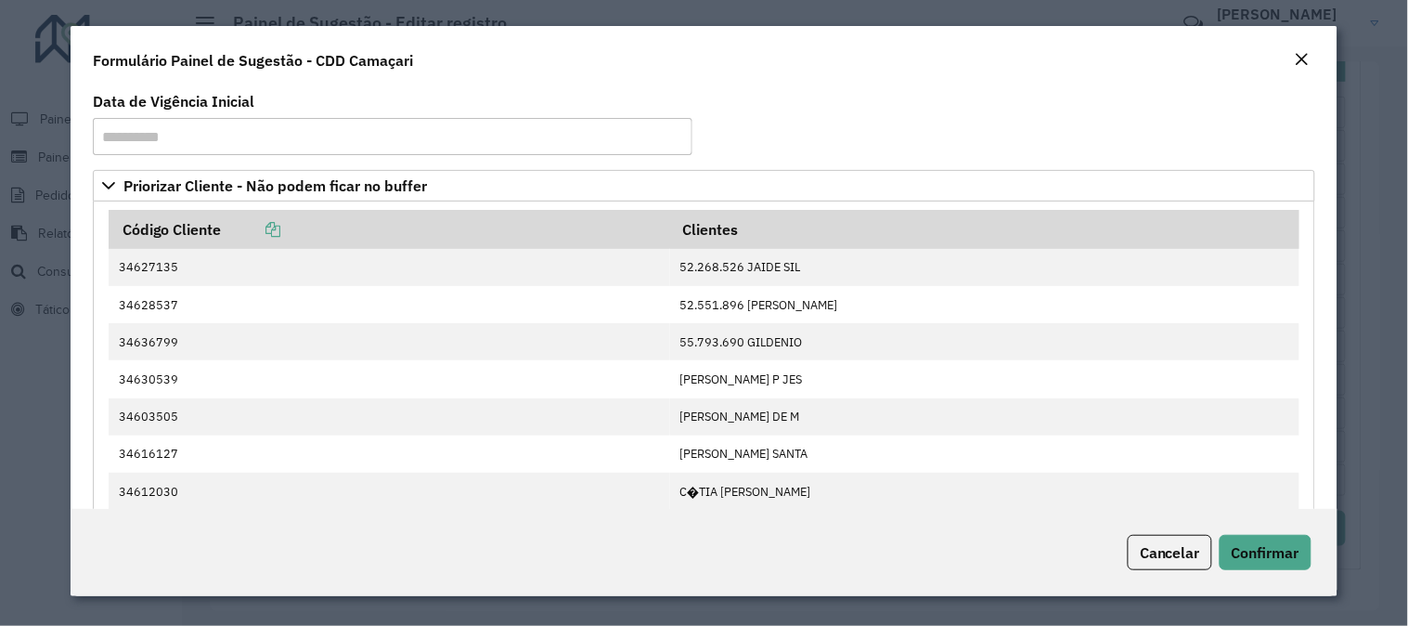
scroll to position [551, 0]
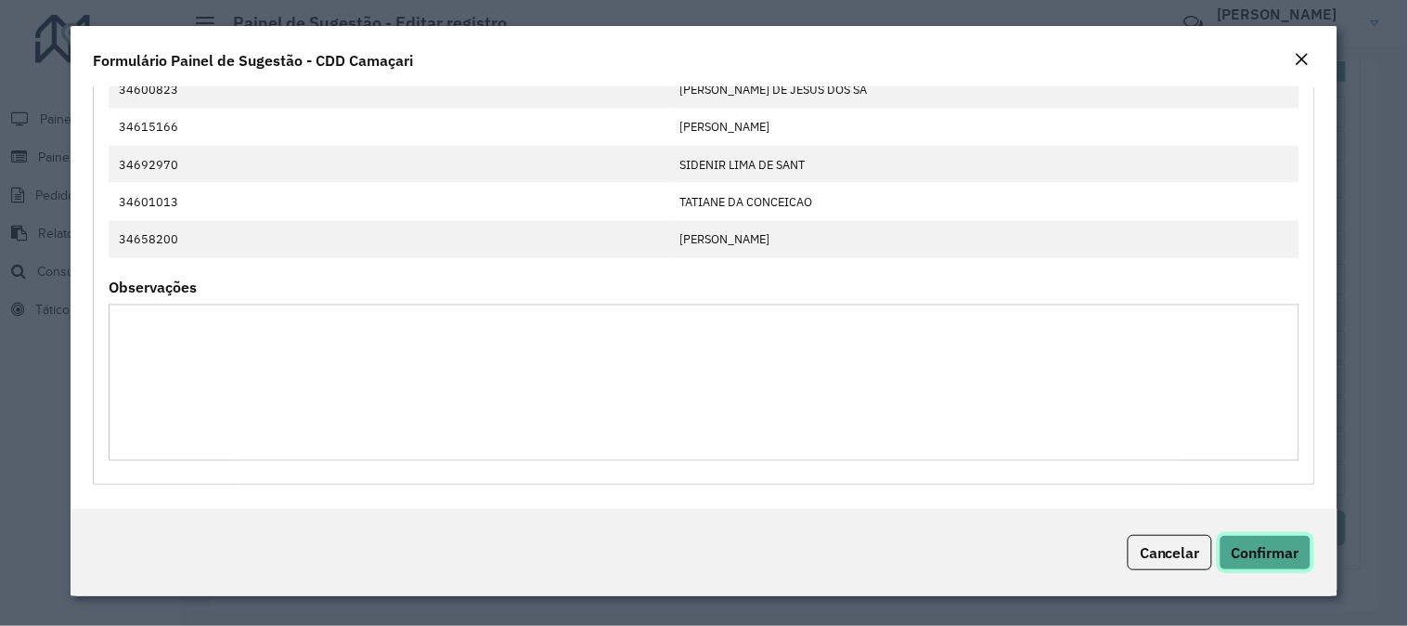
click at [1268, 550] on span "Confirmar" at bounding box center [1266, 552] width 68 height 19
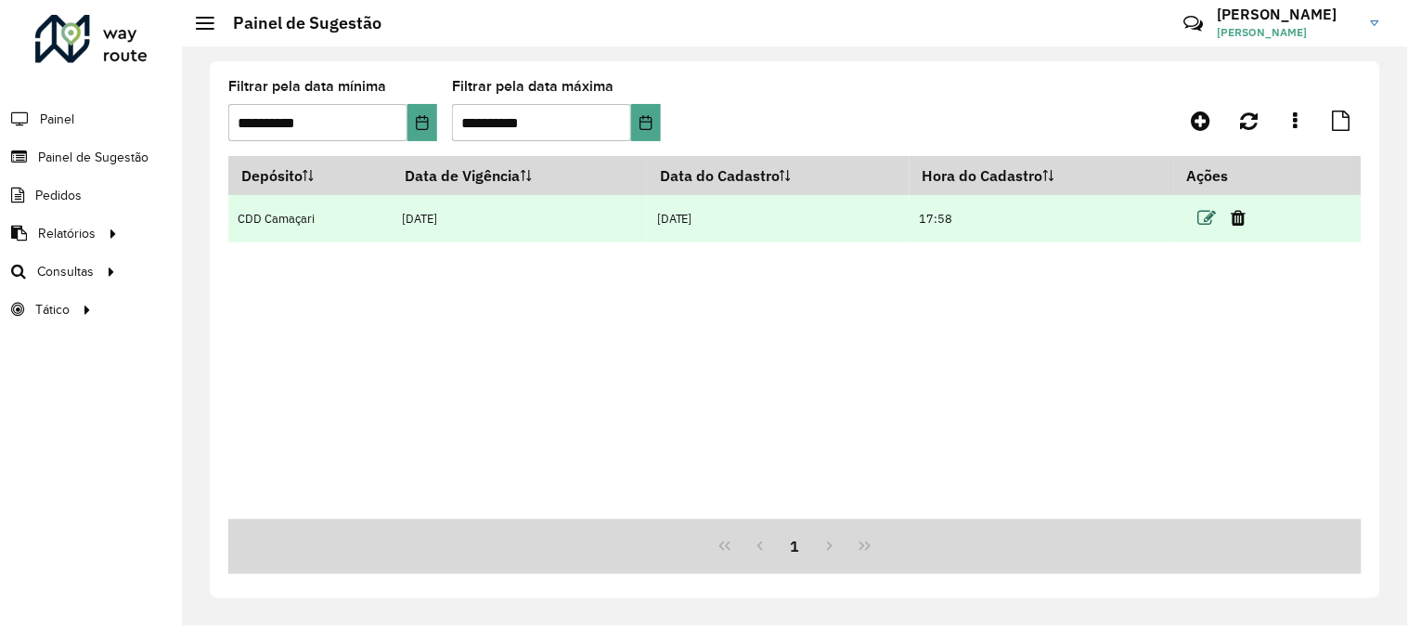
click at [1205, 215] on icon at bounding box center [1207, 218] width 19 height 19
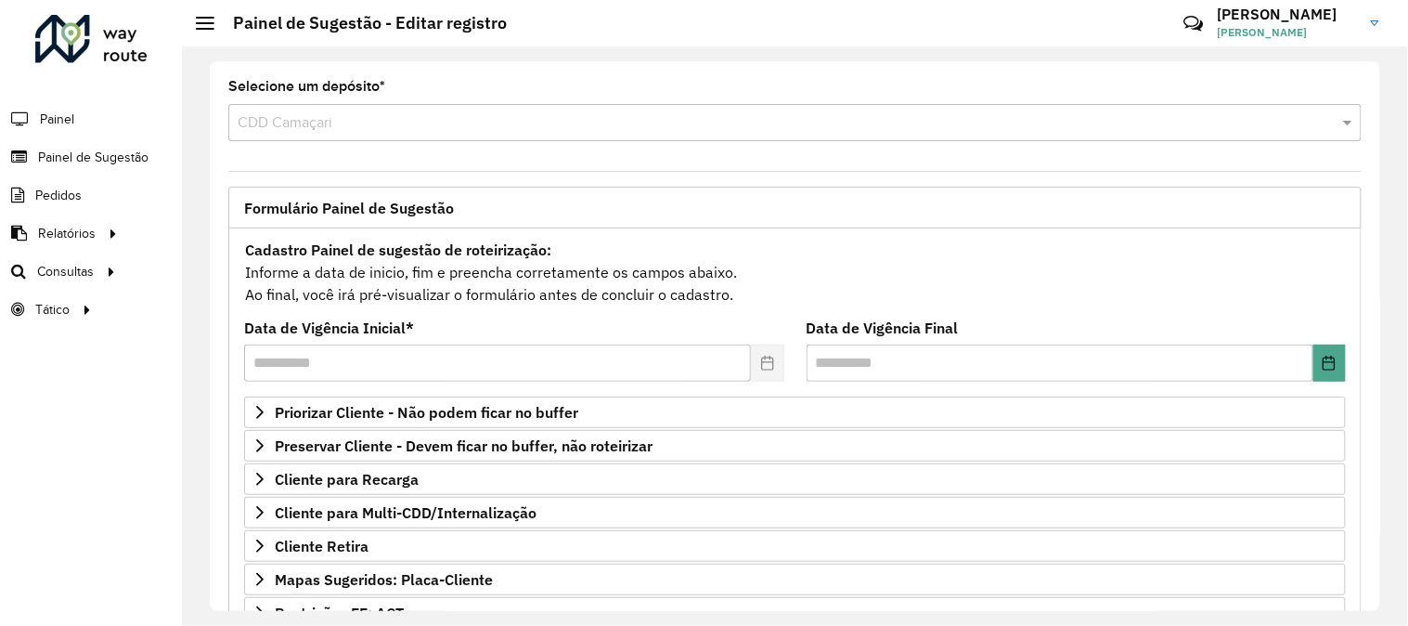
scroll to position [302, 0]
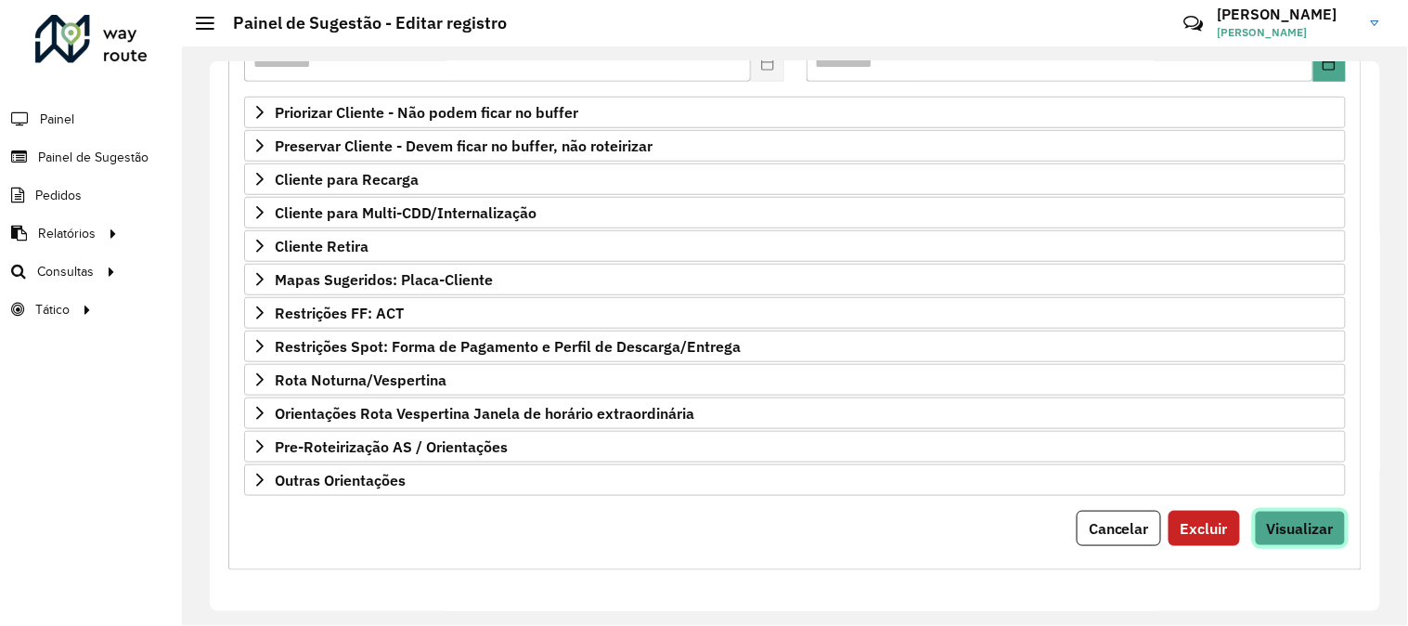
click at [1324, 516] on button "Visualizar" at bounding box center [1300, 528] width 91 height 35
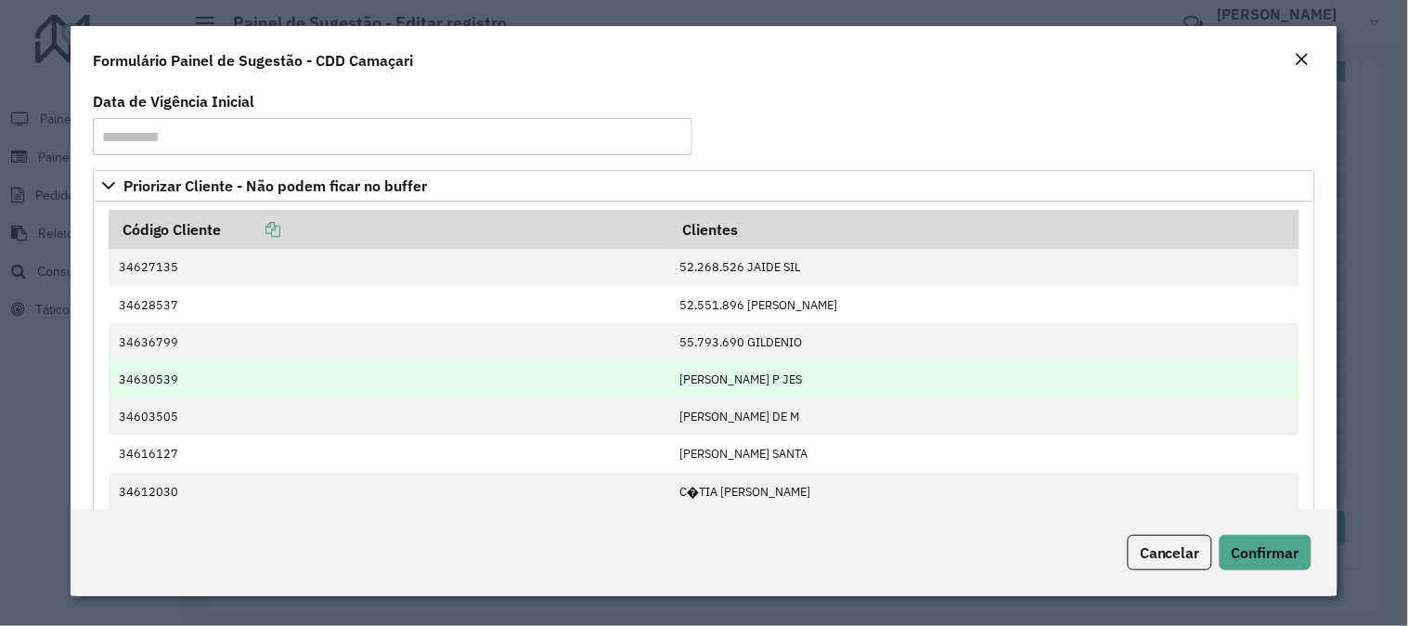
scroll to position [551, 0]
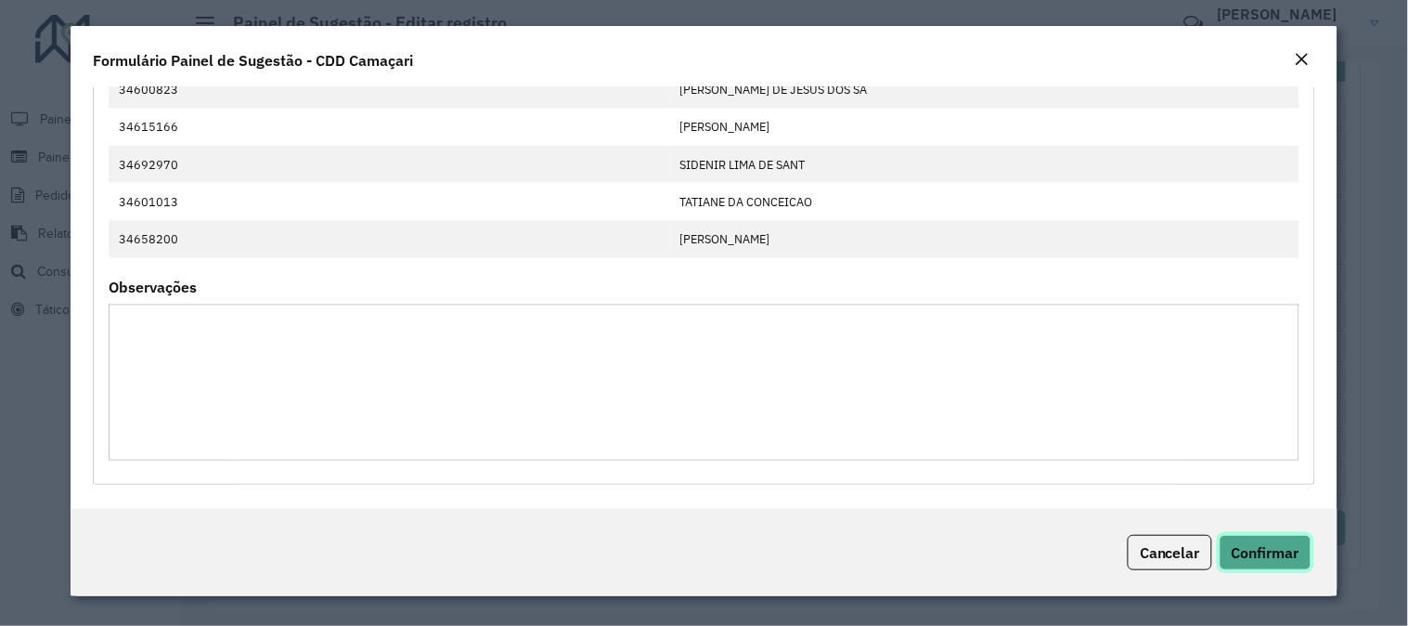
click at [1274, 543] on span "Confirmar" at bounding box center [1266, 552] width 68 height 19
